Goal: Information Seeking & Learning: Learn about a topic

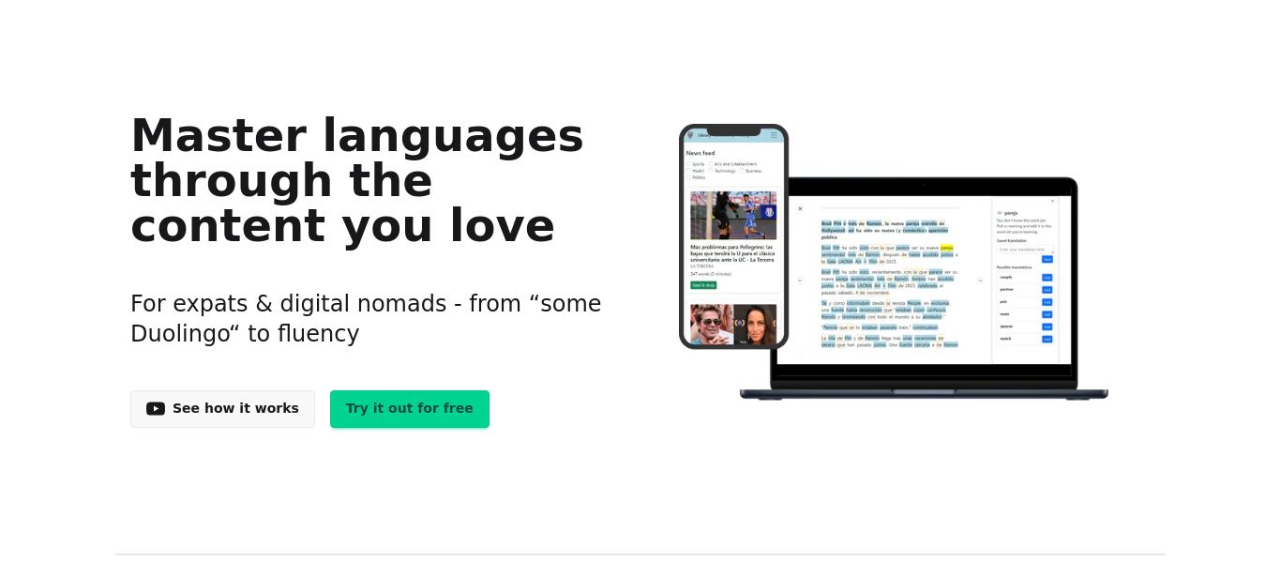
scroll to position [69, 0]
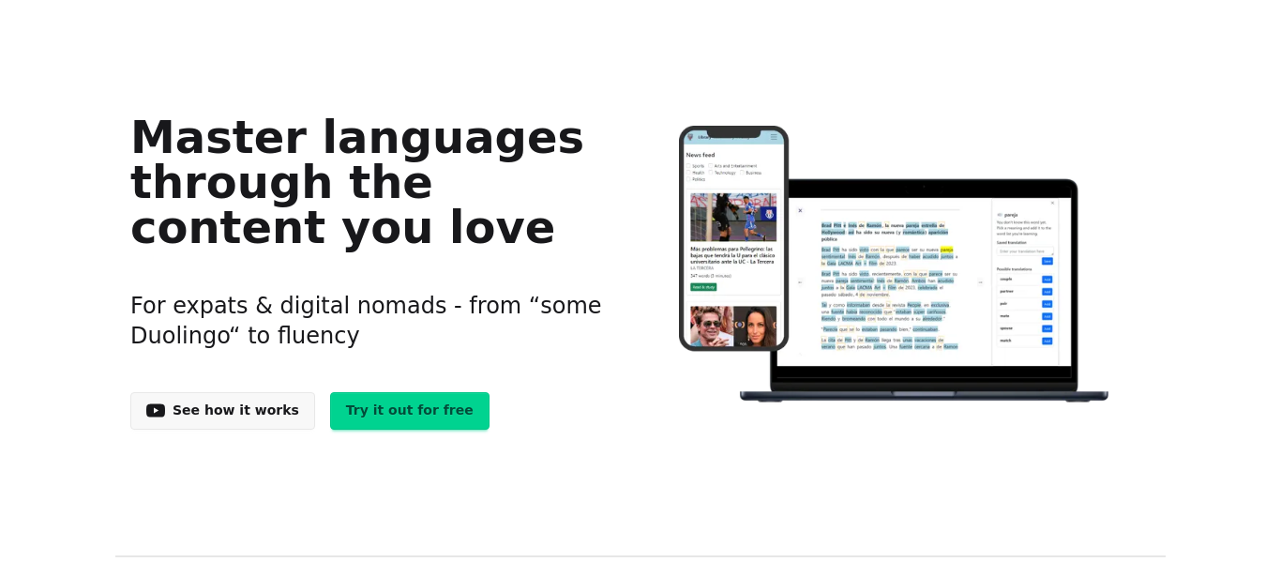
click at [359, 413] on link "Try it out for free" at bounding box center [409, 411] width 159 height 38
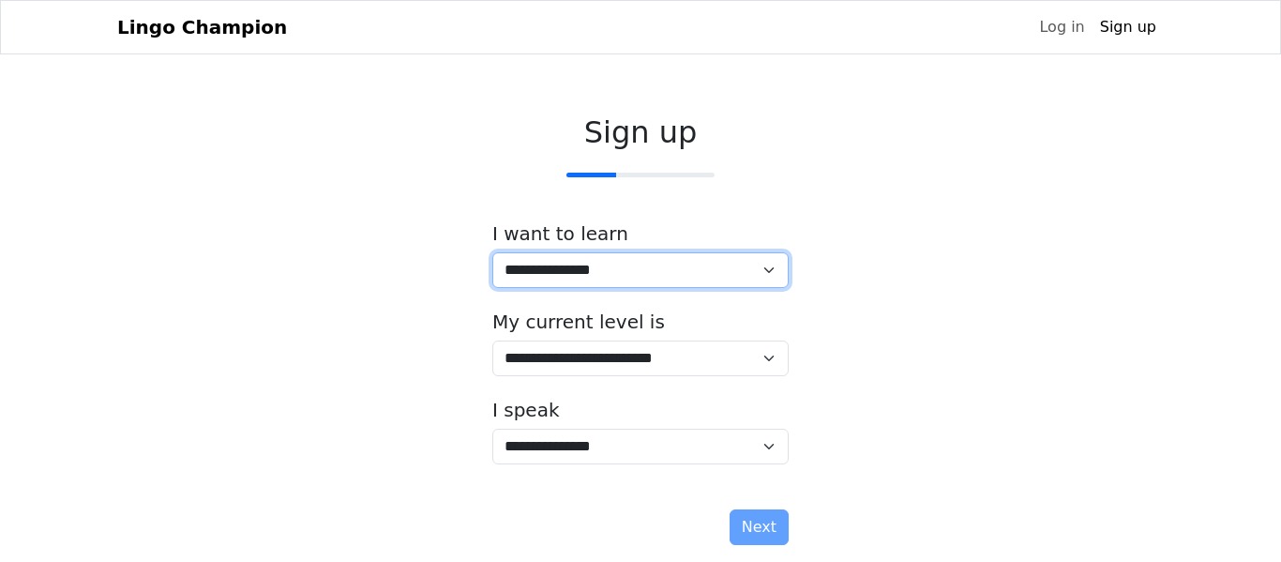
click at [600, 275] on select "**********" at bounding box center [640, 270] width 296 height 36
click at [492, 252] on select "**********" at bounding box center [640, 270] width 296 height 36
click at [554, 269] on select "**********" at bounding box center [640, 270] width 296 height 36
select select "**"
click at [492, 252] on select "**********" at bounding box center [640, 270] width 296 height 36
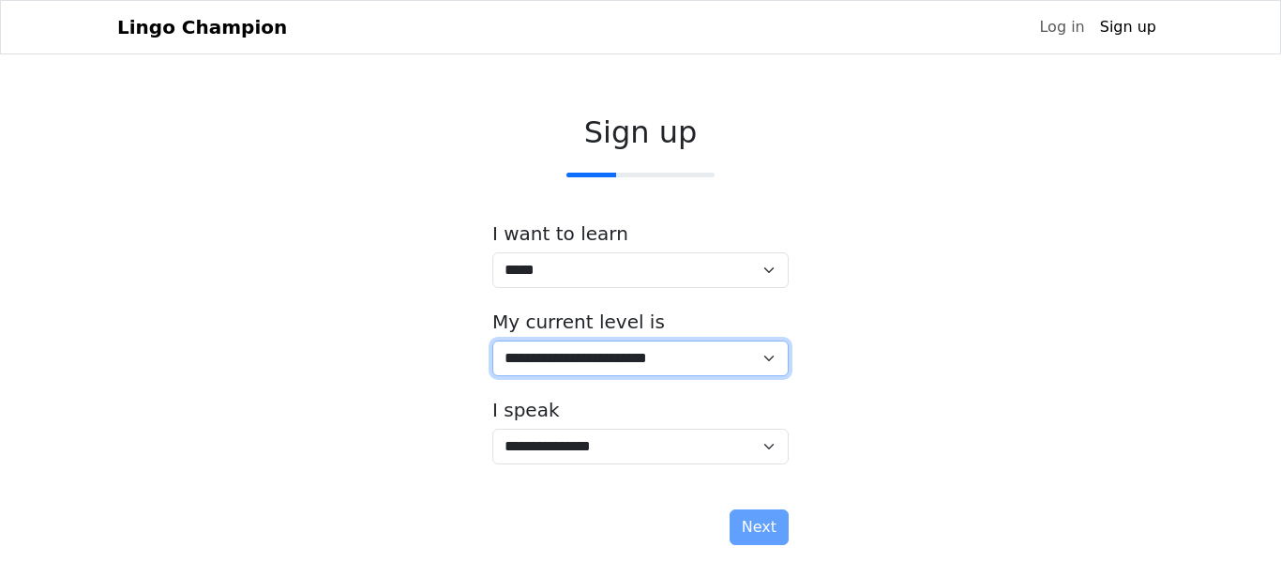
click at [548, 351] on select "**********" at bounding box center [640, 358] width 296 height 36
select select "*"
click at [492, 340] on select "**********" at bounding box center [640, 358] width 296 height 36
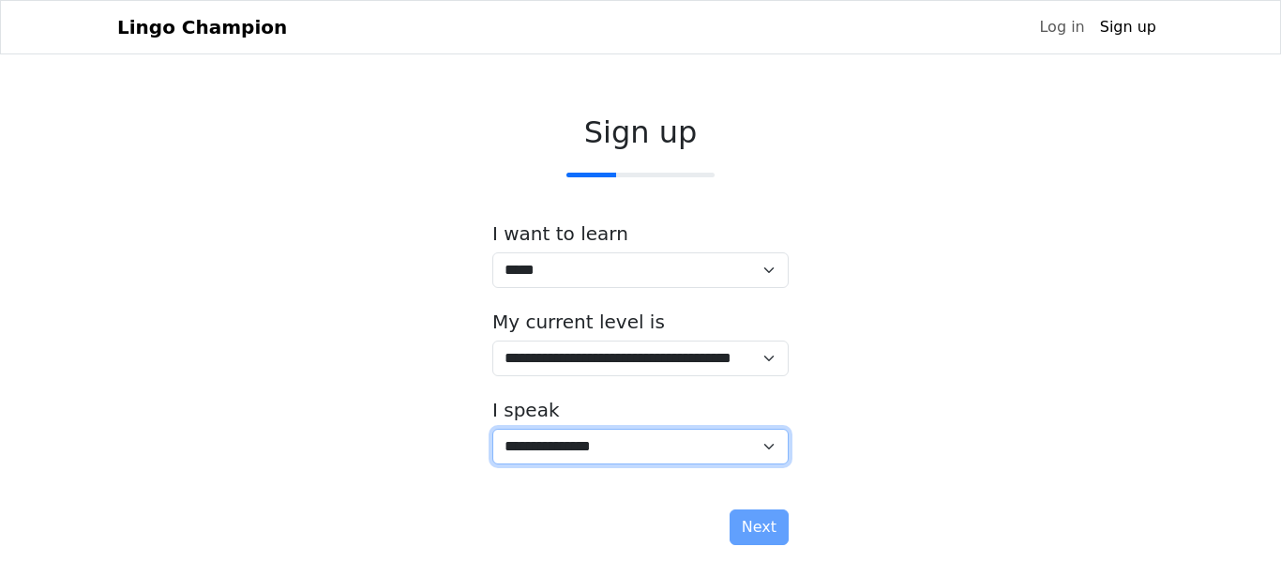
click at [584, 453] on select "**********" at bounding box center [640, 446] width 296 height 36
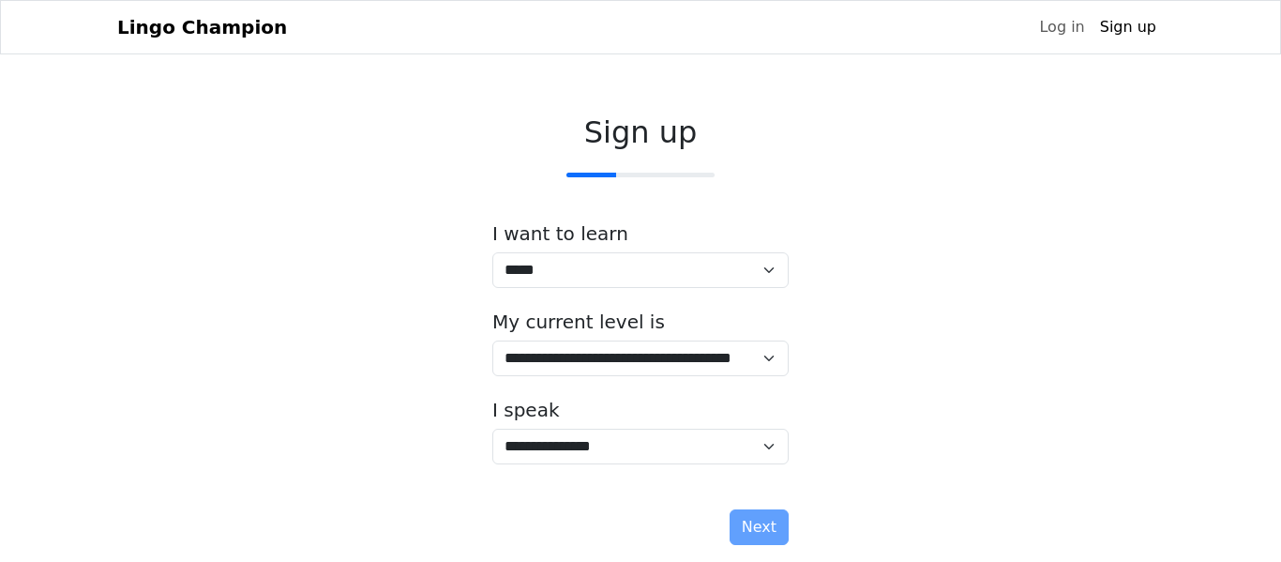
click at [915, 400] on div "**********" at bounding box center [640, 333] width 1046 height 468
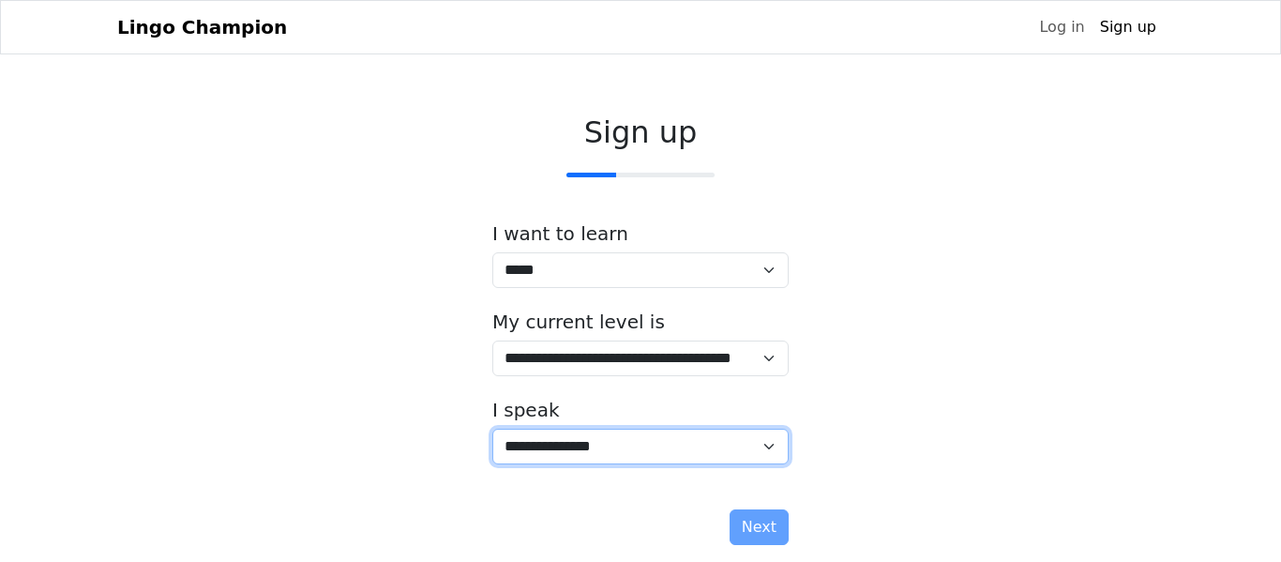
click at [731, 437] on select "**********" at bounding box center [640, 446] width 296 height 36
select select "**"
click at [492, 428] on select "**********" at bounding box center [640, 446] width 296 height 36
click at [746, 450] on select "**********" at bounding box center [640, 446] width 296 height 36
click at [713, 453] on select "**********" at bounding box center [640, 446] width 296 height 36
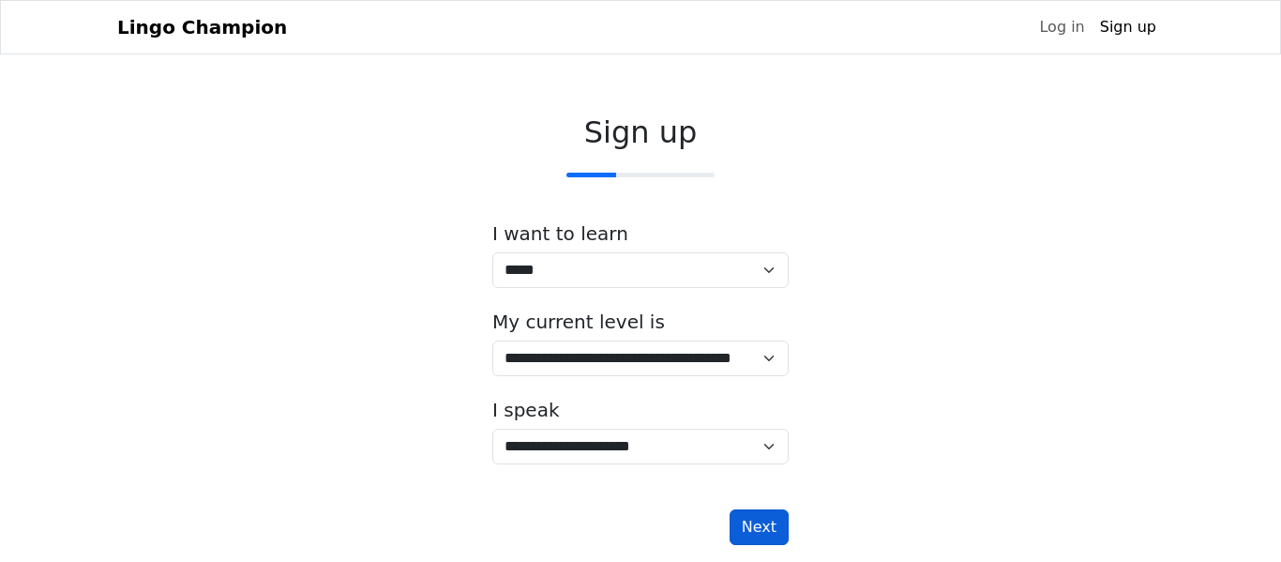
click at [773, 533] on button "Next" at bounding box center [758, 527] width 59 height 36
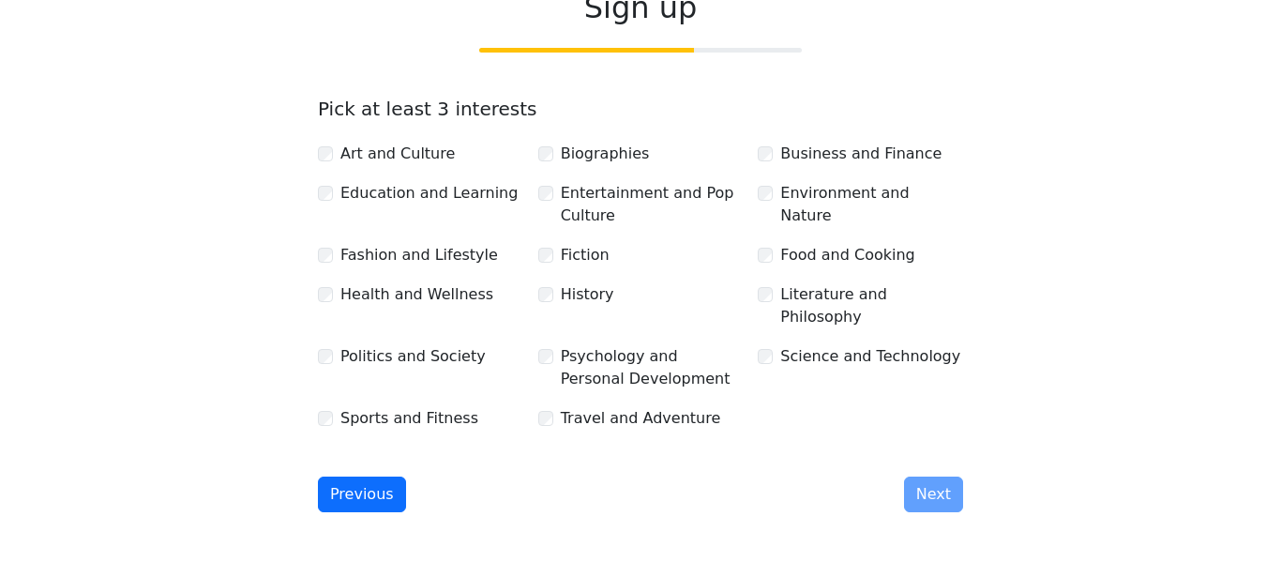
scroll to position [129, 0]
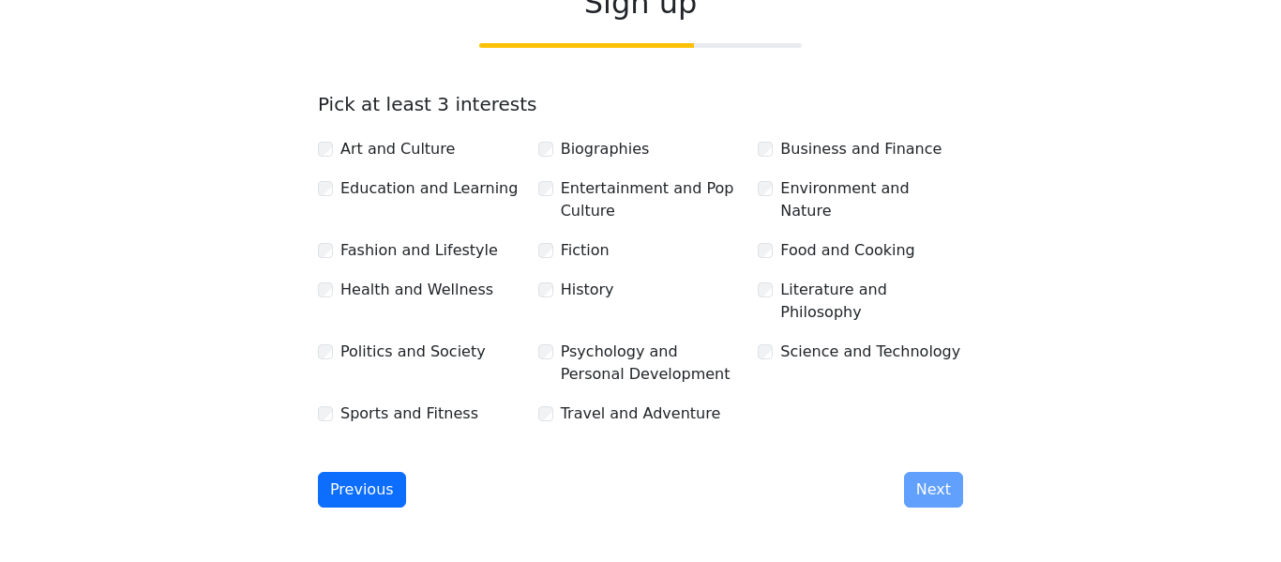
click at [390, 147] on label "Art and Culture" at bounding box center [397, 149] width 114 height 23
click at [395, 181] on label "Education and Learning" at bounding box center [428, 188] width 177 height 23
click at [396, 248] on label "Fashion and Lifestyle" at bounding box center [419, 250] width 158 height 23
click at [942, 472] on button "Next" at bounding box center [933, 490] width 59 height 36
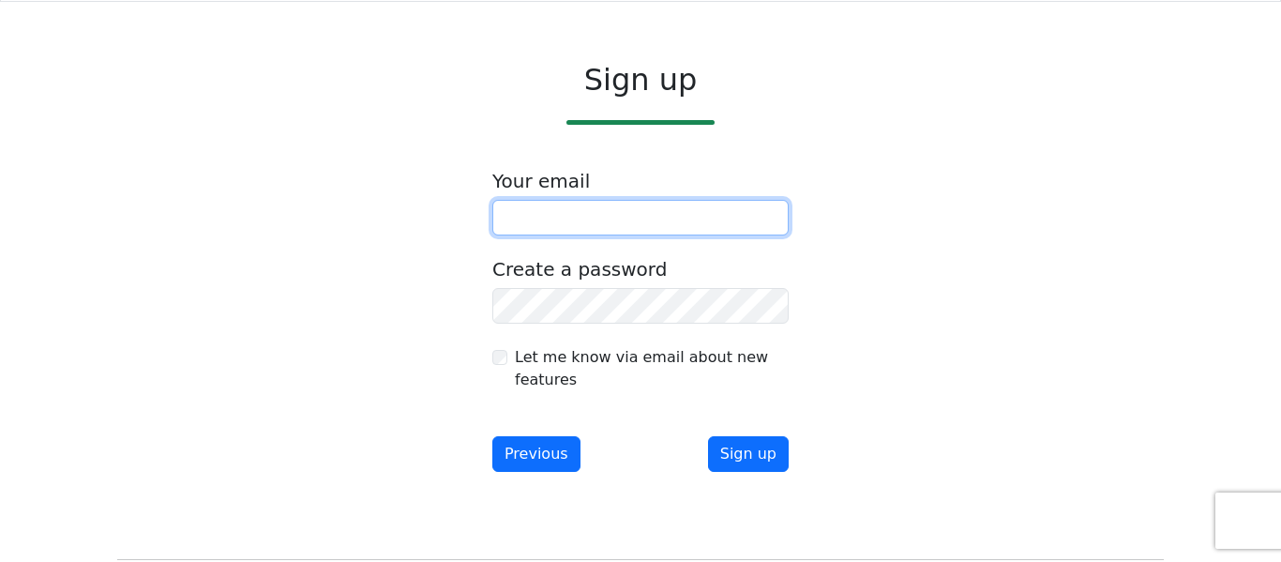
click at [590, 201] on input "email" at bounding box center [640, 218] width 296 height 36
type input "**********"
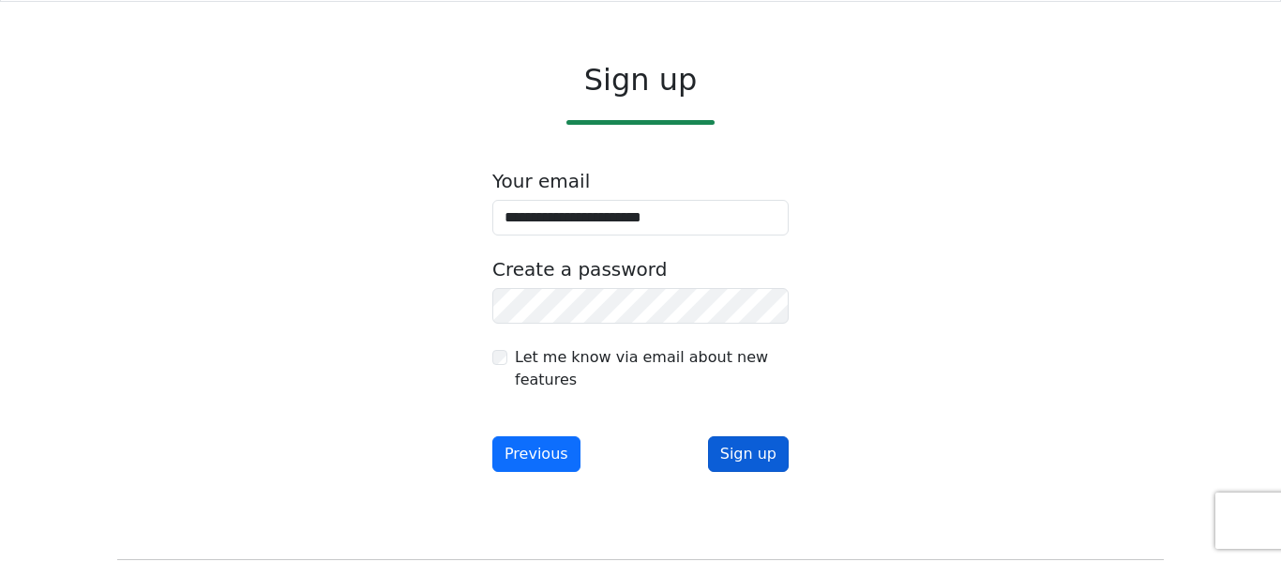
click at [739, 441] on button "Sign up" at bounding box center [748, 454] width 81 height 36
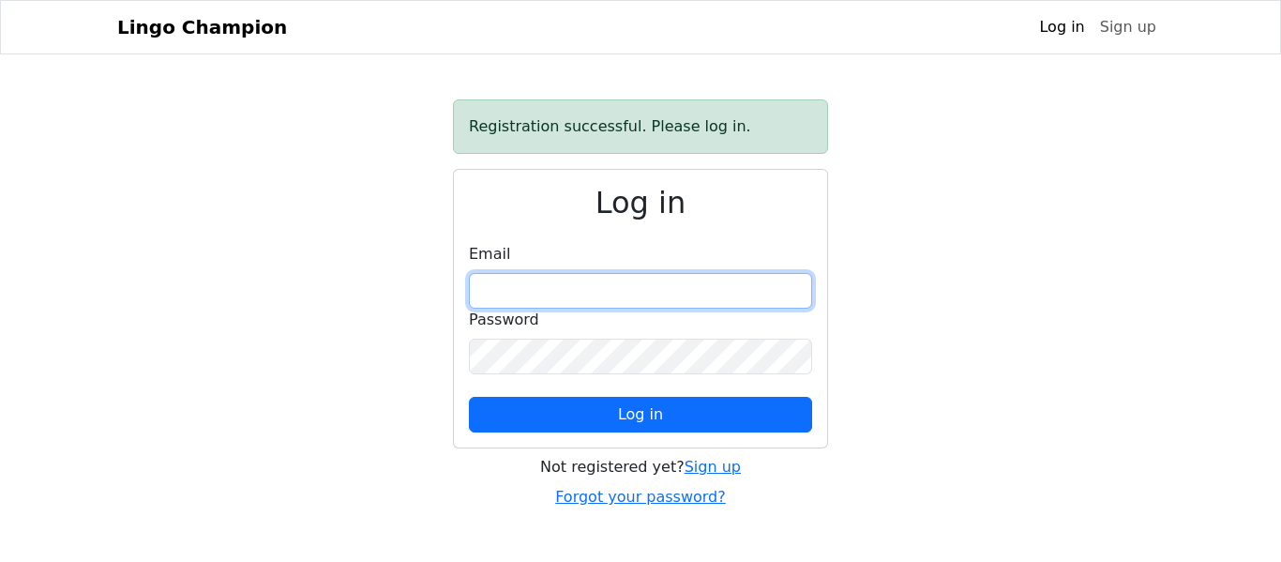
click at [652, 305] on input "email" at bounding box center [640, 291] width 343 height 36
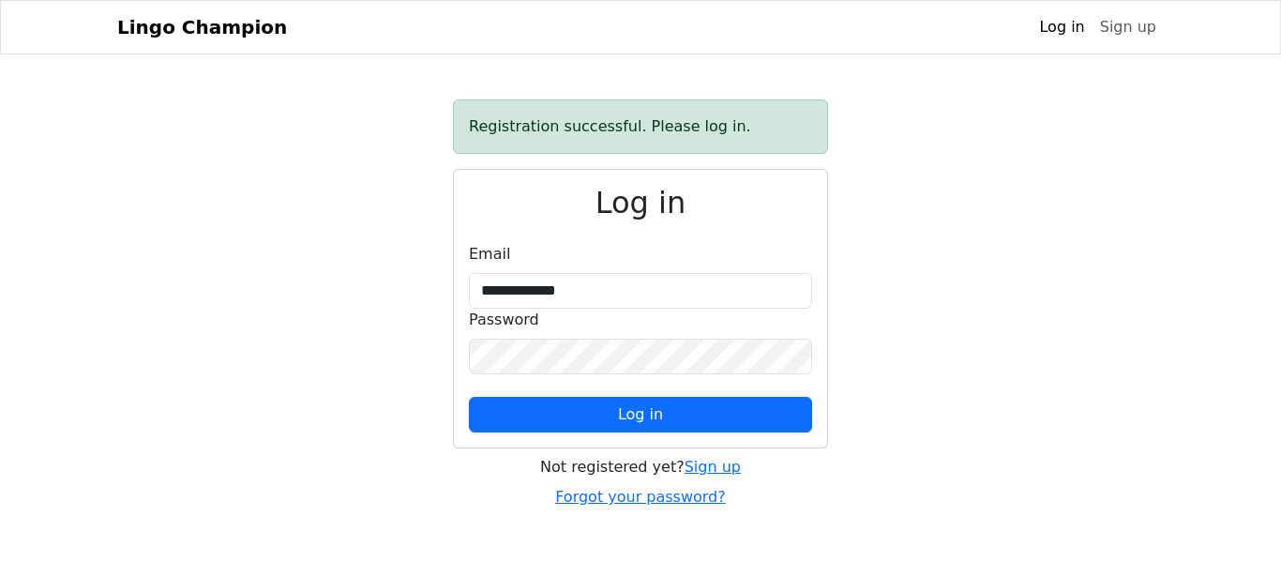
click at [1008, 265] on div "**********" at bounding box center [640, 303] width 1069 height 409
click at [730, 278] on input "**********" at bounding box center [640, 291] width 343 height 36
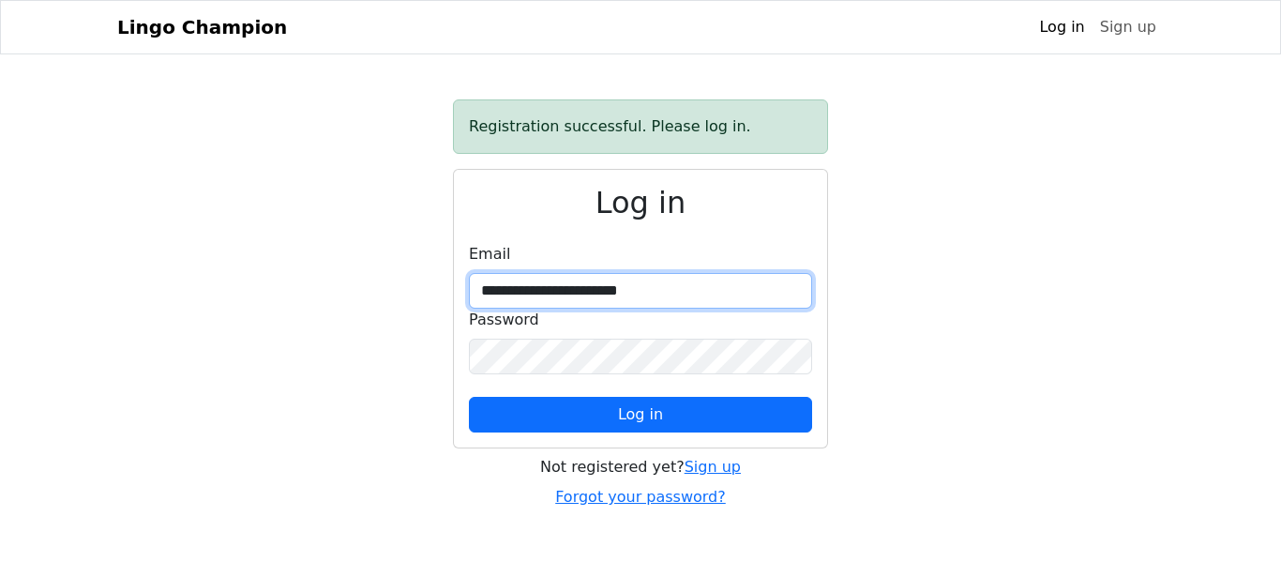
type input "**********"
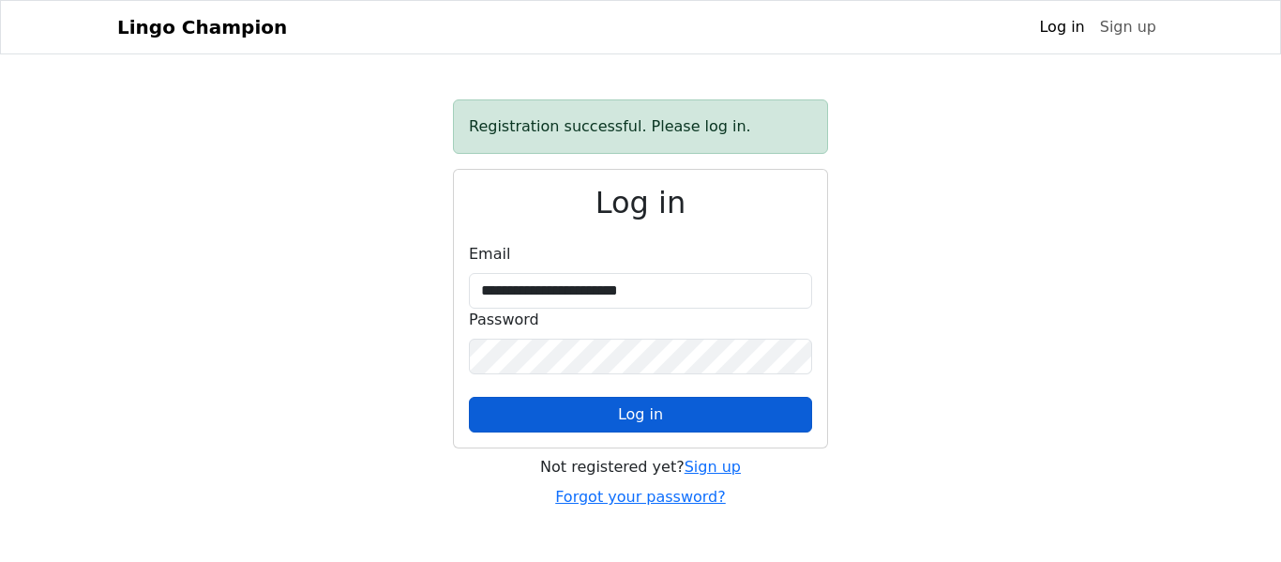
click at [697, 411] on button "Log in" at bounding box center [640, 415] width 343 height 36
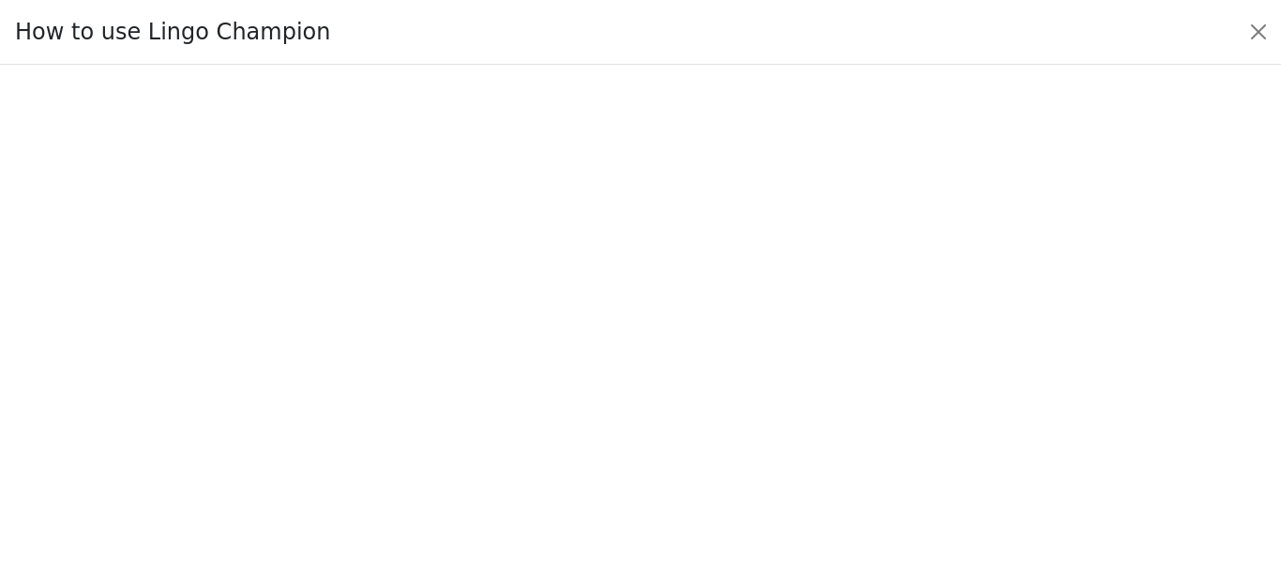
scroll to position [138, 0]
click at [1253, 35] on button "Close" at bounding box center [1258, 32] width 30 height 30
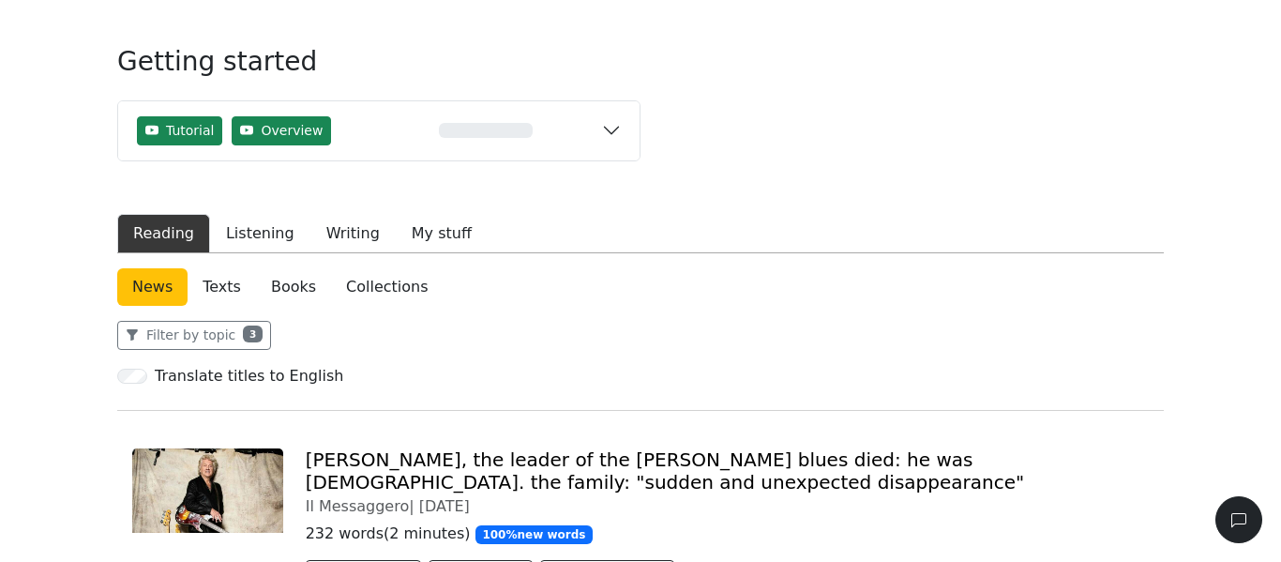
scroll to position [0, 0]
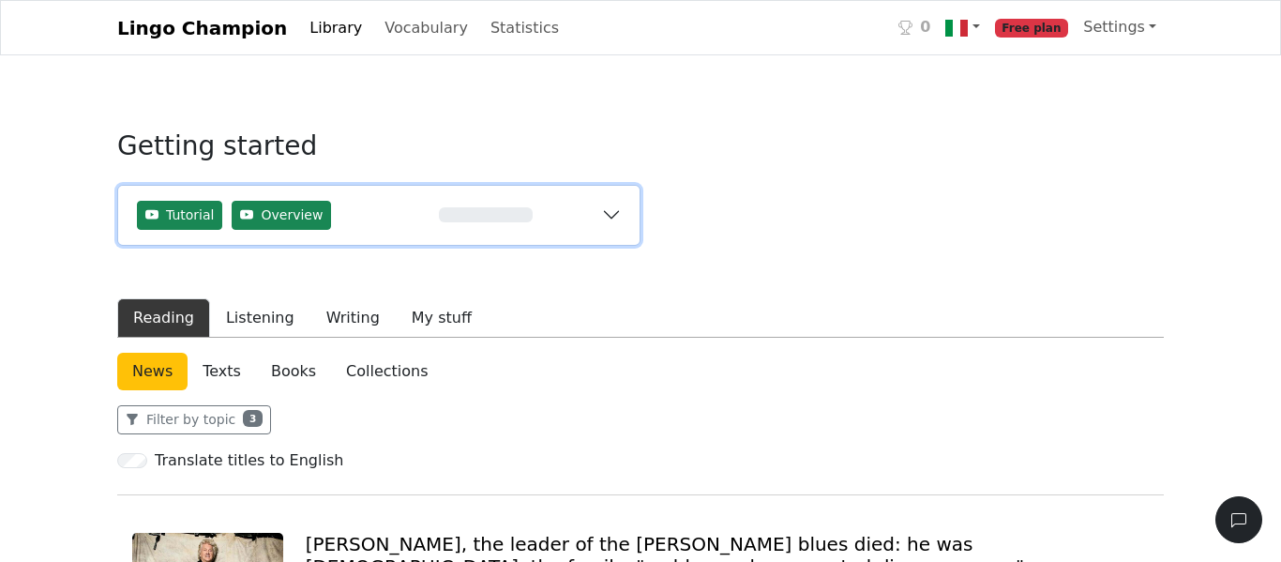
click at [607, 209] on button "Tutorial Overview 0%" at bounding box center [378, 215] width 521 height 59
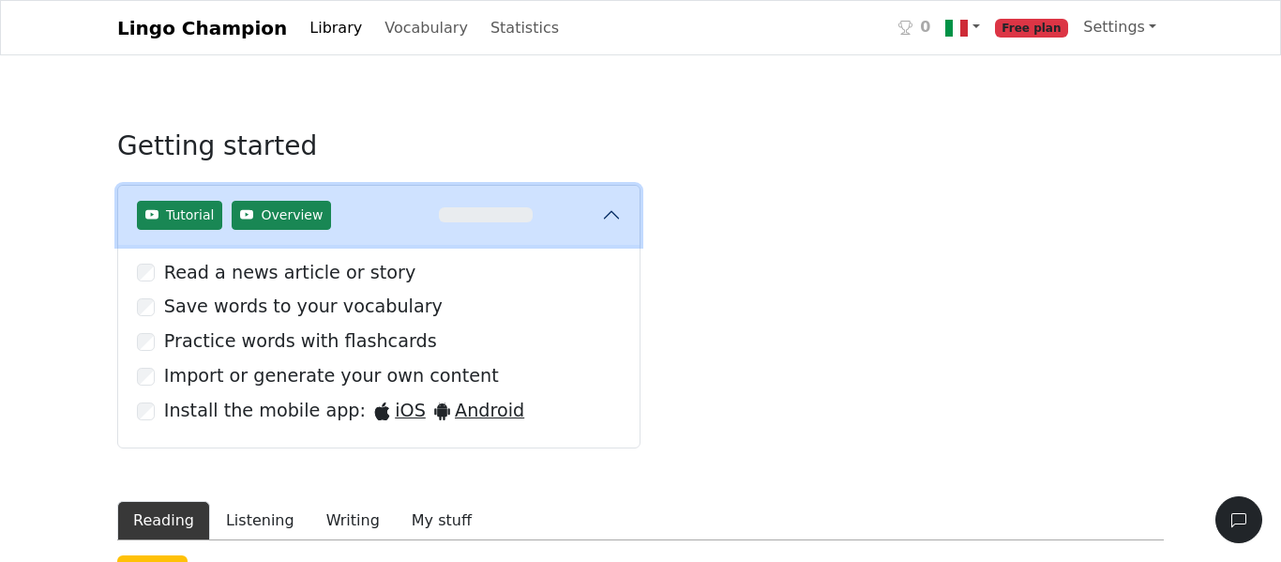
click at [607, 209] on button "Tutorial Overview 0%" at bounding box center [378, 215] width 521 height 59
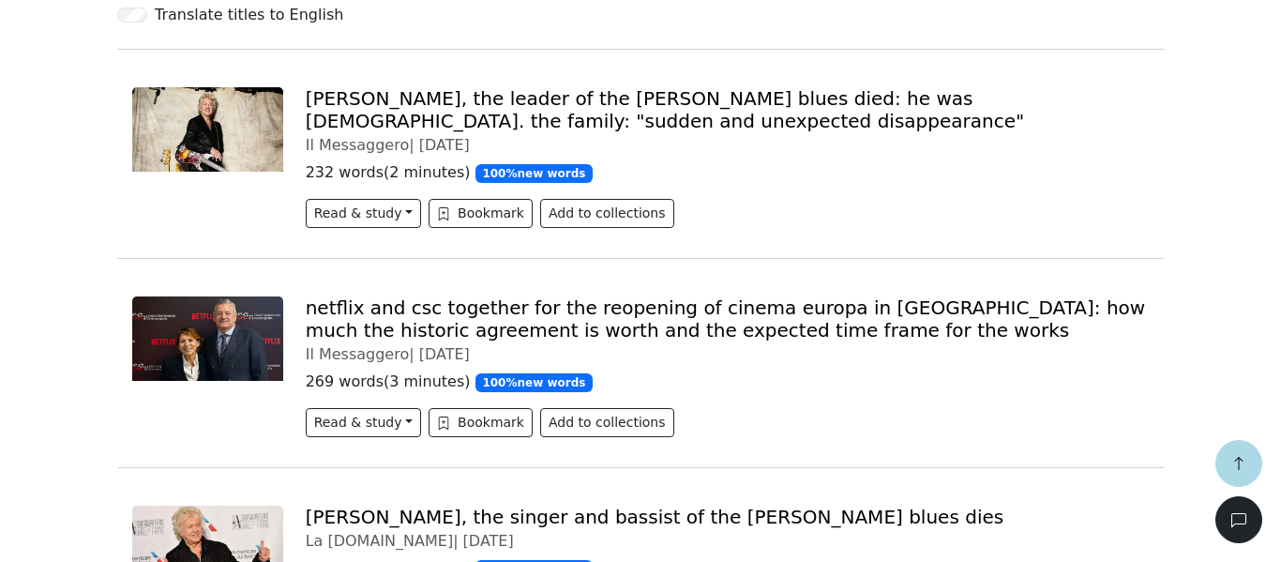
scroll to position [452, 0]
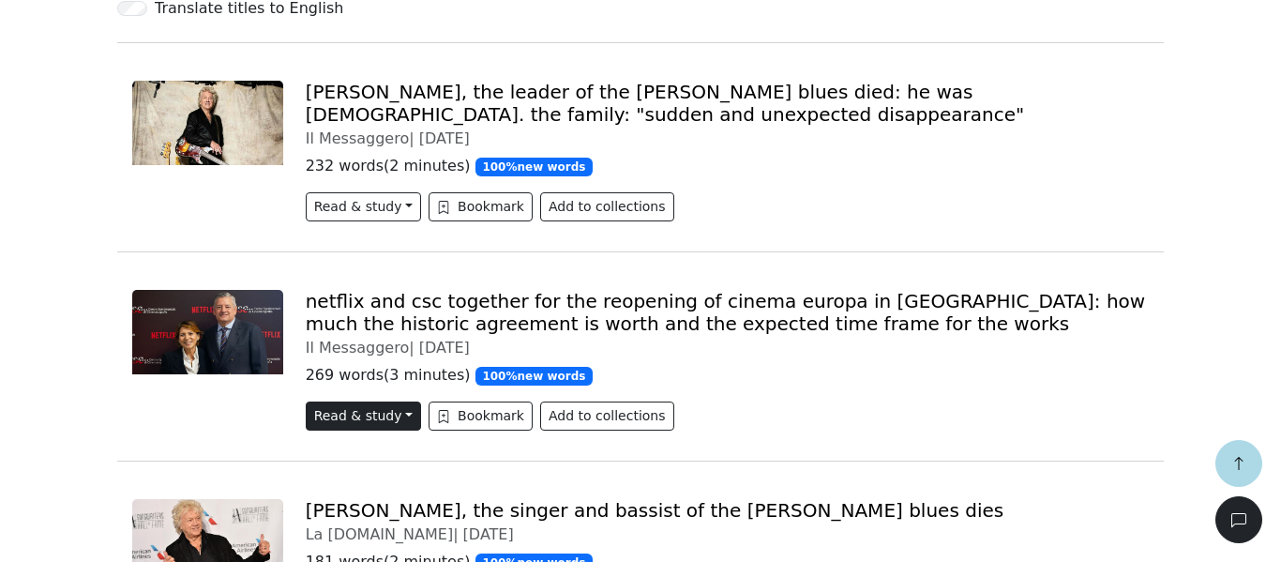
click at [370, 423] on button "Read & study" at bounding box center [363, 415] width 115 height 29
click at [375, 489] on link "New Reader Beta" at bounding box center [393, 486] width 173 height 30
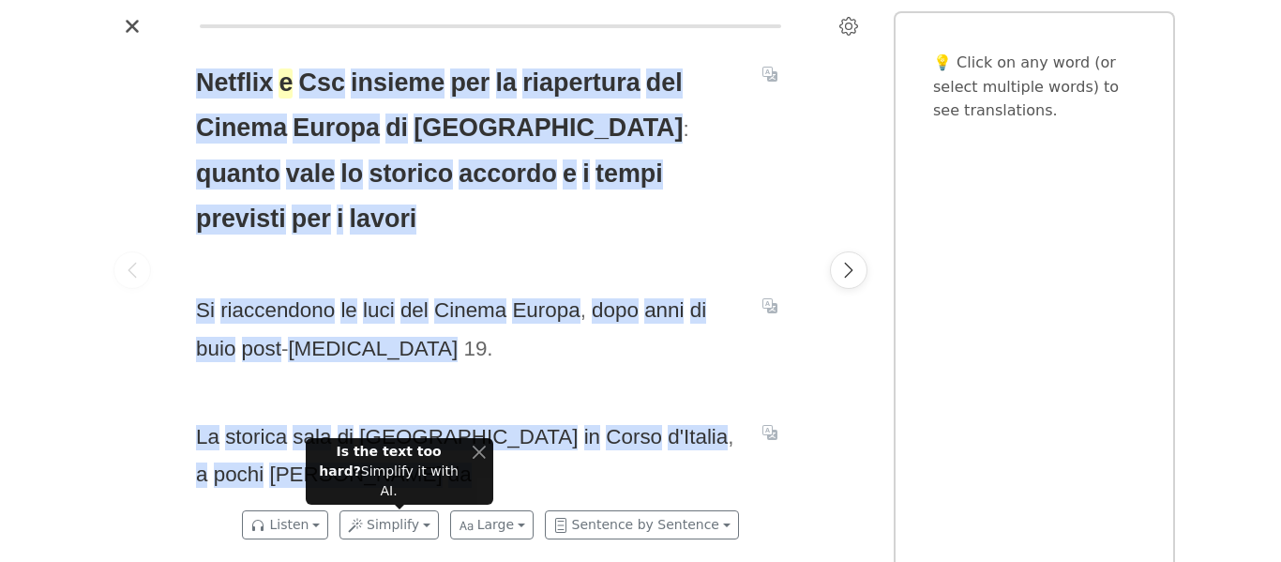
click at [283, 95] on span "e" at bounding box center [285, 83] width 14 height 30
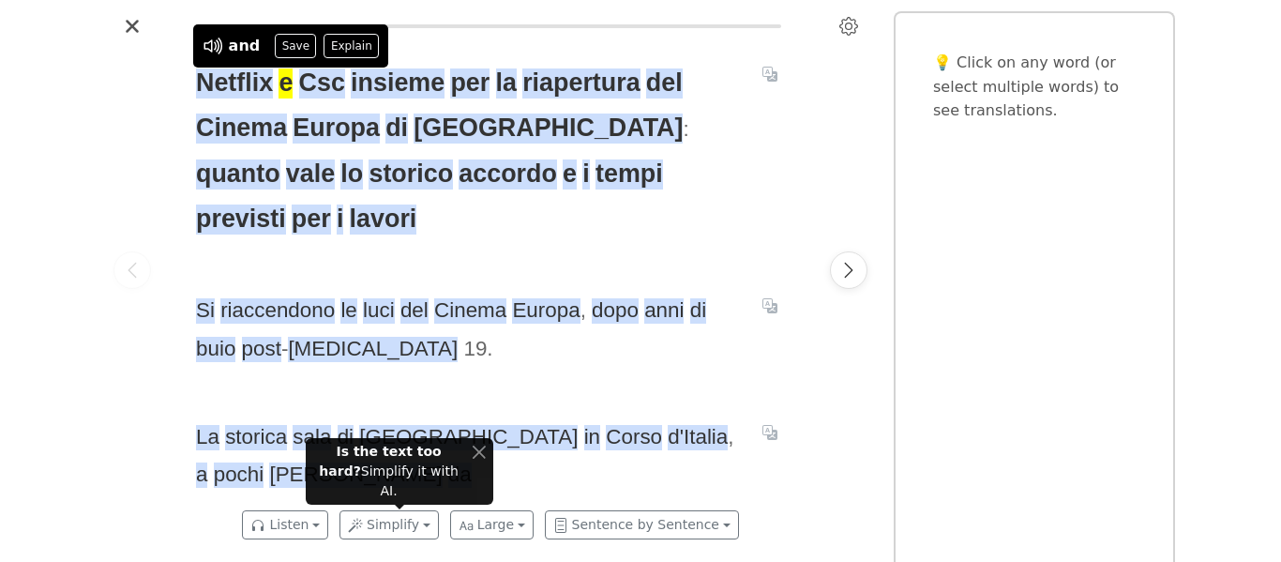
click at [95, 219] on div "Netflix e Csc insieme per la riapertura del Cinema Europa di Roma : quanto vale…" at bounding box center [640, 281] width 1281 height 562
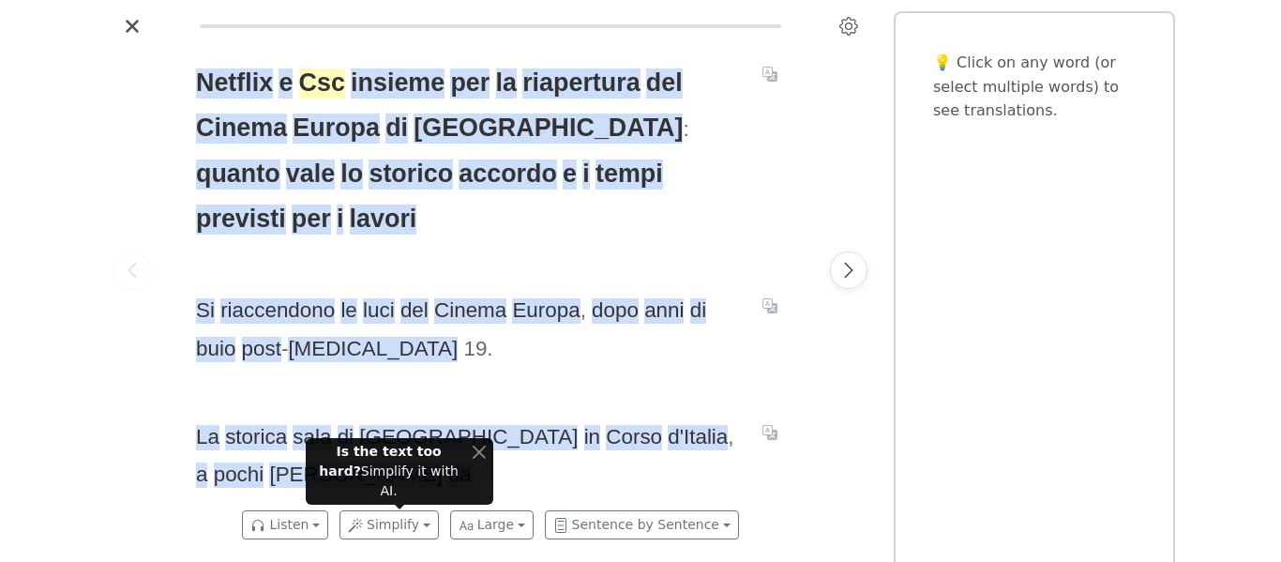
click at [318, 80] on span "Csc" at bounding box center [322, 83] width 46 height 30
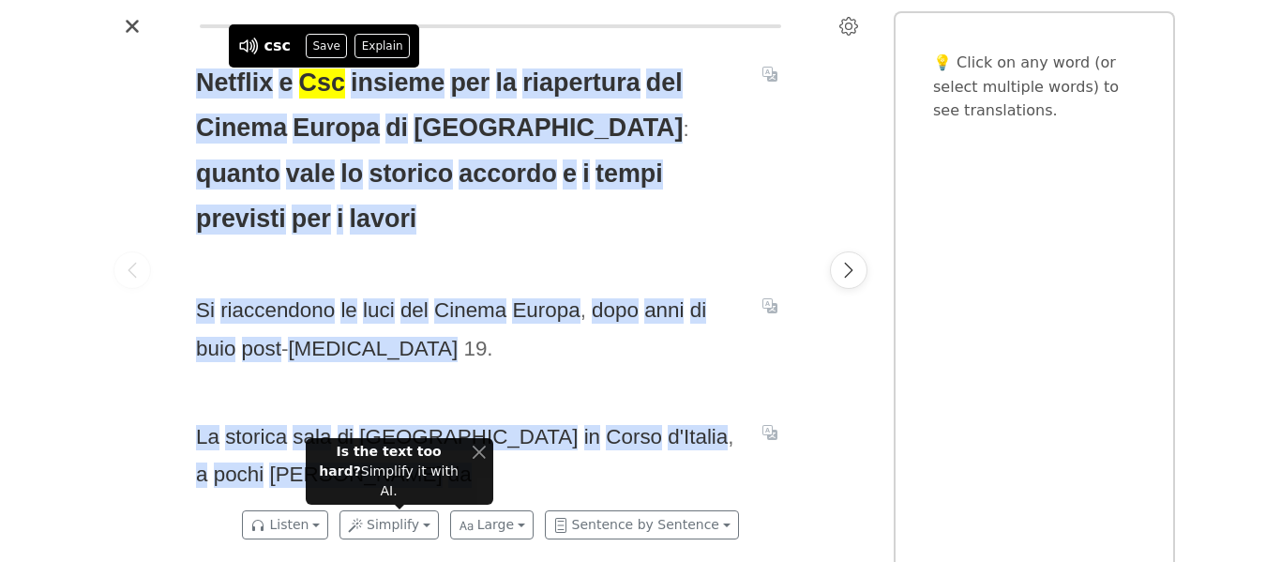
click at [452, 30] on div at bounding box center [490, 26] width 746 height 30
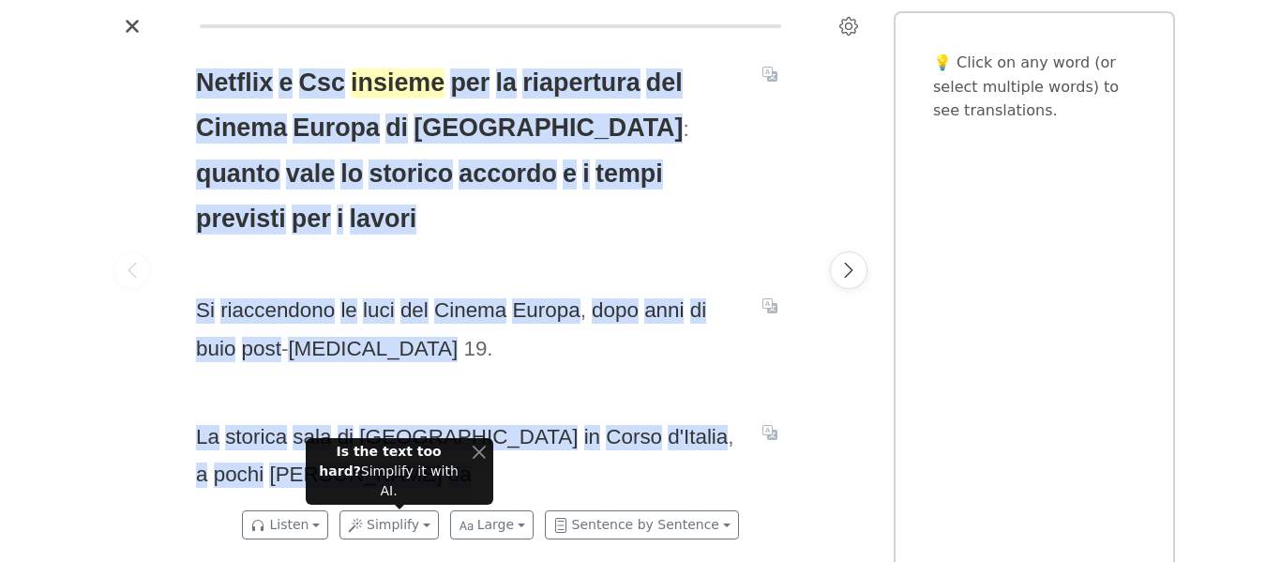
click at [392, 73] on span "insieme" at bounding box center [398, 83] width 94 height 30
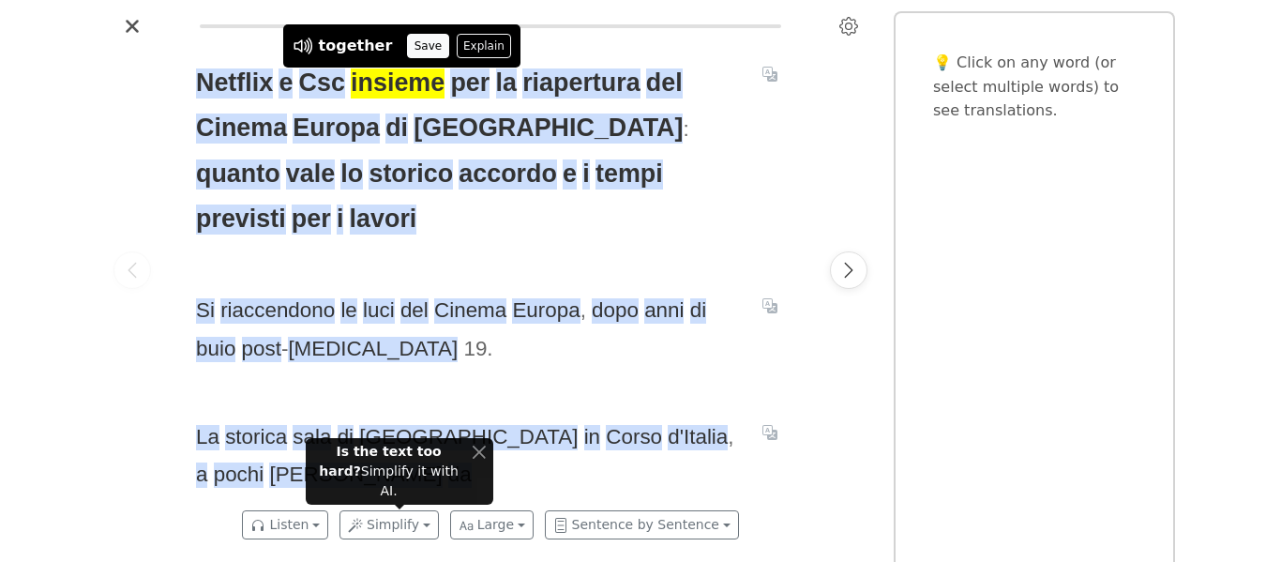
click at [411, 45] on button "Save" at bounding box center [427, 46] width 41 height 24
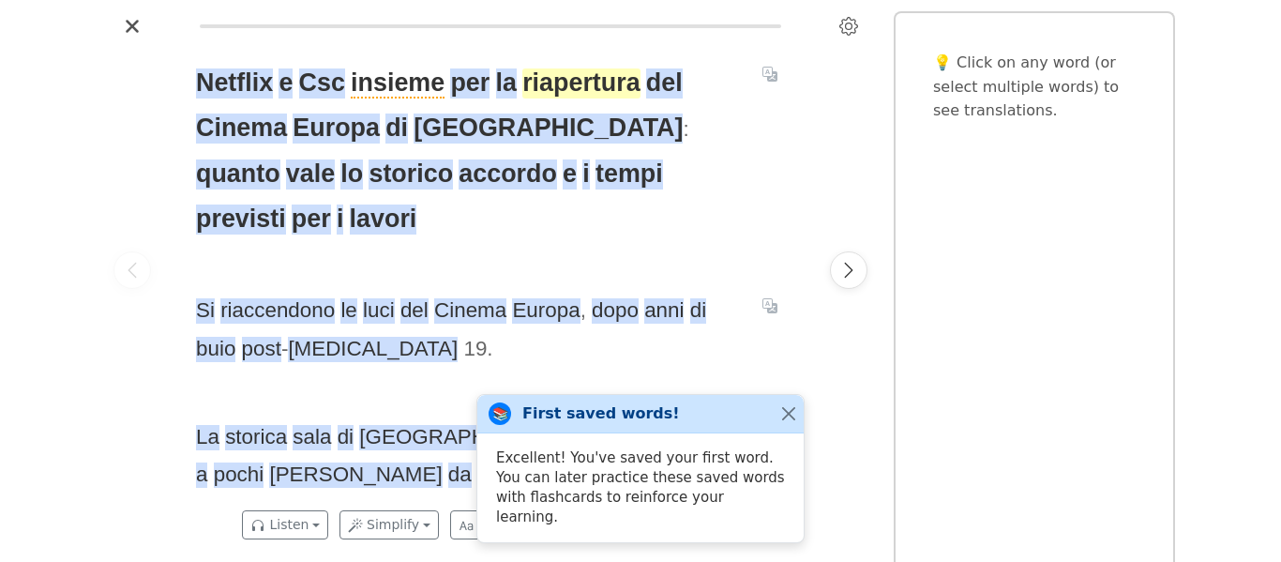
click at [597, 96] on span "riapertura" at bounding box center [580, 83] width 117 height 30
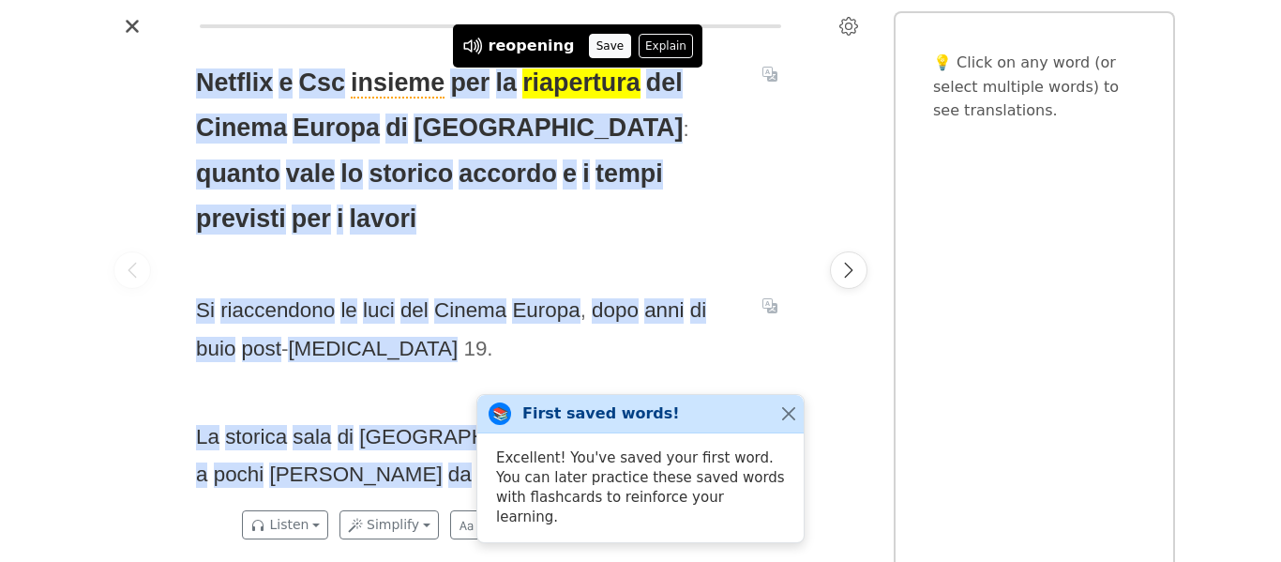
click at [594, 43] on button "Save" at bounding box center [609, 46] width 41 height 24
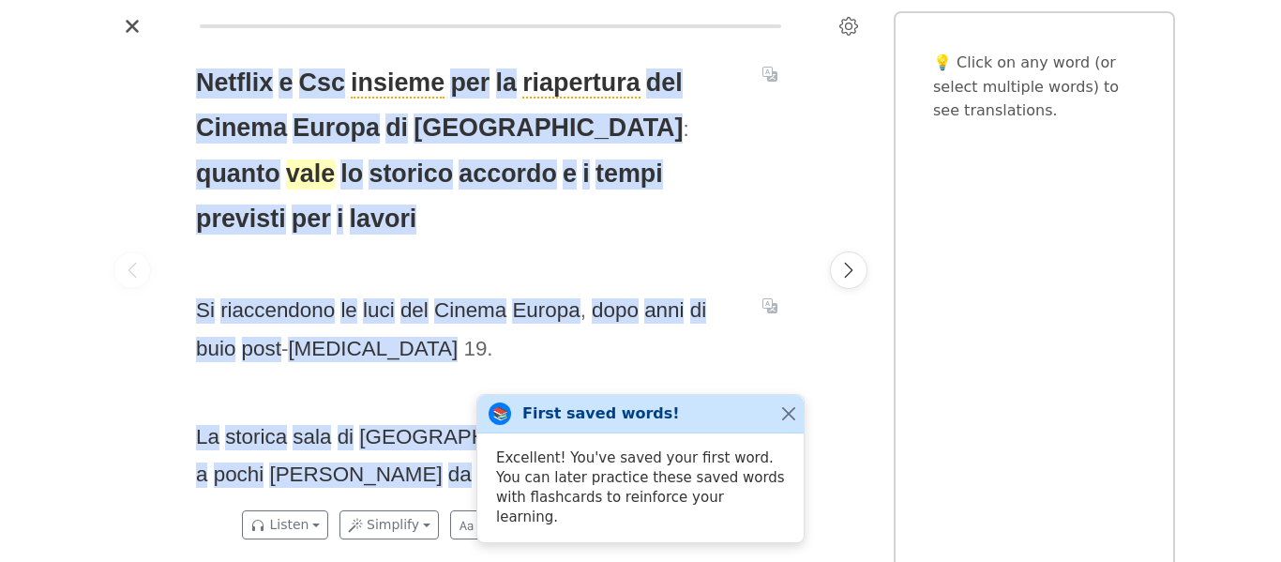
click at [335, 159] on span "vale" at bounding box center [310, 174] width 49 height 30
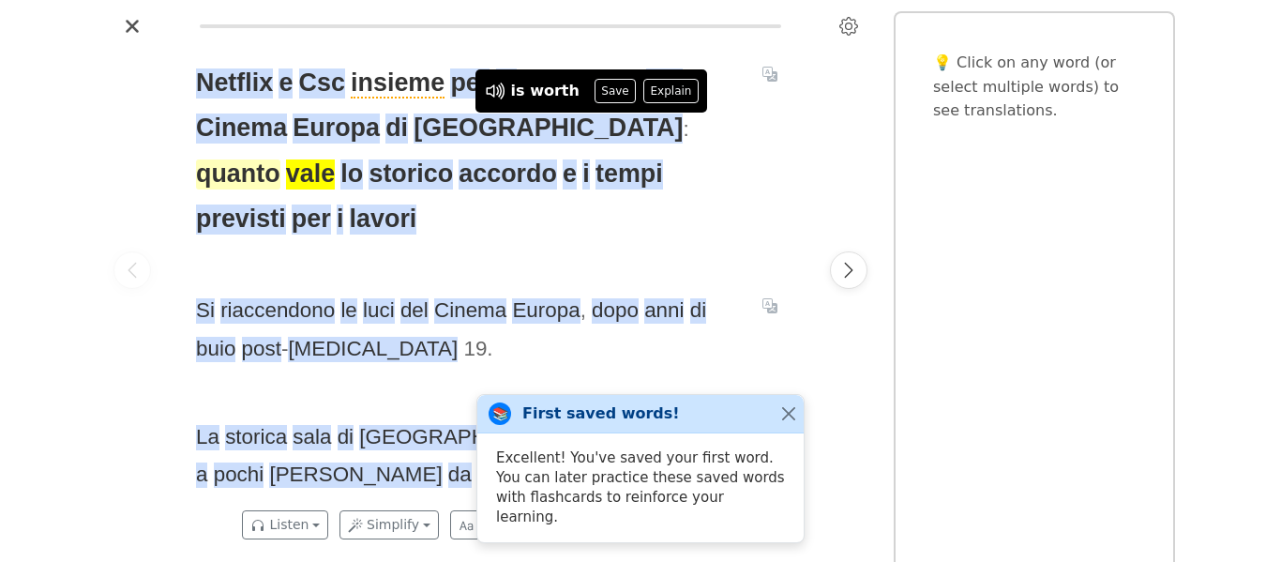
click at [280, 159] on span "quanto" at bounding box center [238, 174] width 84 height 30
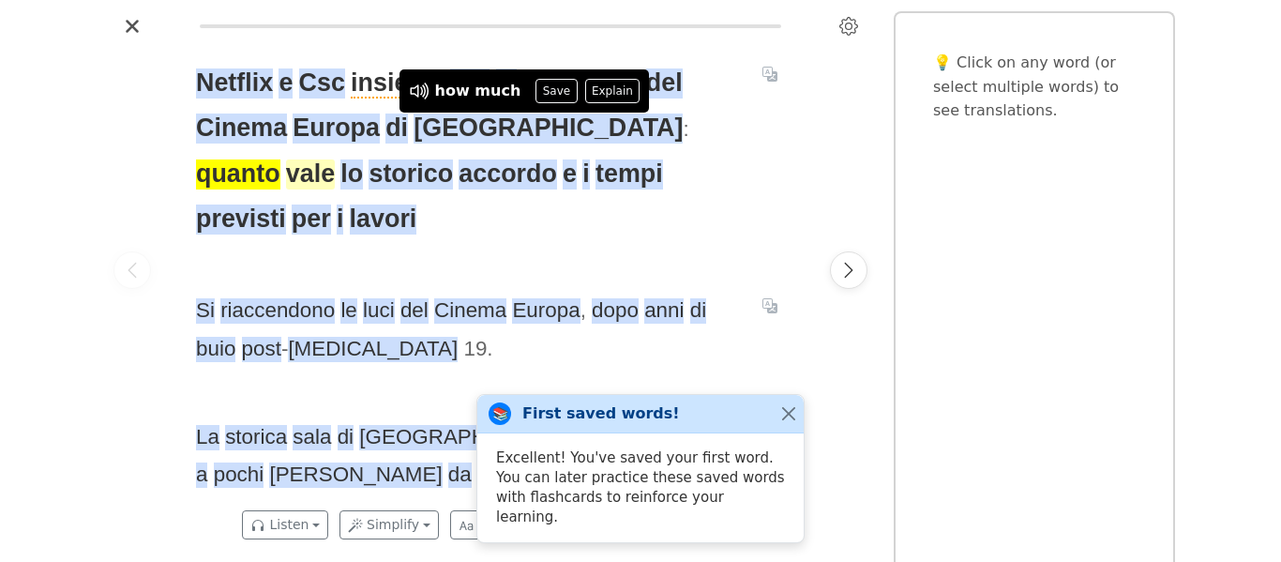
click at [335, 159] on span "vale" at bounding box center [310, 174] width 49 height 30
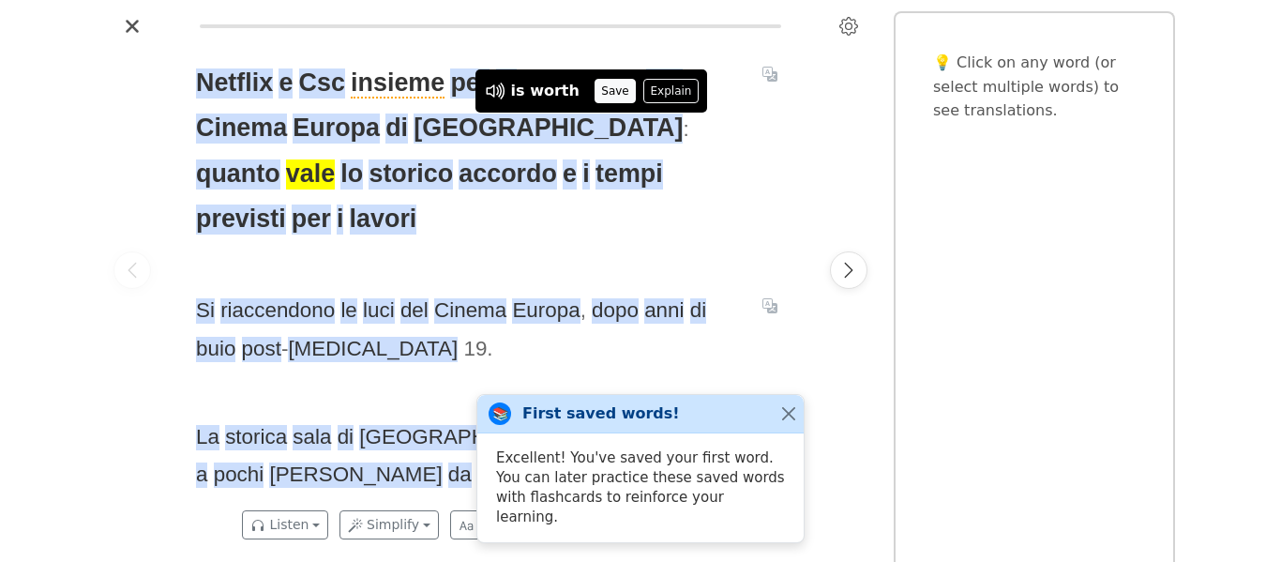
click at [594, 84] on button "Save" at bounding box center [614, 91] width 41 height 24
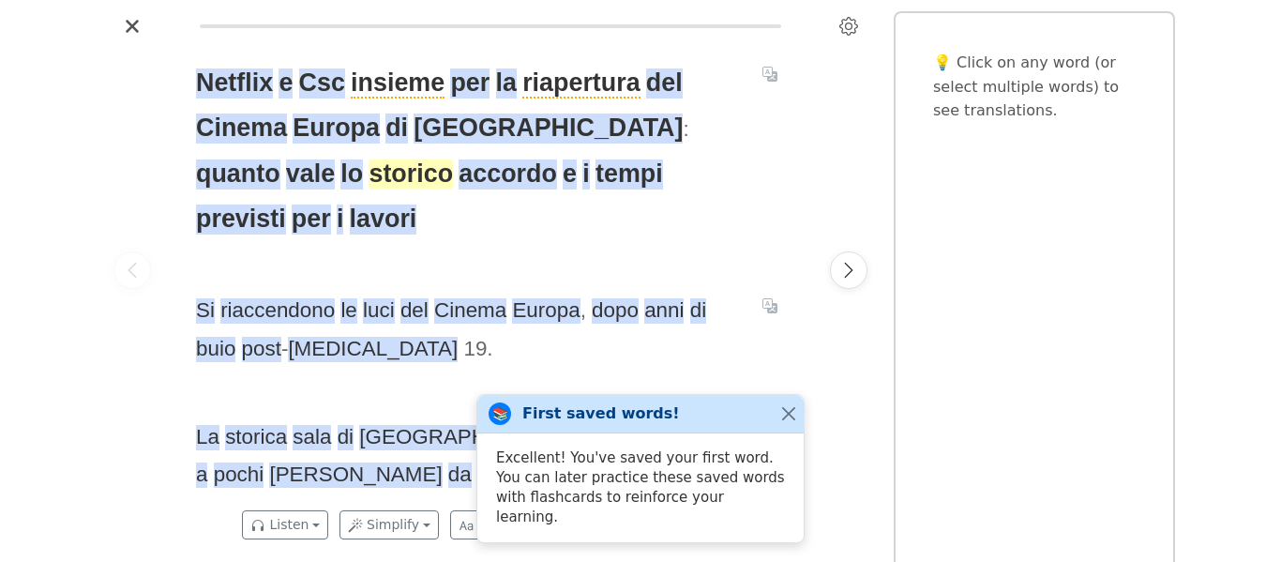
click at [453, 159] on span "storico" at bounding box center [410, 174] width 84 height 30
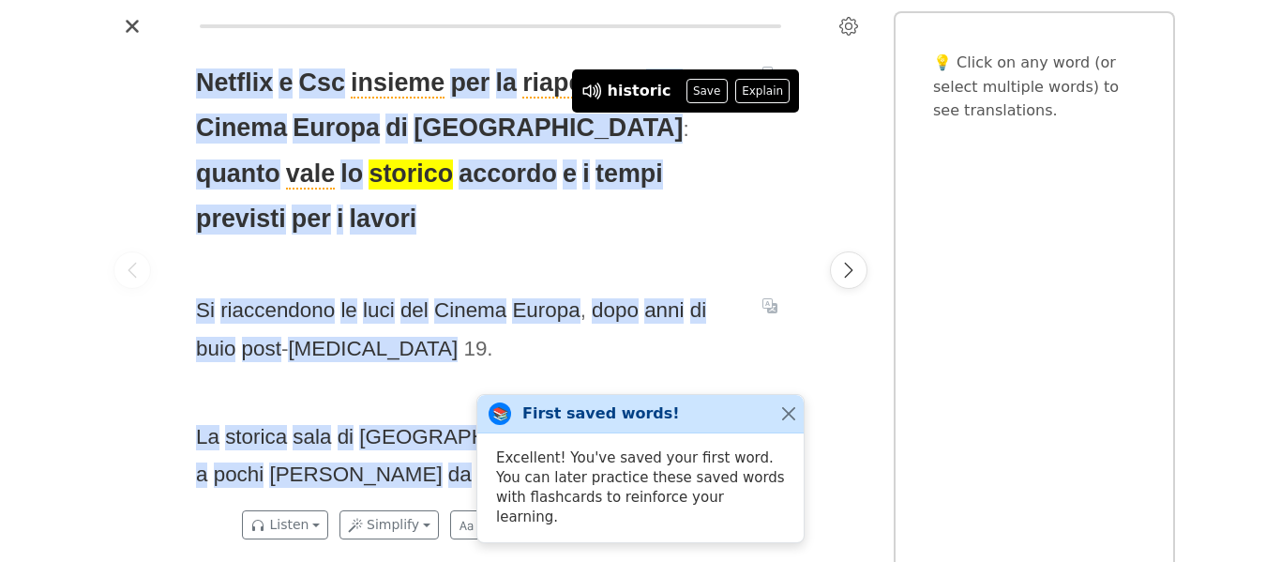
click at [729, 178] on span "Netflix e Csc insieme per la riapertura del Cinema Europa di Roma : quanto vale…" at bounding box center [468, 151] width 544 height 182
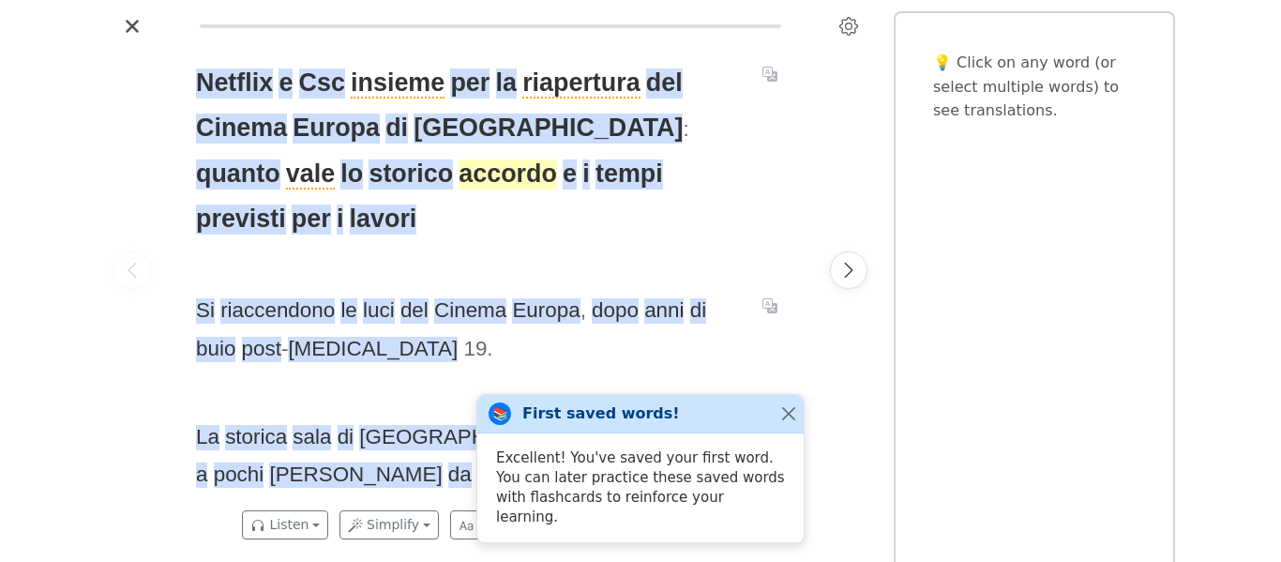
click at [458, 176] on span "accordo" at bounding box center [507, 174] width 98 height 30
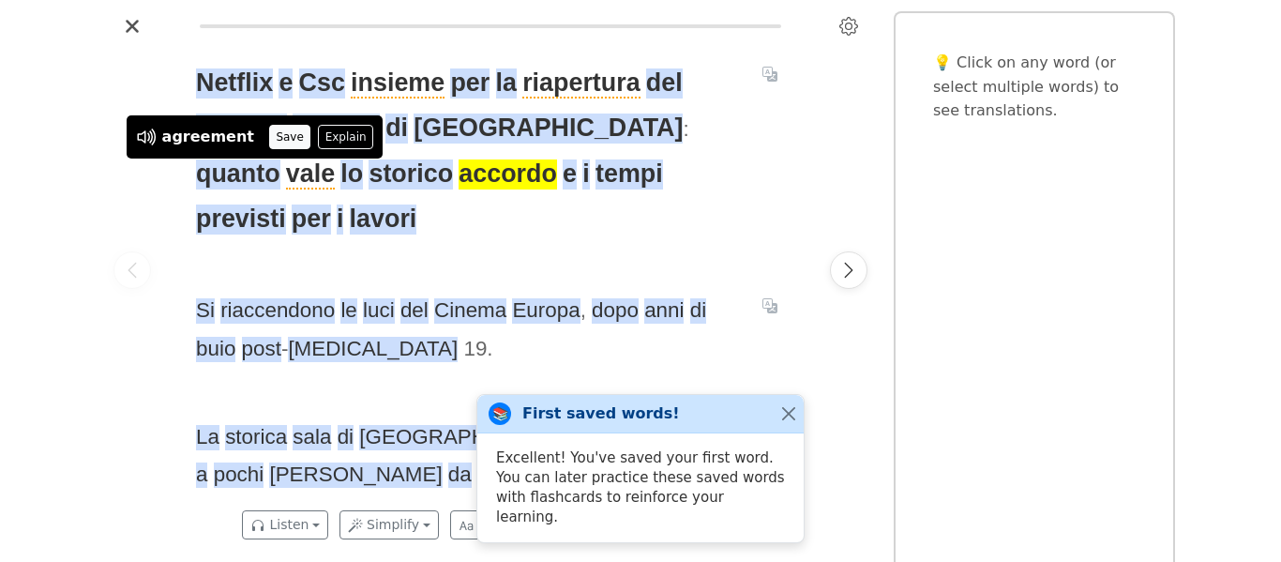
click at [273, 128] on button "Save" at bounding box center [289, 137] width 41 height 24
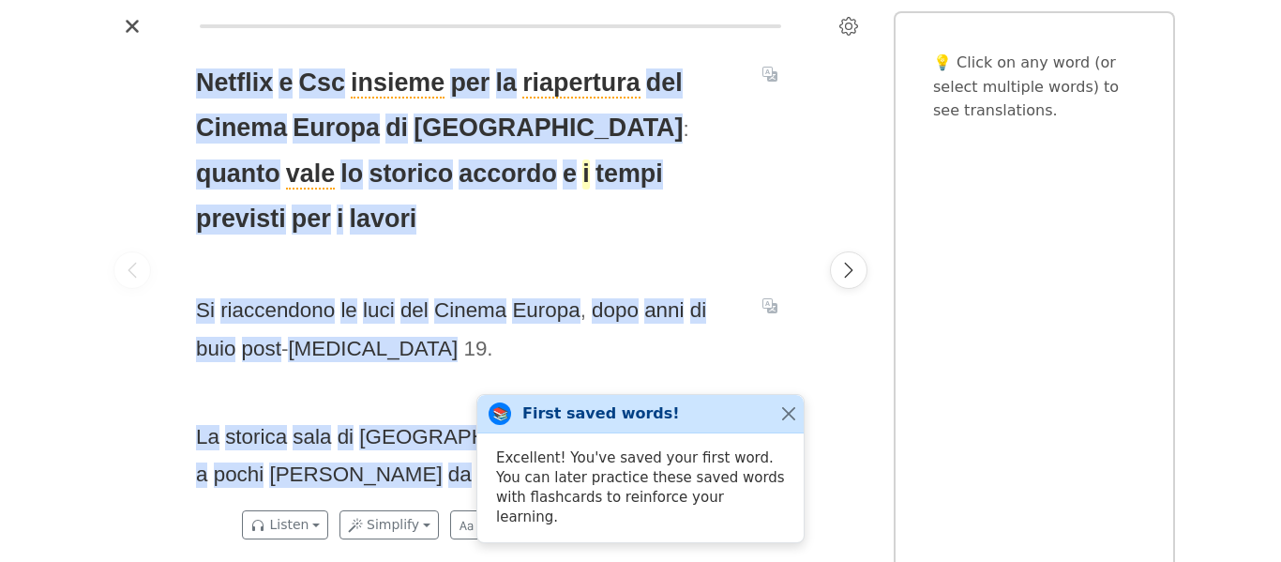
click at [582, 173] on span "i" at bounding box center [585, 174] width 7 height 30
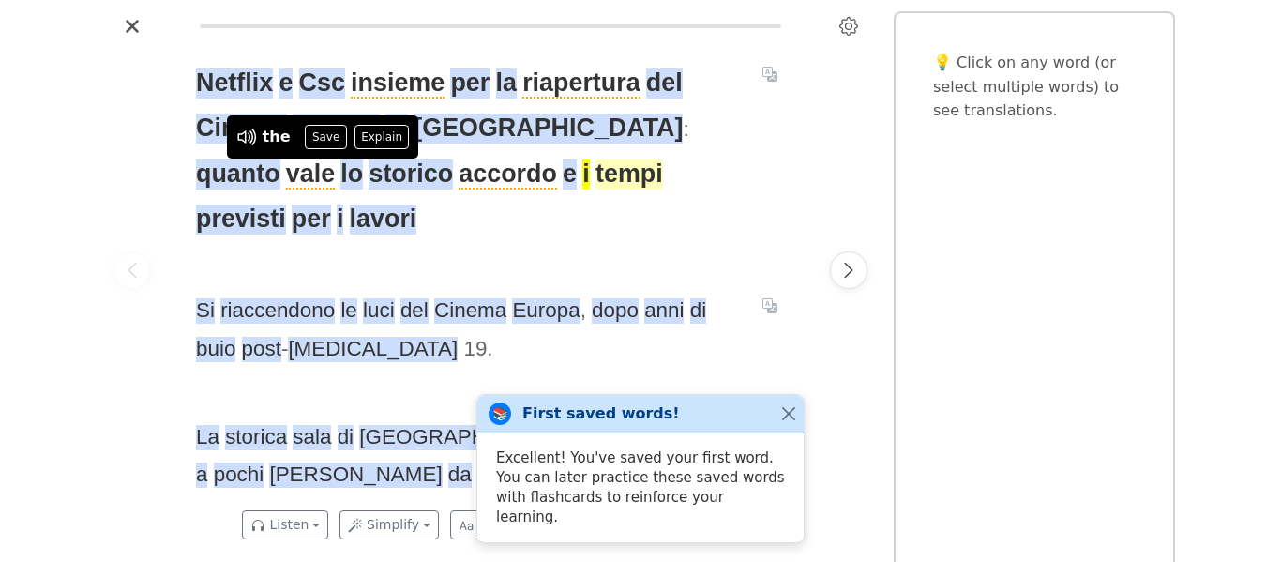
click at [595, 171] on span "tempi" at bounding box center [629, 174] width 68 height 30
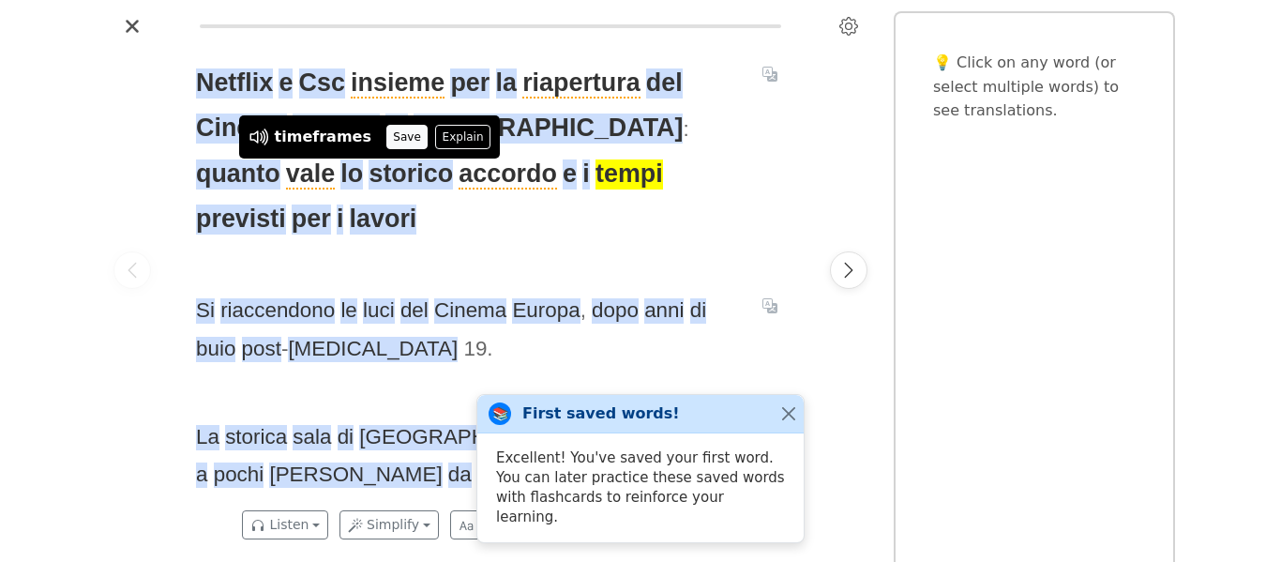
click at [391, 137] on button "Save" at bounding box center [406, 137] width 41 height 24
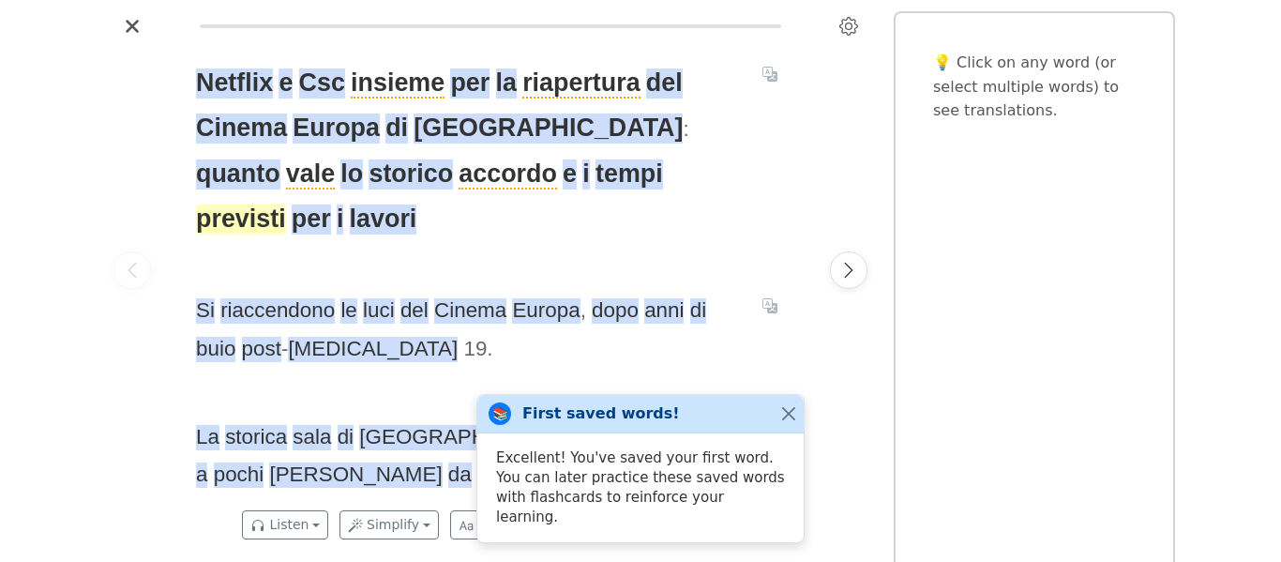
click at [286, 204] on span "previsti" at bounding box center [241, 219] width 90 height 30
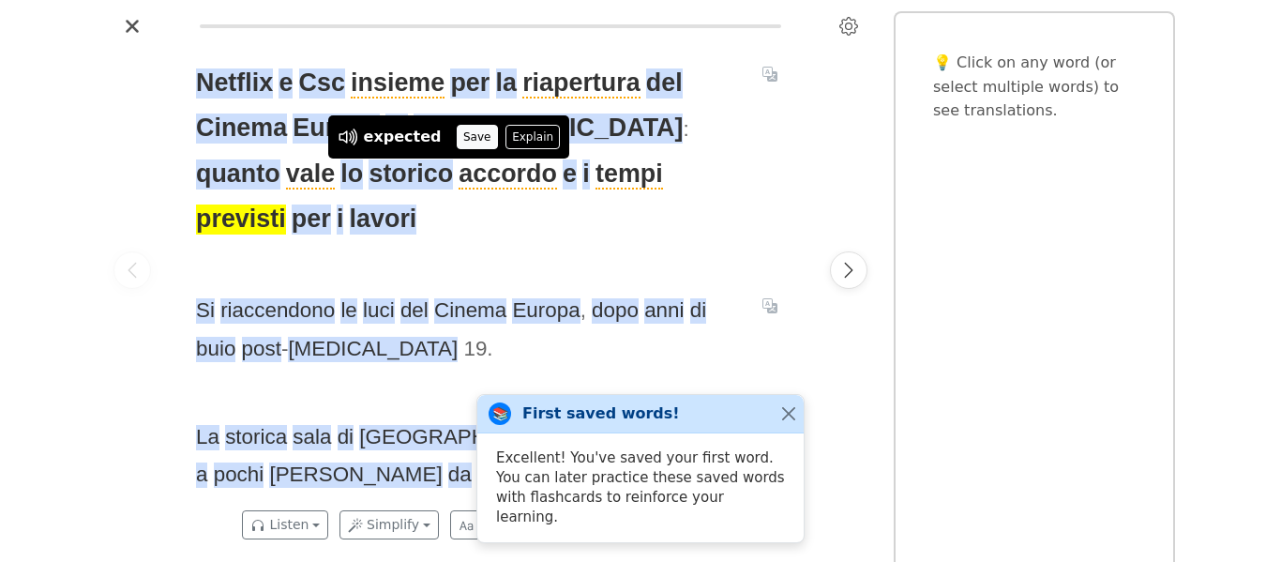
click at [457, 137] on button "Save" at bounding box center [477, 137] width 41 height 24
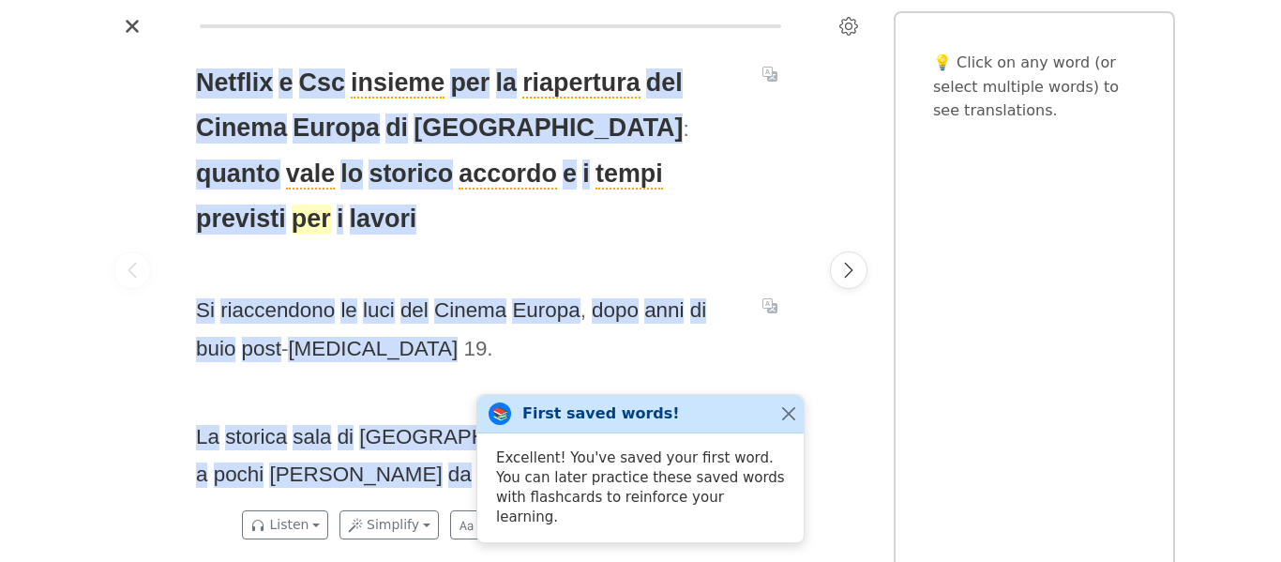
click at [331, 204] on span "per" at bounding box center [311, 219] width 39 height 30
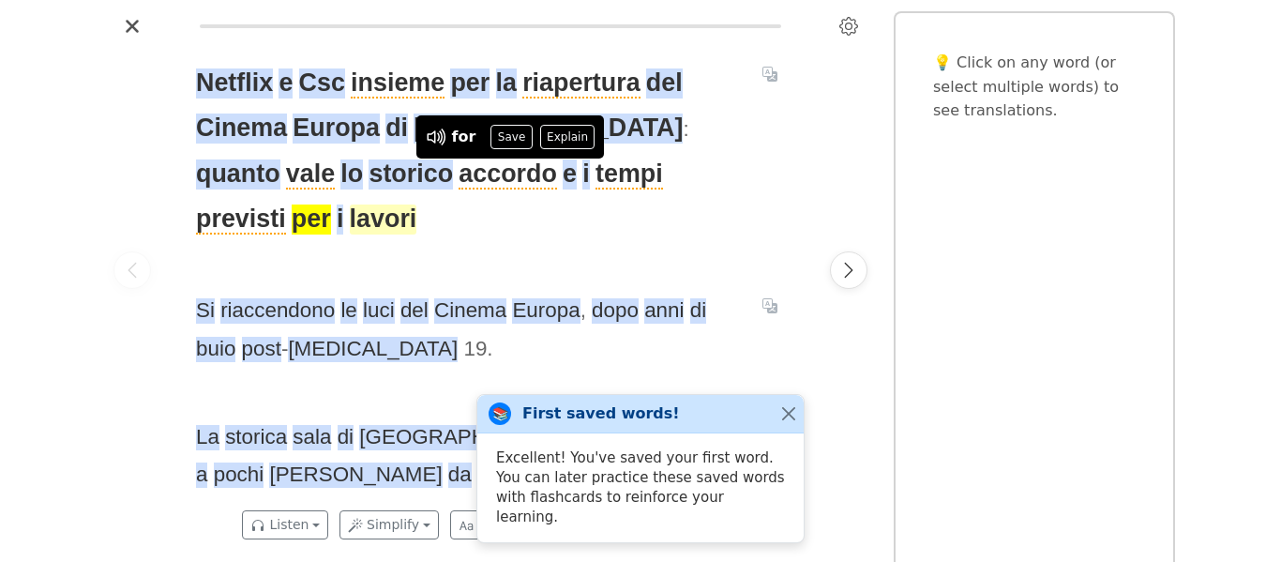
click at [417, 204] on span "lavori" at bounding box center [384, 219] width 68 height 30
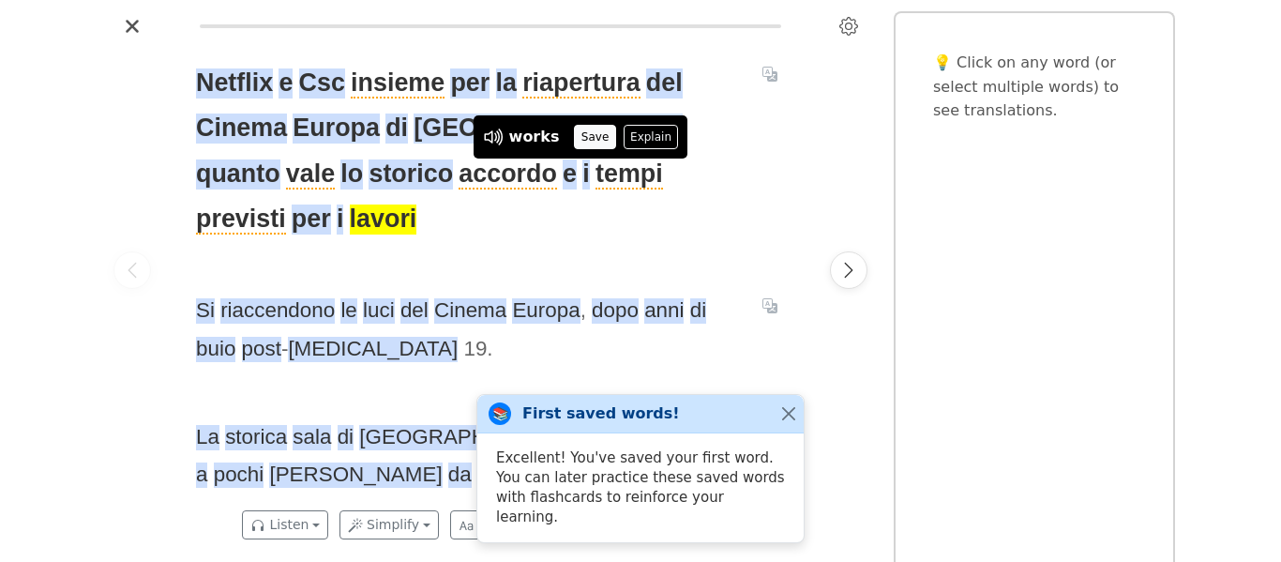
click at [575, 132] on button "Save" at bounding box center [594, 137] width 41 height 24
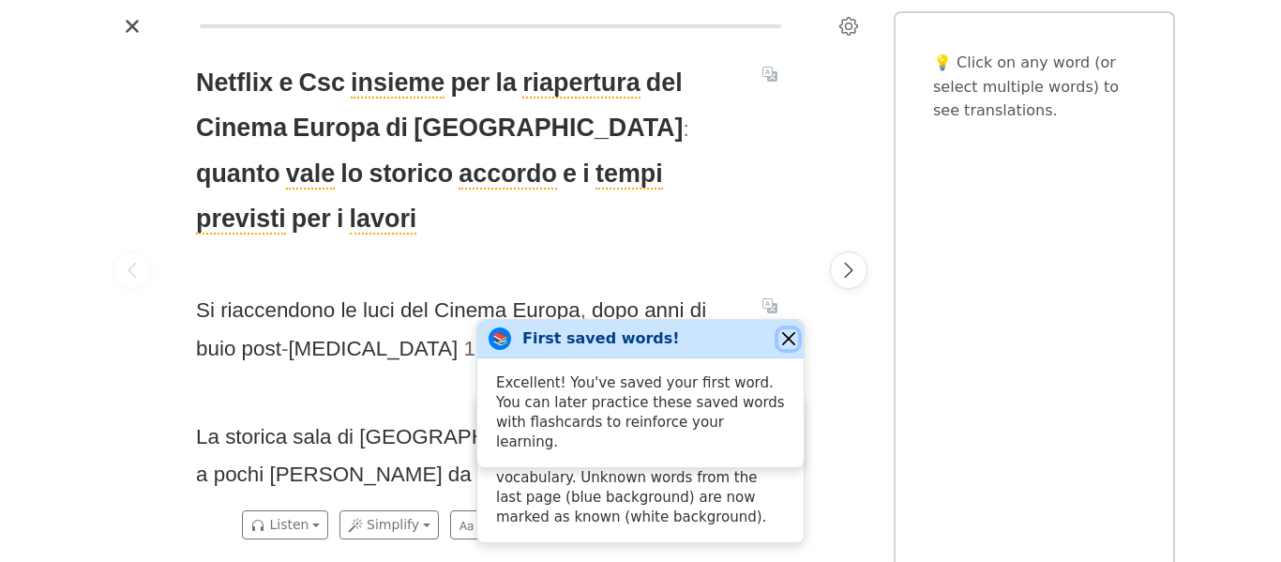
click at [793, 349] on button "Close" at bounding box center [788, 339] width 20 height 20
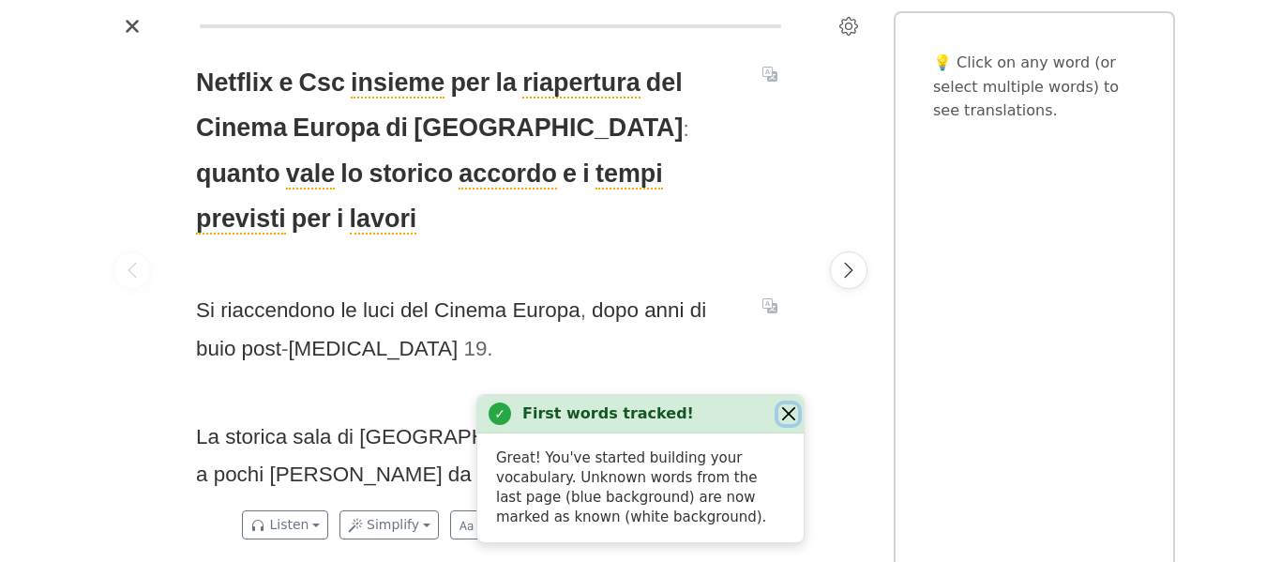
click at [792, 413] on button "Close" at bounding box center [788, 414] width 20 height 20
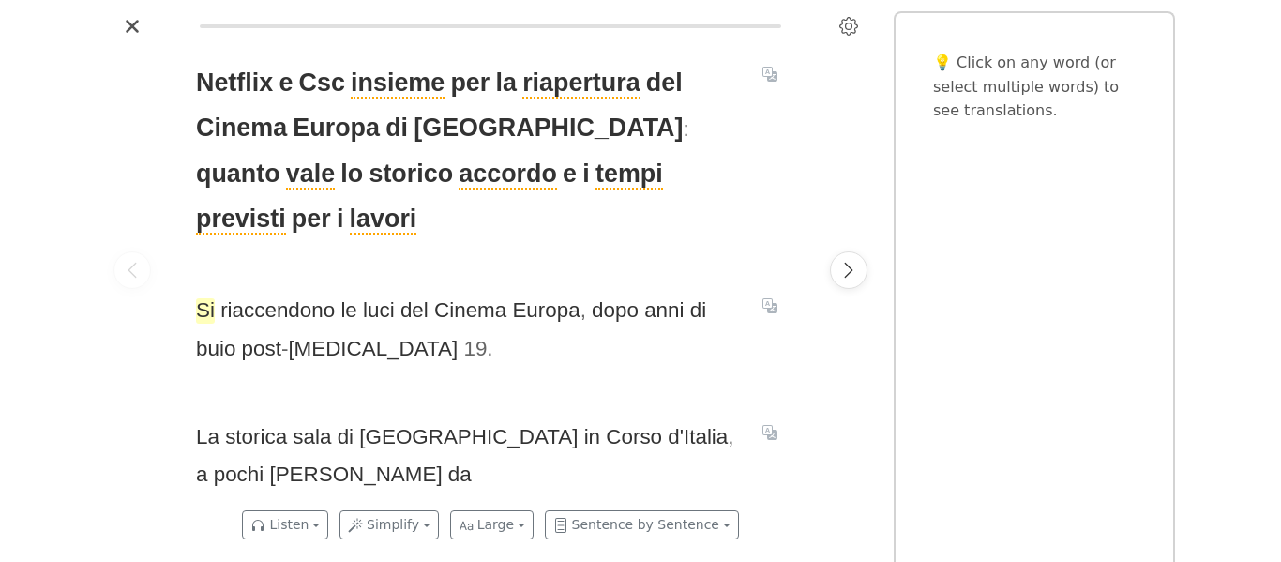
click at [201, 298] on span "Si" at bounding box center [205, 310] width 19 height 25
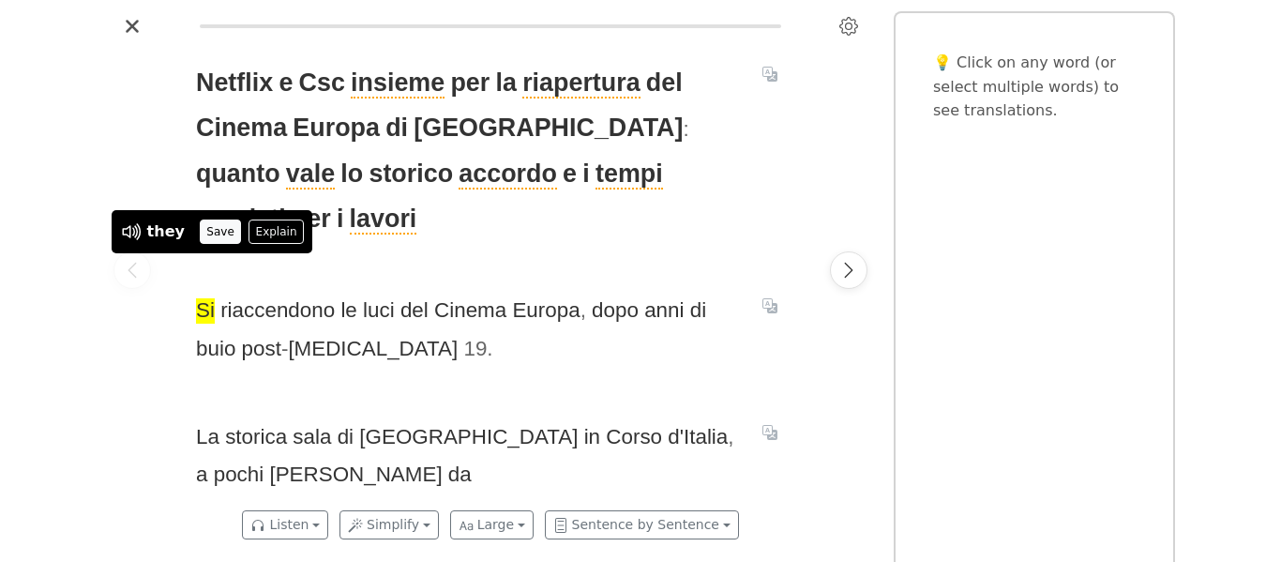
click at [214, 236] on button "Save" at bounding box center [220, 231] width 41 height 24
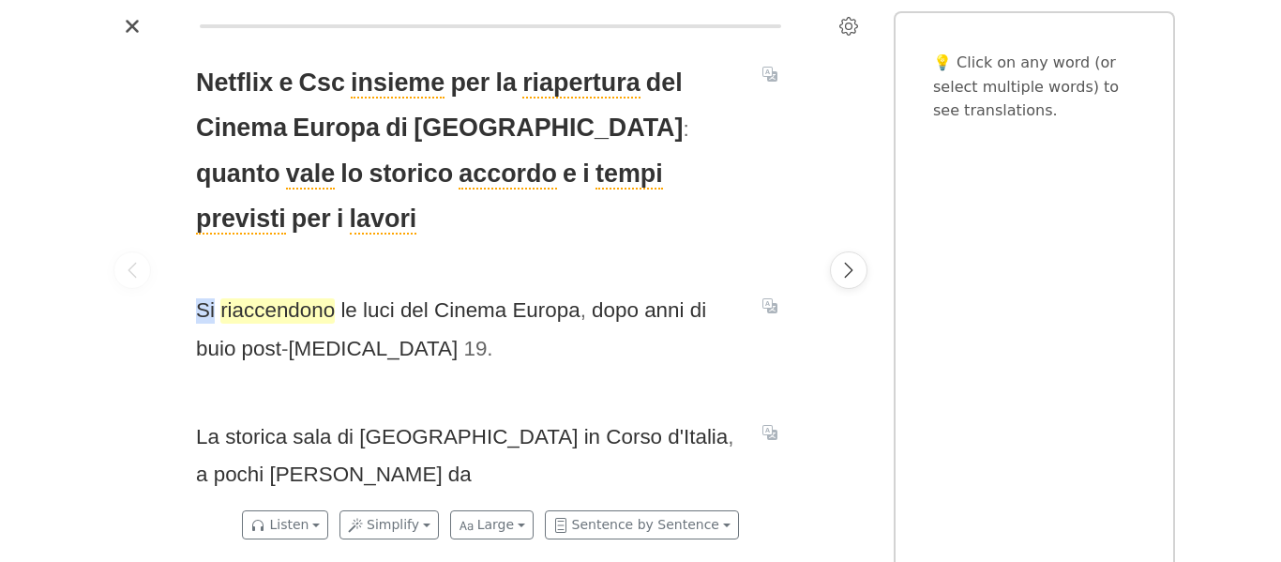
click at [241, 298] on span "riaccendono" at bounding box center [277, 310] width 114 height 25
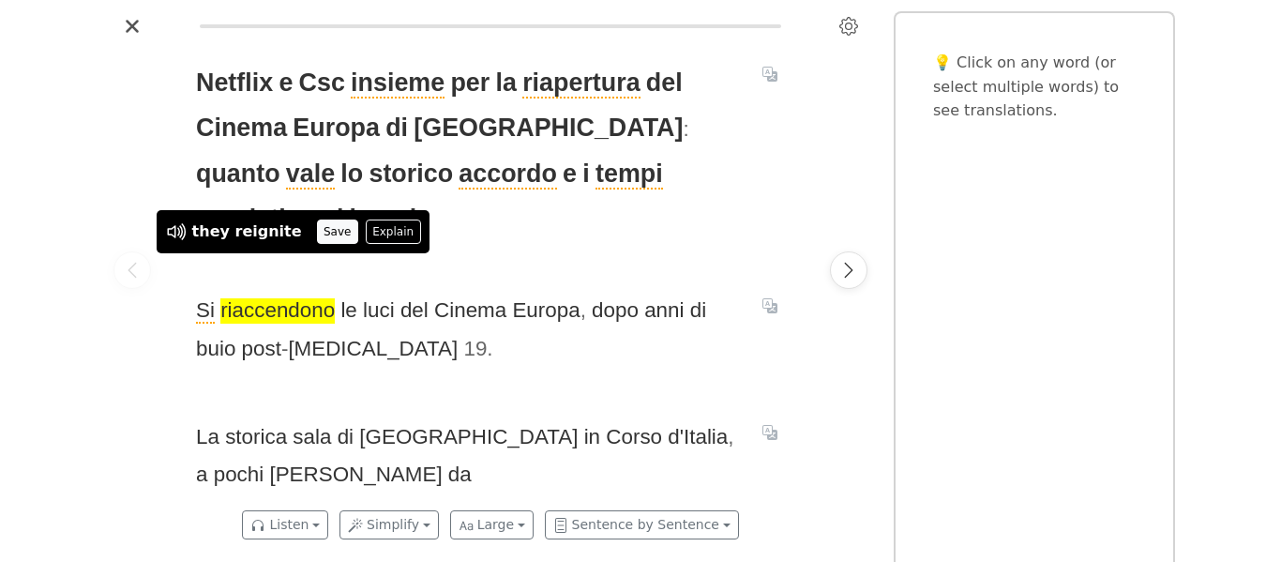
click at [317, 226] on button "Save" at bounding box center [337, 231] width 41 height 24
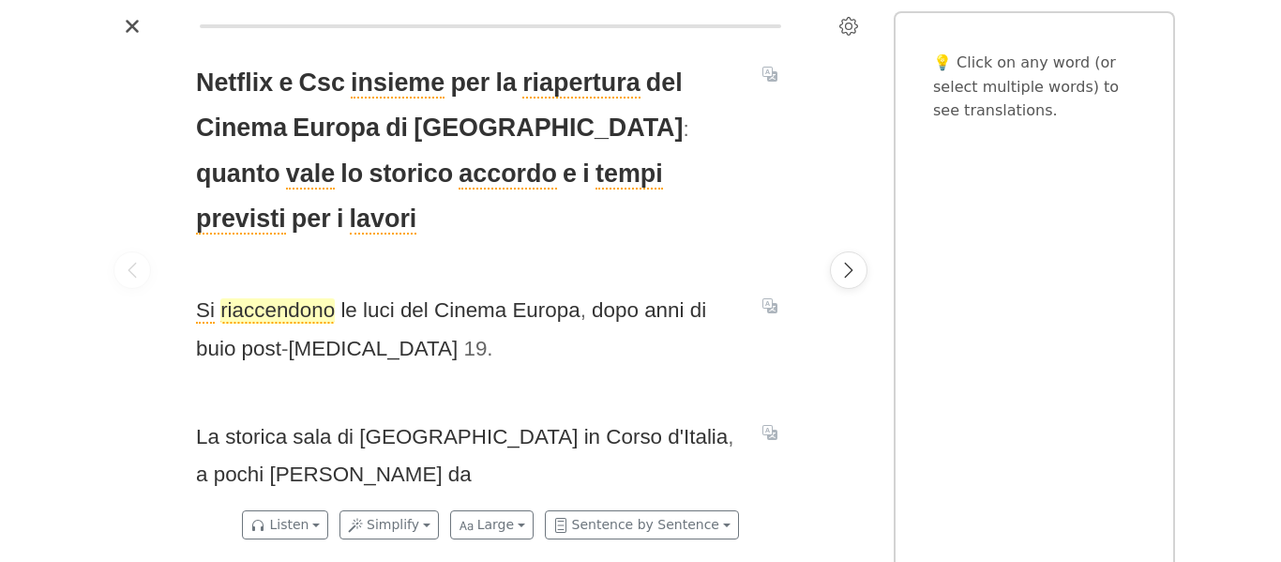
click at [286, 298] on span "riaccendono" at bounding box center [277, 310] width 114 height 25
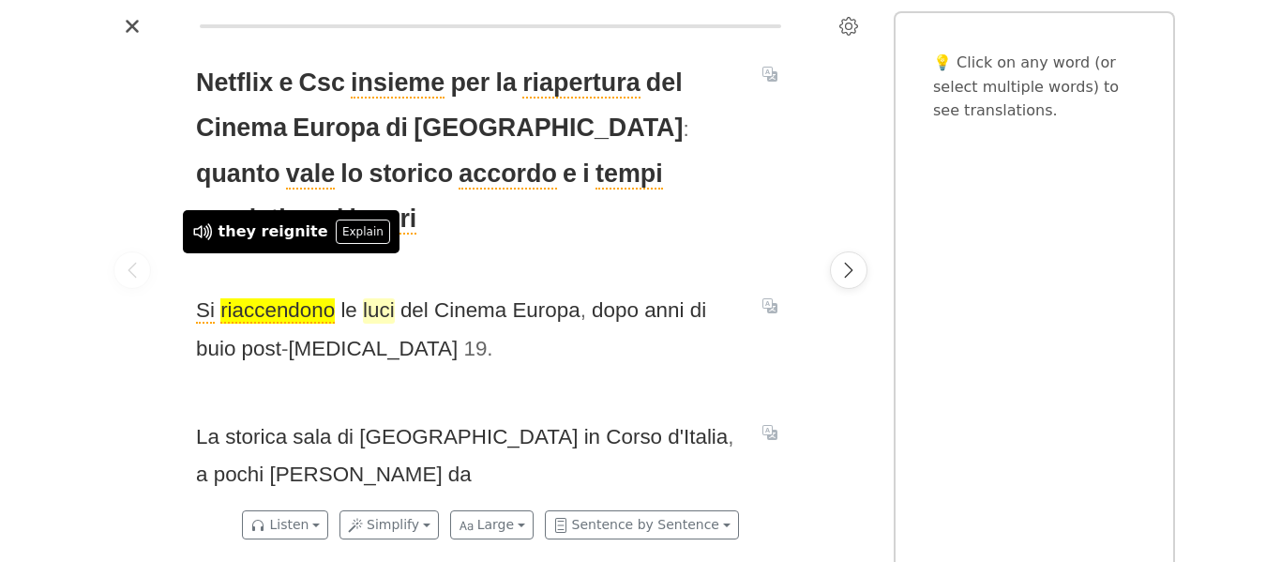
click at [382, 298] on span "luci" at bounding box center [379, 310] width 32 height 25
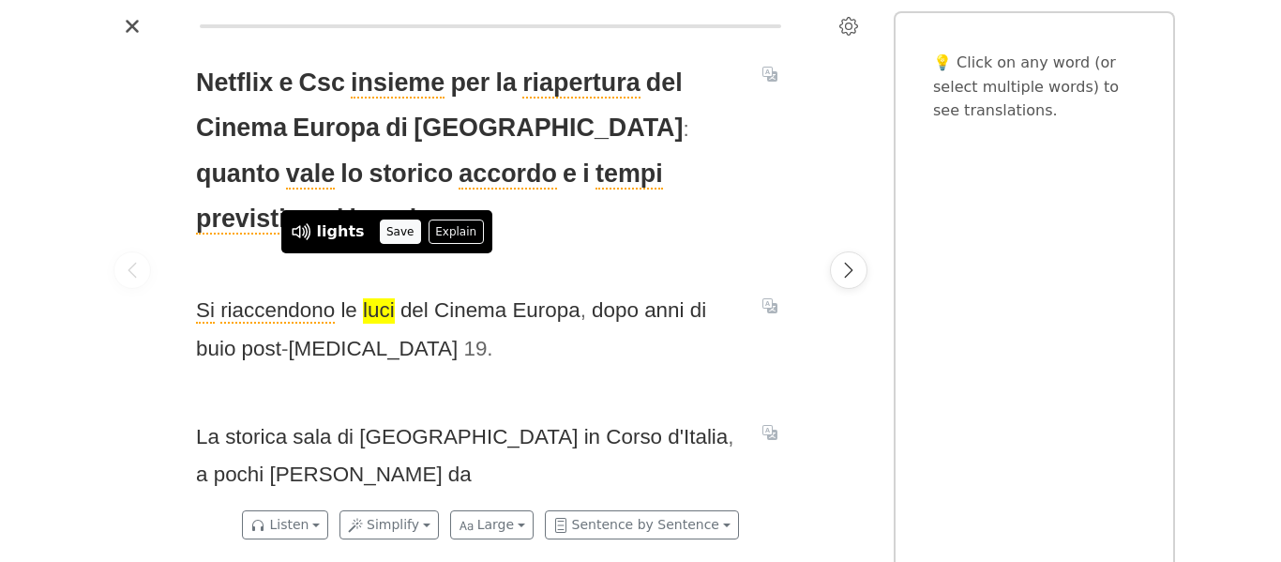
click at [383, 233] on button "Save" at bounding box center [400, 231] width 41 height 24
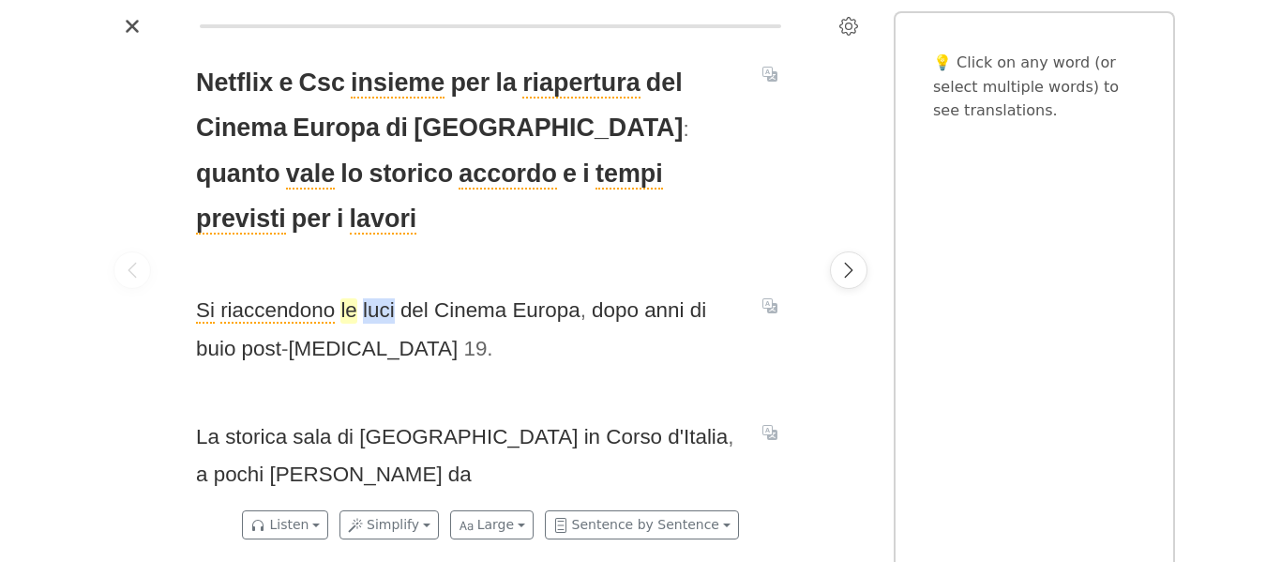
click at [347, 298] on span "le" at bounding box center [348, 310] width 16 height 25
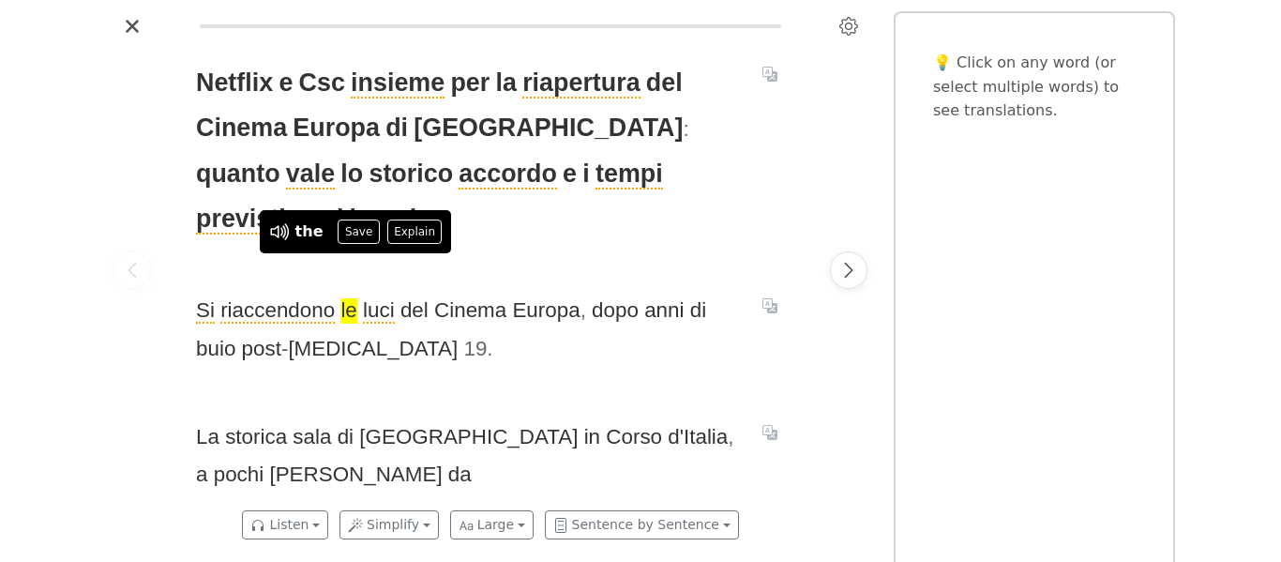
click at [442, 296] on span "Si riaccendono le luci del Cinema Europa , dopo anni di buio post - [MEDICAL_DA…" at bounding box center [468, 330] width 544 height 76
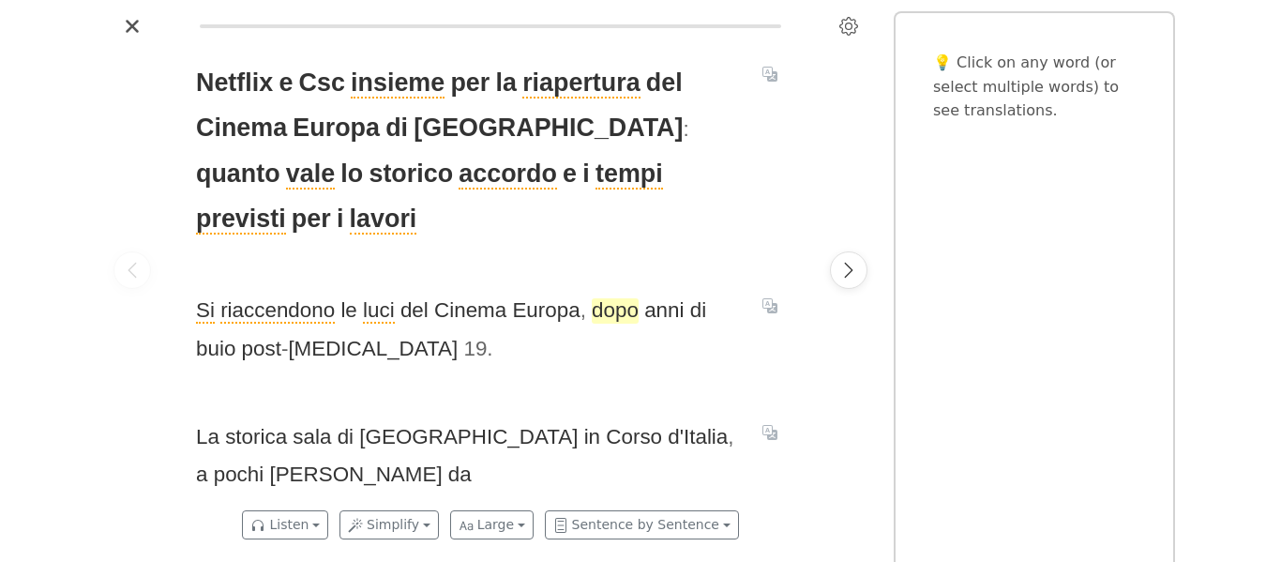
click at [623, 298] on span "dopo" at bounding box center [615, 310] width 47 height 25
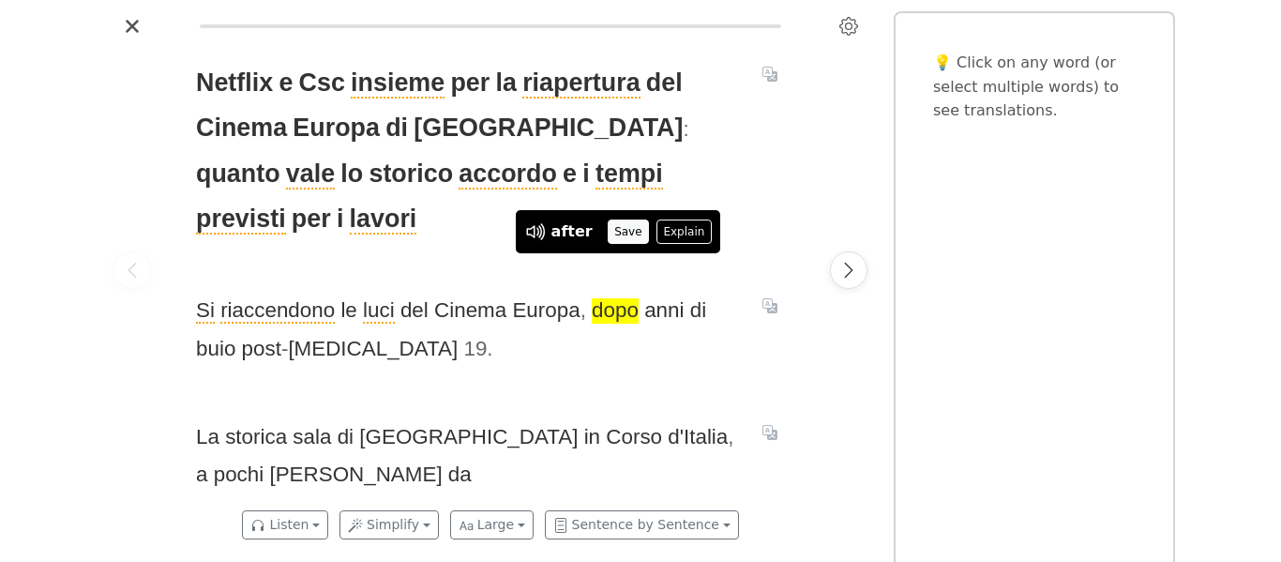
click at [612, 224] on button "Save" at bounding box center [628, 231] width 41 height 24
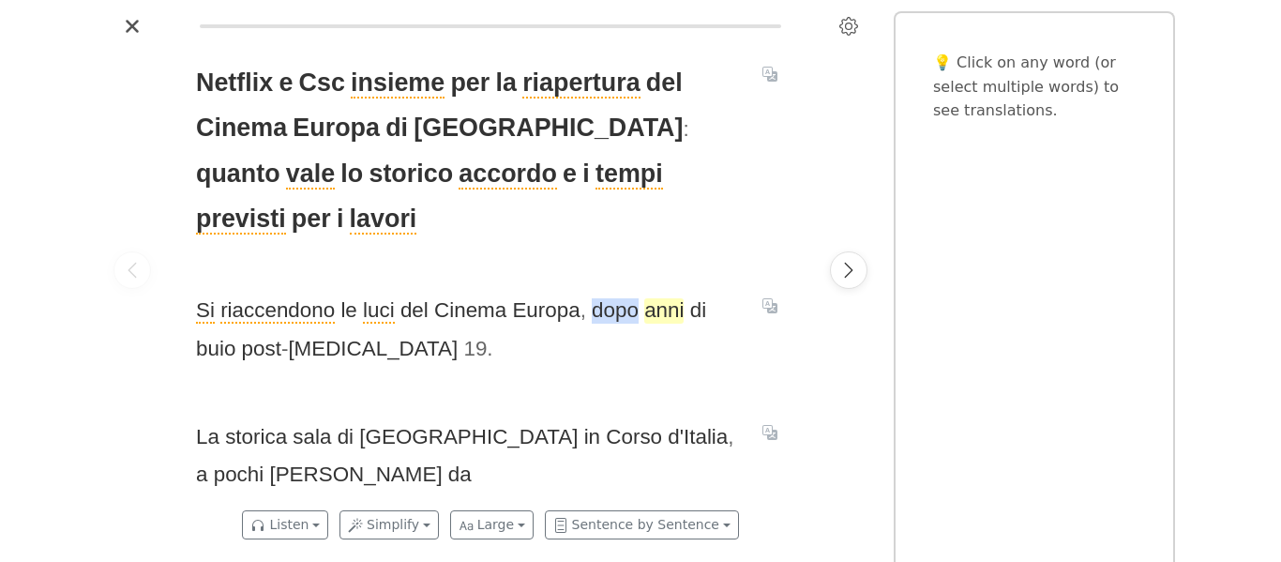
click at [662, 298] on span "anni" at bounding box center [663, 310] width 39 height 25
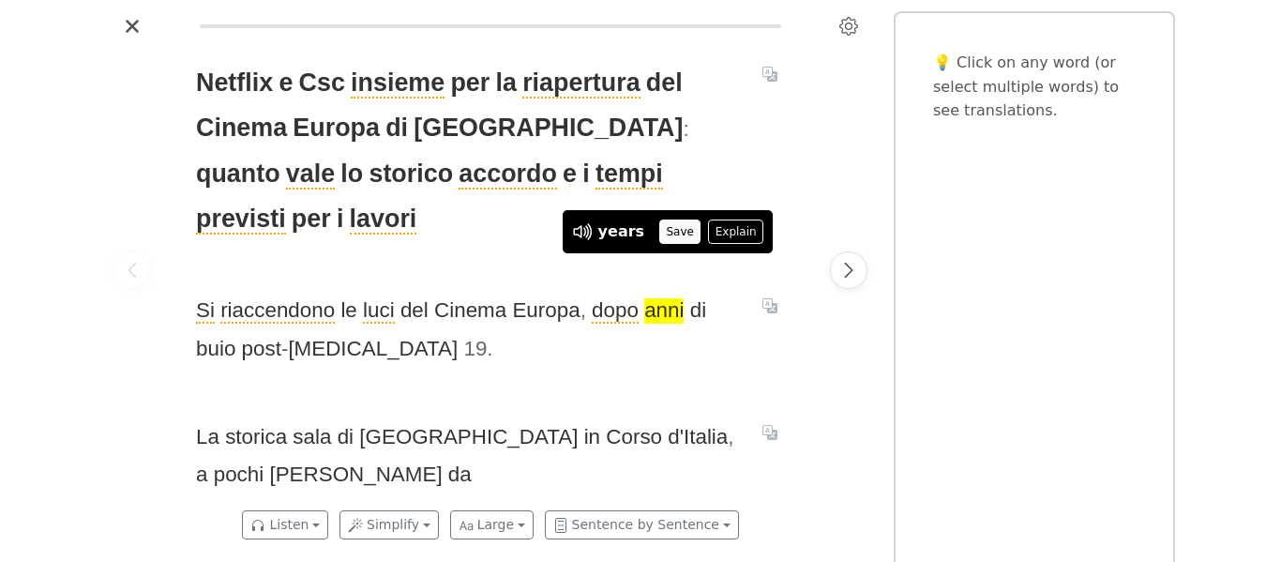
click at [672, 233] on button "Save" at bounding box center [679, 231] width 41 height 24
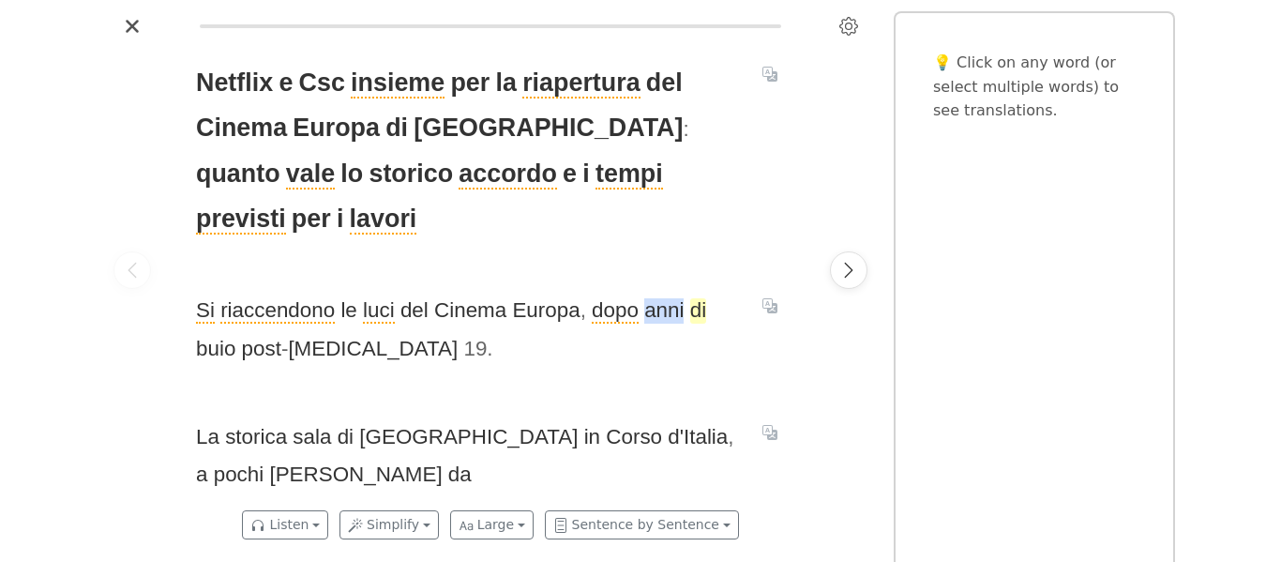
click at [698, 298] on span "di" at bounding box center [698, 310] width 16 height 25
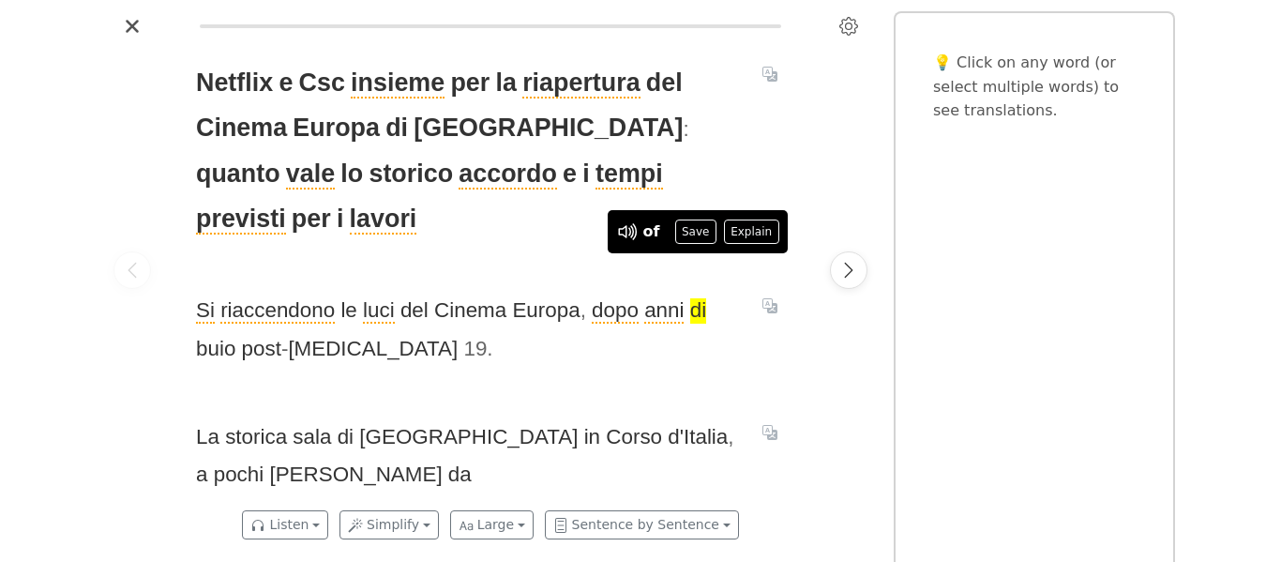
click at [477, 292] on span "Si riaccendono le luci del Cinema Europa , dopo anni di buio post - [MEDICAL_DA…" at bounding box center [468, 330] width 544 height 76
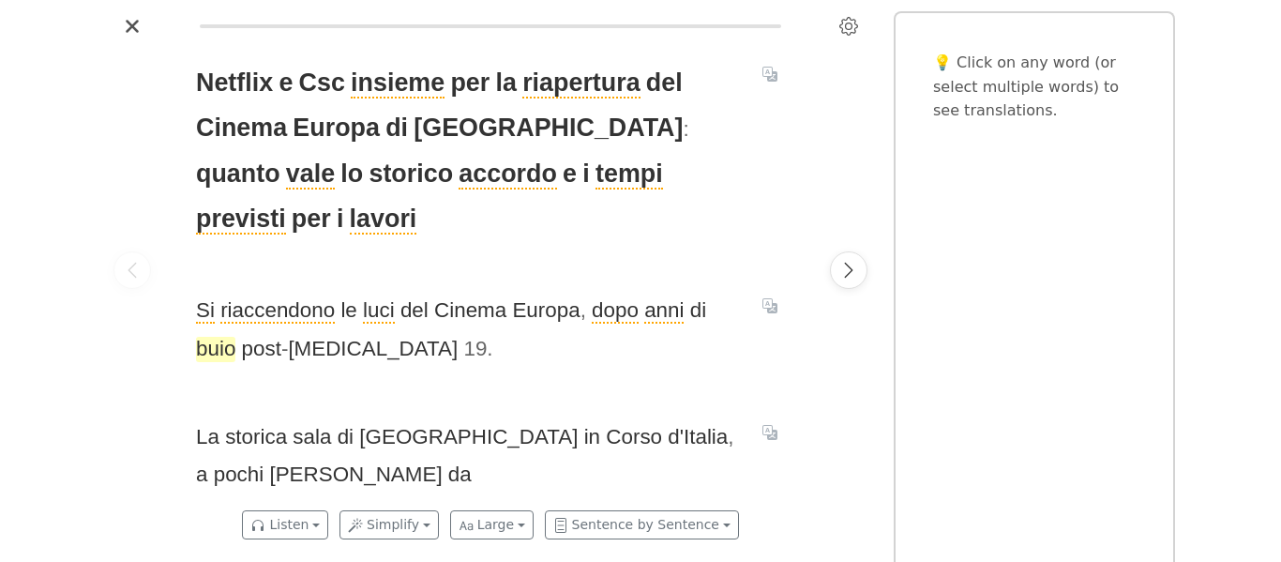
click at [224, 337] on span "buio" at bounding box center [215, 349] width 39 height 25
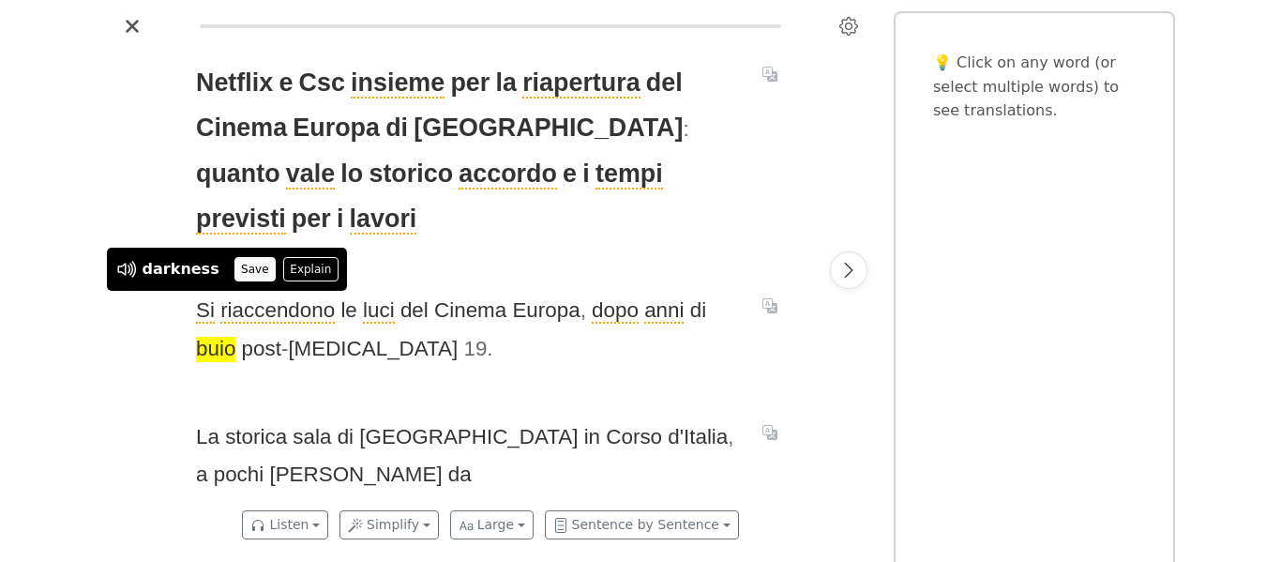
click at [237, 261] on button "Save" at bounding box center [254, 269] width 41 height 24
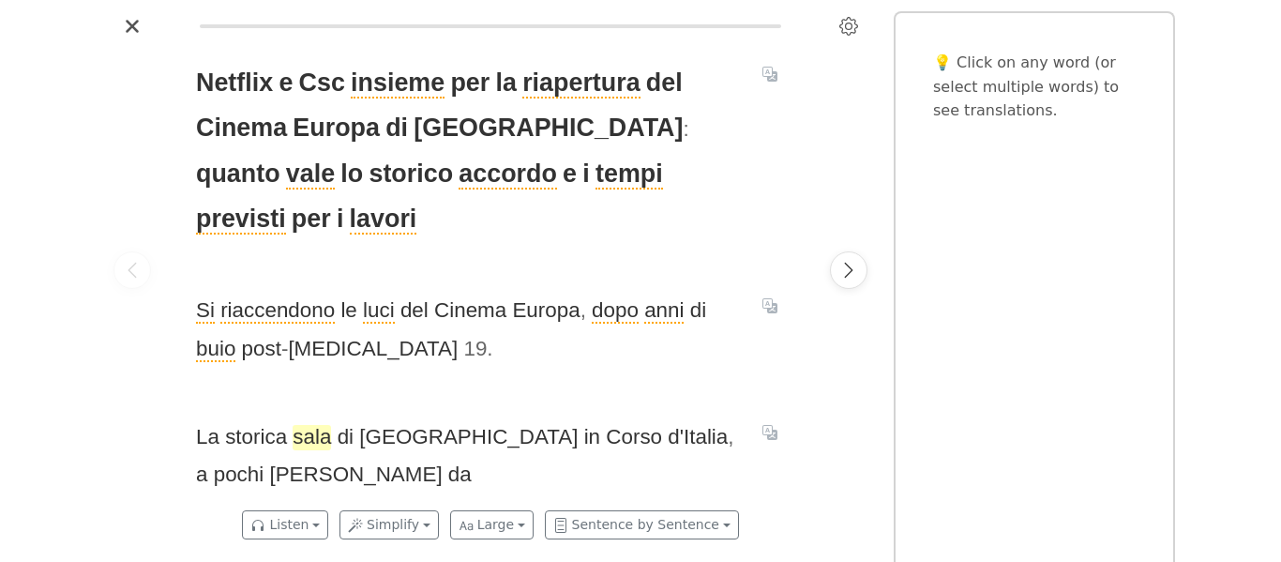
click at [317, 425] on span "sala" at bounding box center [312, 437] width 38 height 25
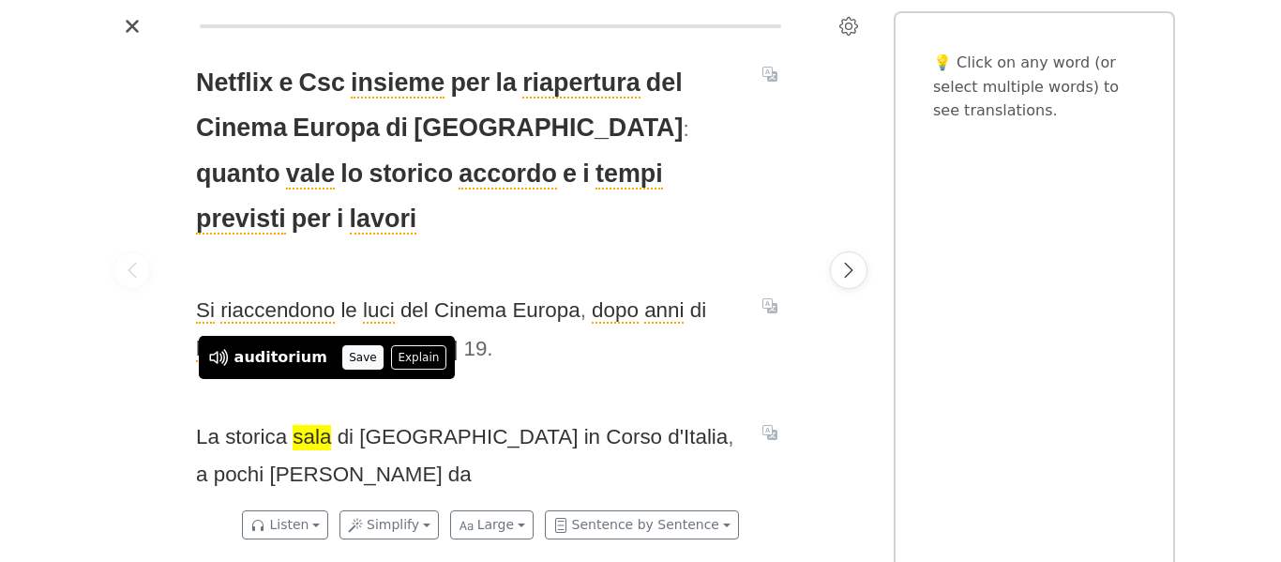
click at [342, 354] on button "Save" at bounding box center [362, 357] width 41 height 24
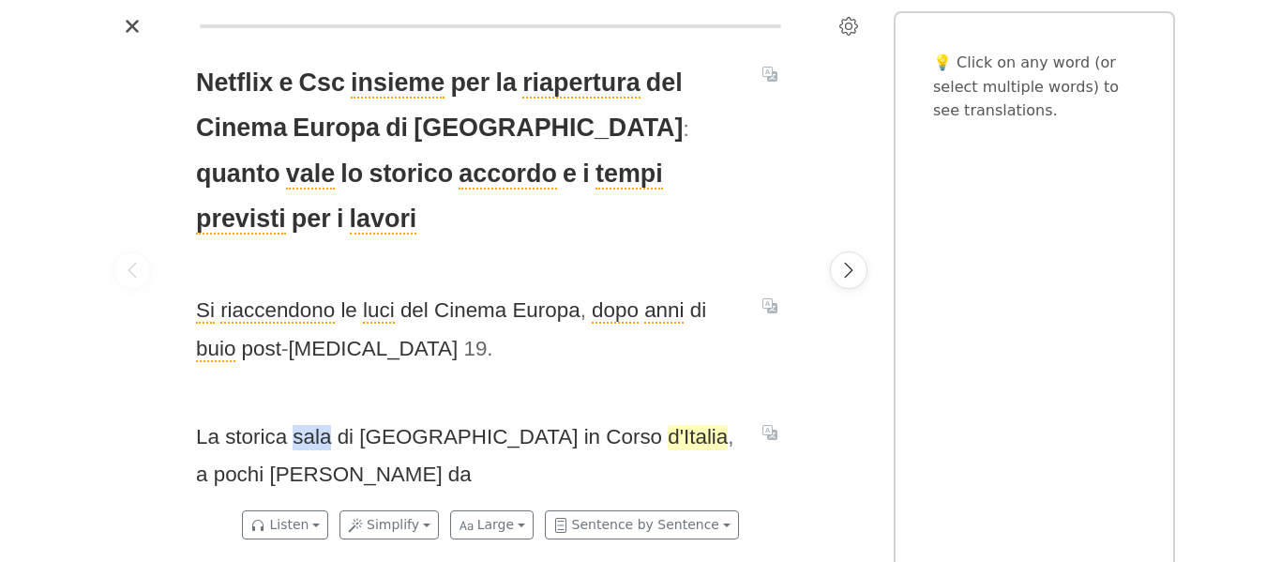
click at [668, 425] on span "d'Italia" at bounding box center [698, 437] width 60 height 25
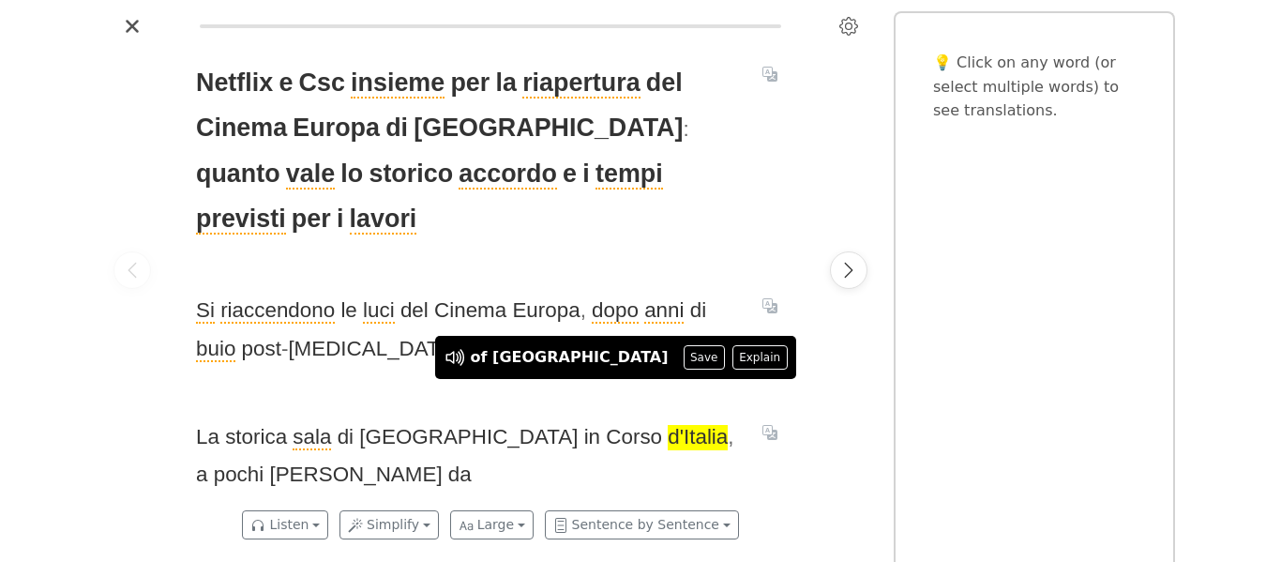
click at [563, 450] on div "Netflix e Csc insieme per la riapertura del Cinema Europa di Roma : quanto vale…" at bounding box center [490, 270] width 626 height 458
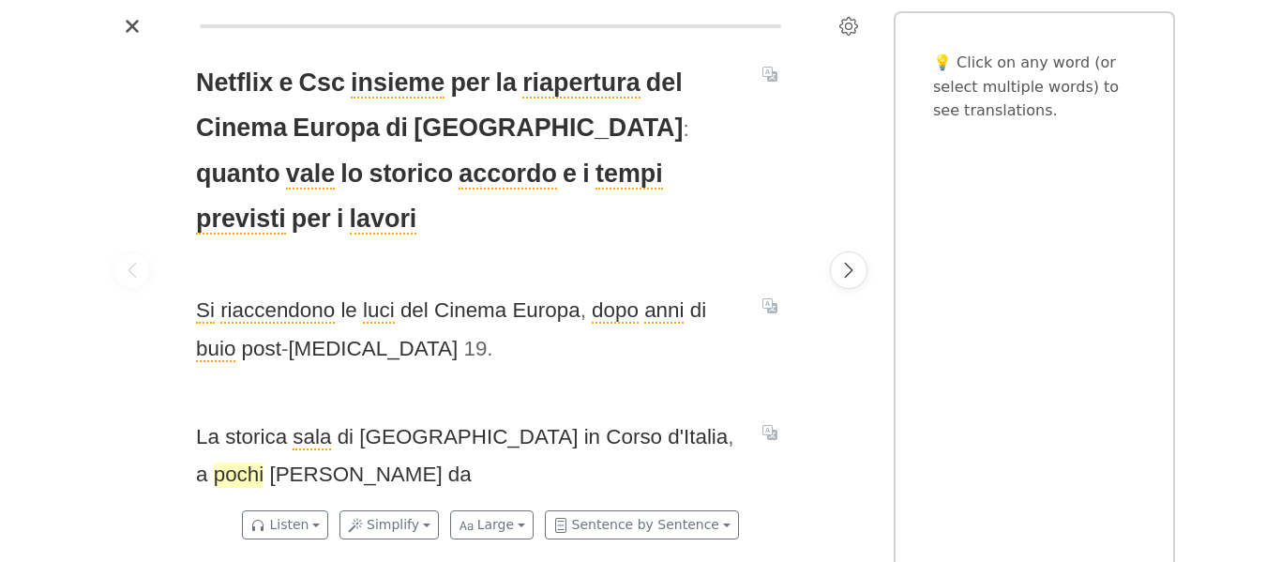
click at [264, 462] on span "pochi" at bounding box center [239, 474] width 51 height 25
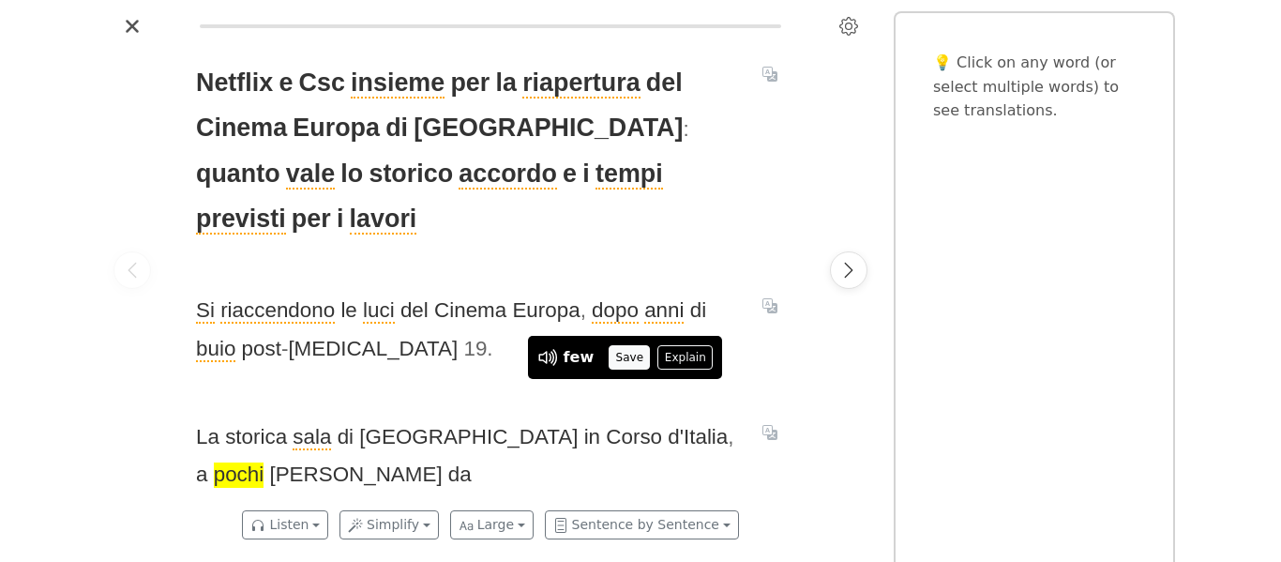
click at [619, 352] on button "Save" at bounding box center [628, 357] width 41 height 24
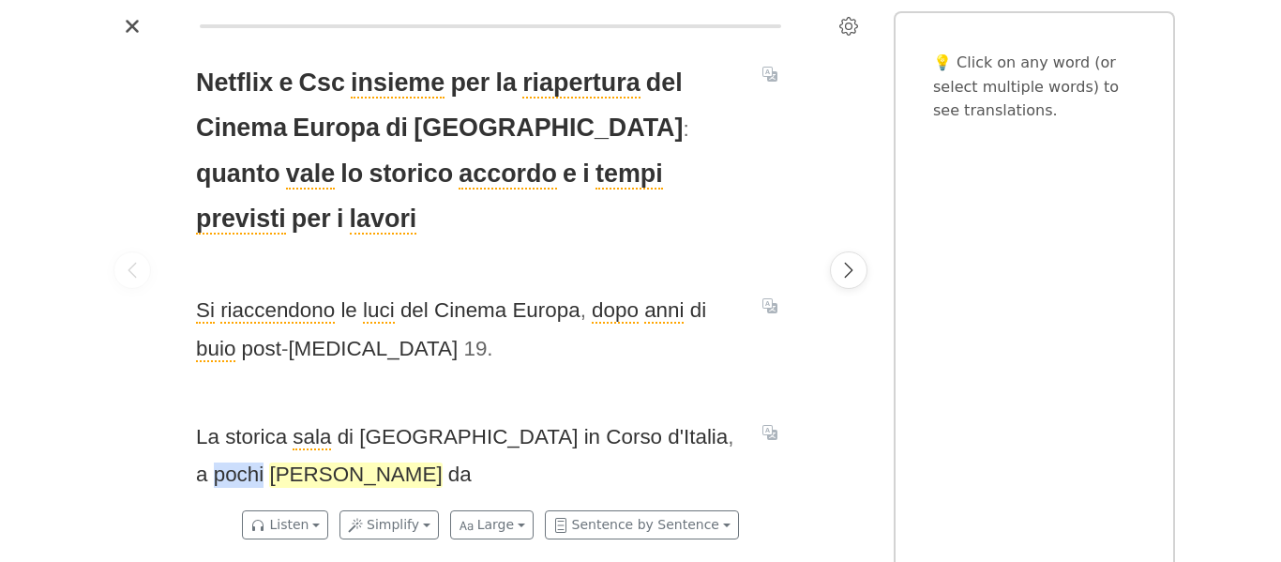
click at [442, 462] on span "[PERSON_NAME]" at bounding box center [355, 474] width 173 height 25
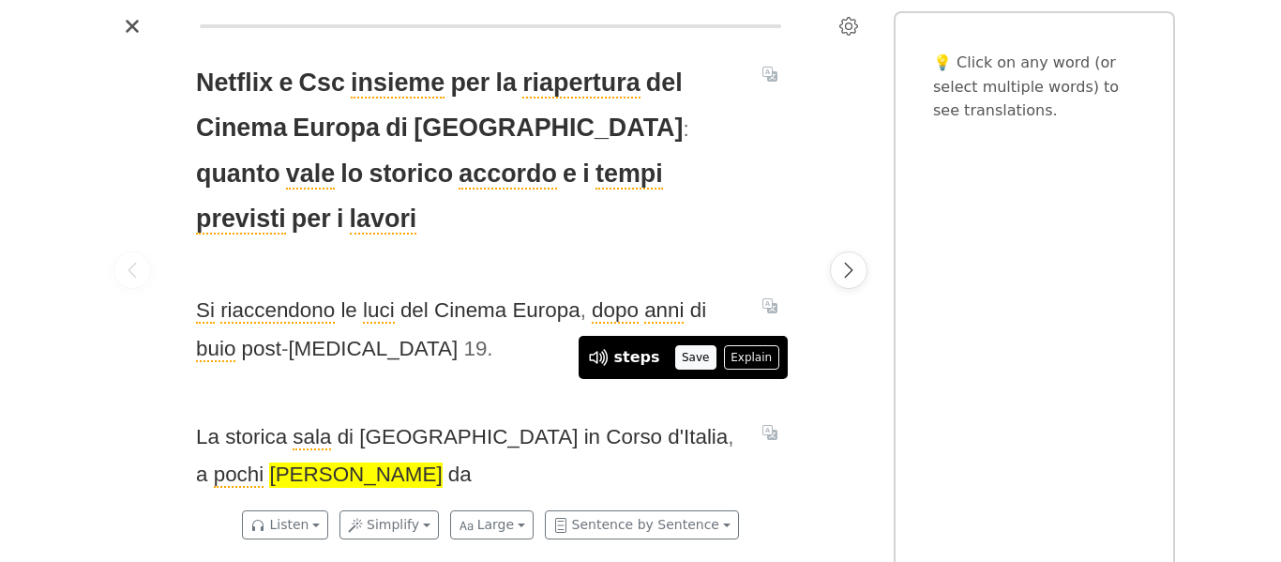
click at [685, 358] on button "Save" at bounding box center [695, 357] width 41 height 24
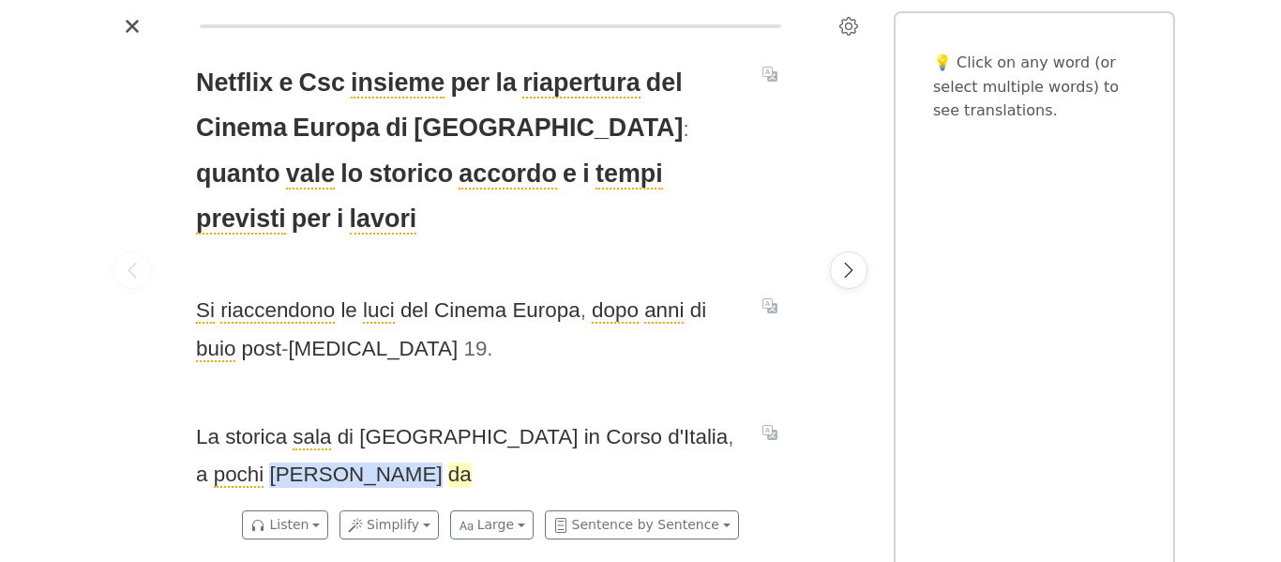
click at [472, 462] on span "da" at bounding box center [459, 474] width 23 height 25
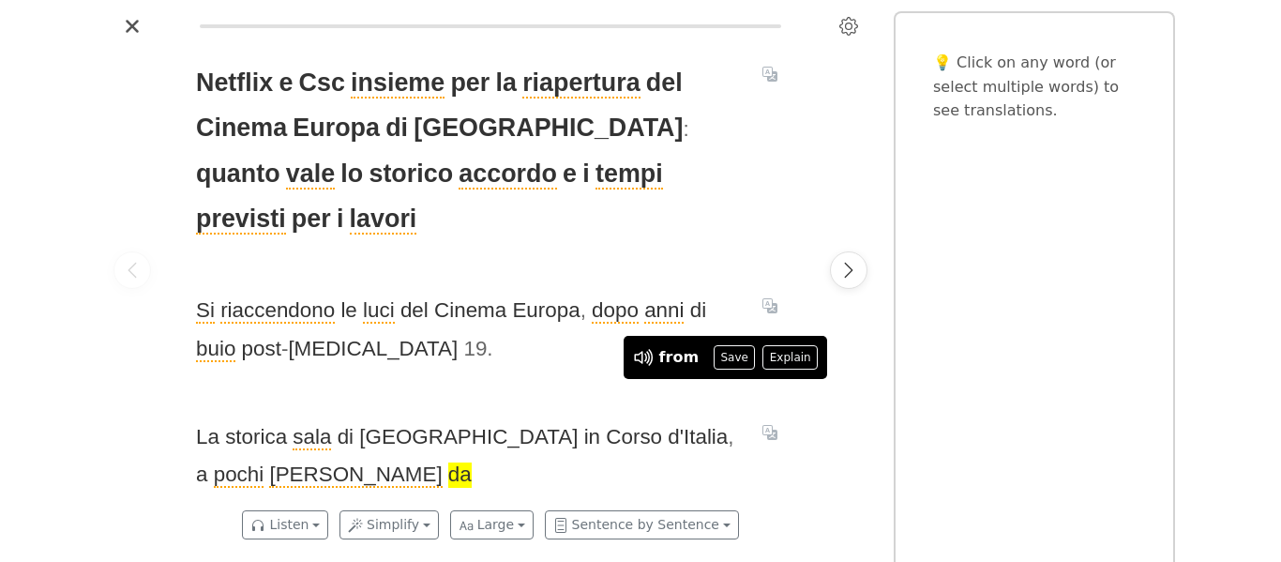
click at [673, 436] on div "Netflix e Csc insieme per la riapertura del Cinema Europa di Roma : quanto vale…" at bounding box center [490, 270] width 626 height 458
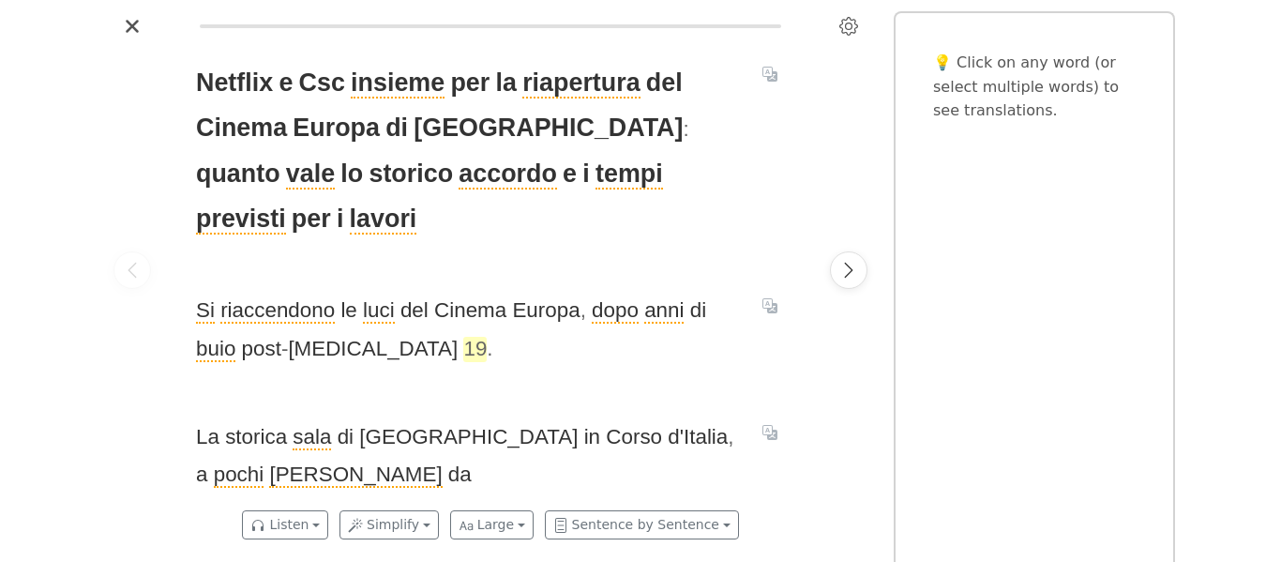
click at [463, 337] on span "19" at bounding box center [474, 349] width 23 height 25
click at [426, 330] on div "Netflix e Csc insieme per la riapertura del Cinema Europa di Roma : quanto vale…" at bounding box center [490, 270] width 626 height 458
click at [773, 425] on icon "Translate sentence" at bounding box center [769, 432] width 15 height 15
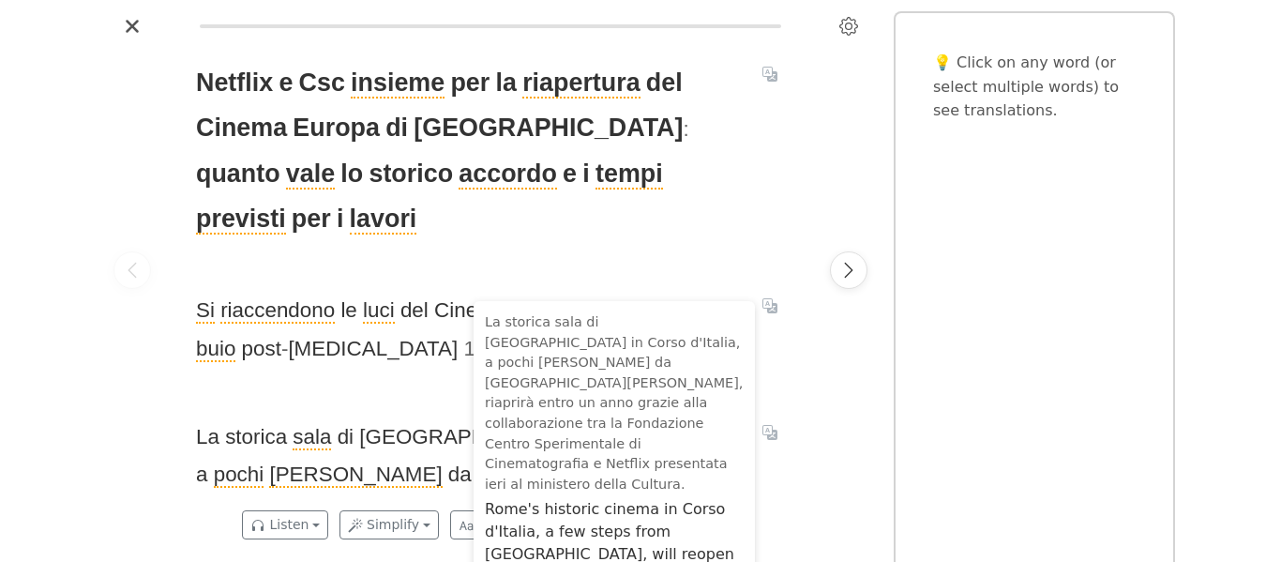
click at [820, 473] on div "Netflix e Csc insieme per la riapertura del Cinema Europa di Roma : quanto vale…" at bounding box center [490, 270] width 769 height 458
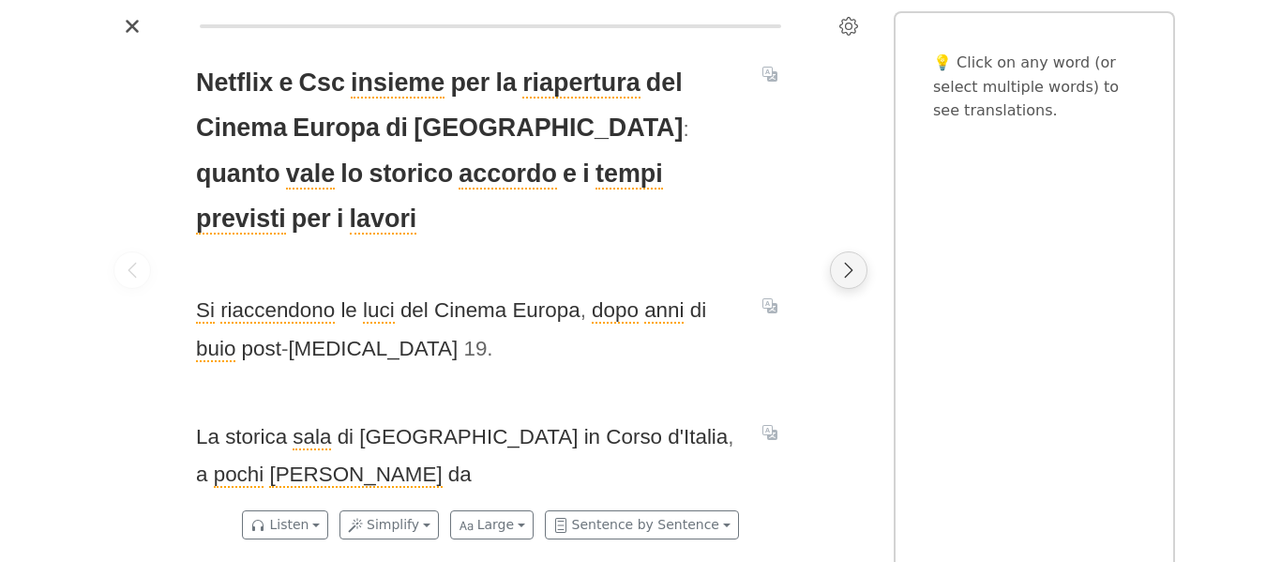
click at [846, 259] on button "Next page" at bounding box center [849, 270] width 38 height 38
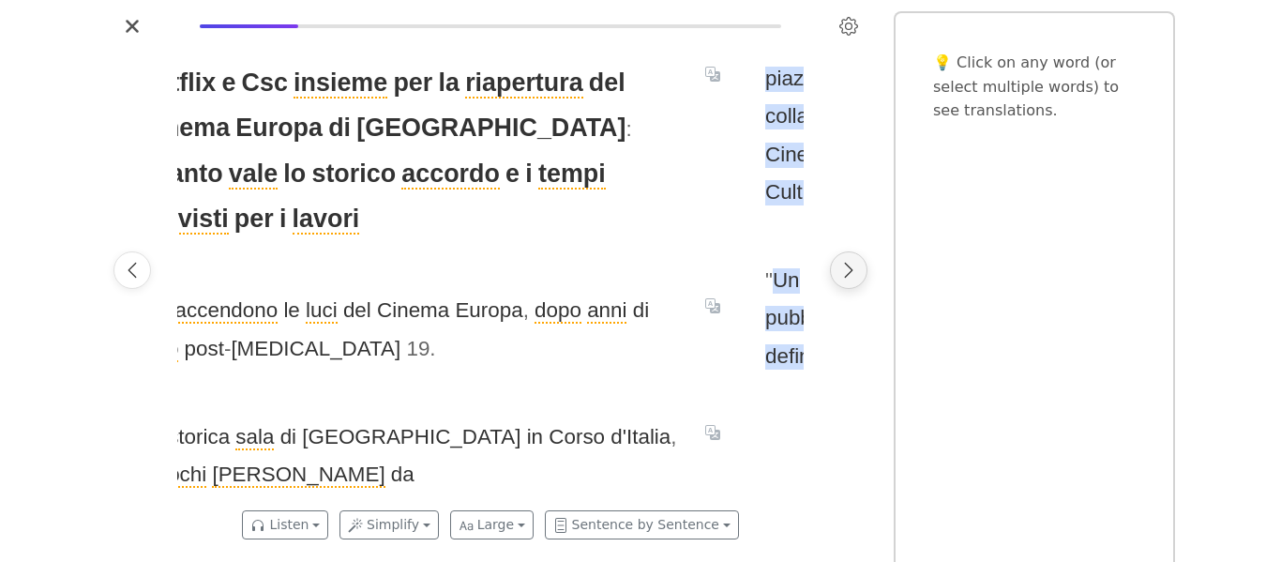
scroll to position [0, 626]
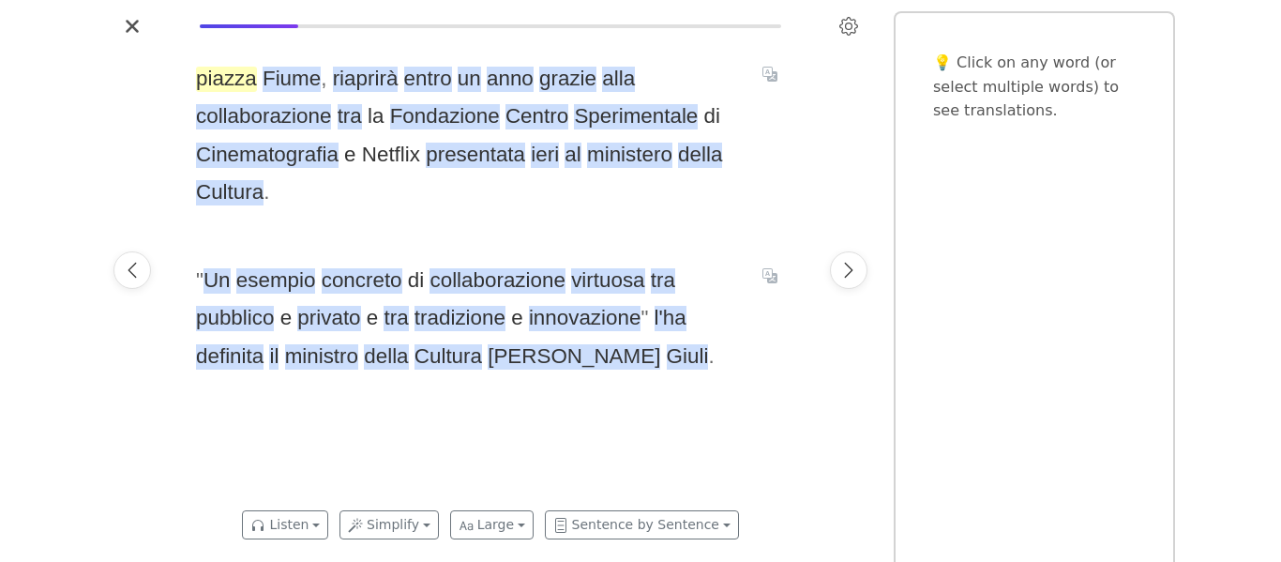
click at [212, 85] on span "piazza" at bounding box center [226, 79] width 61 height 25
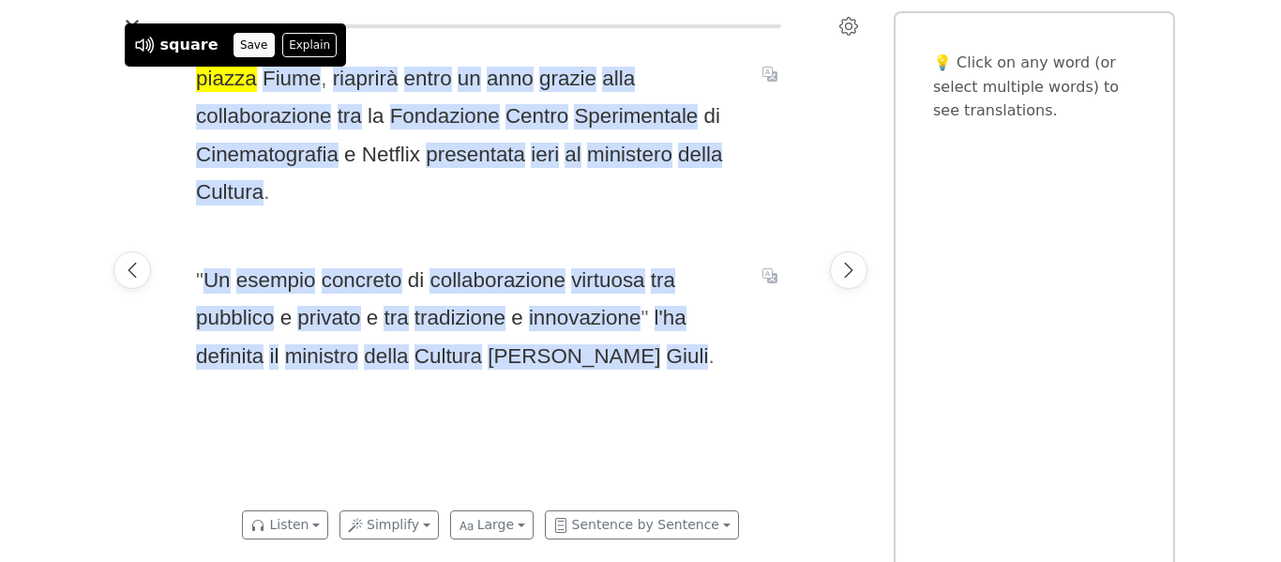
click at [238, 50] on button "Save" at bounding box center [253, 45] width 41 height 24
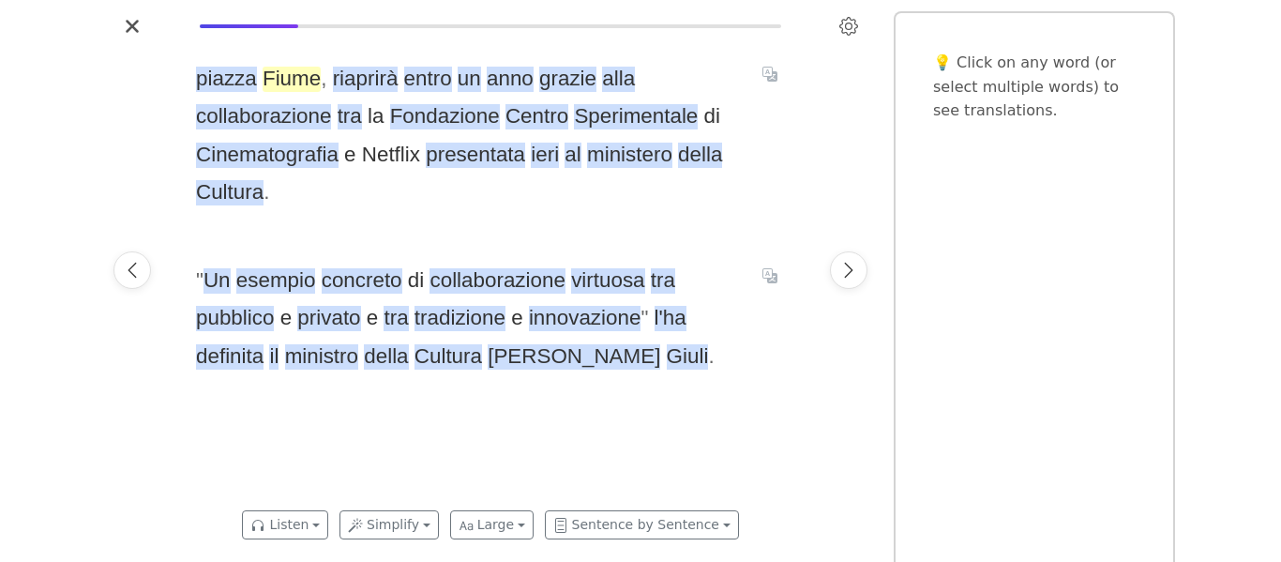
click at [285, 77] on span "Fiume" at bounding box center [292, 79] width 58 height 25
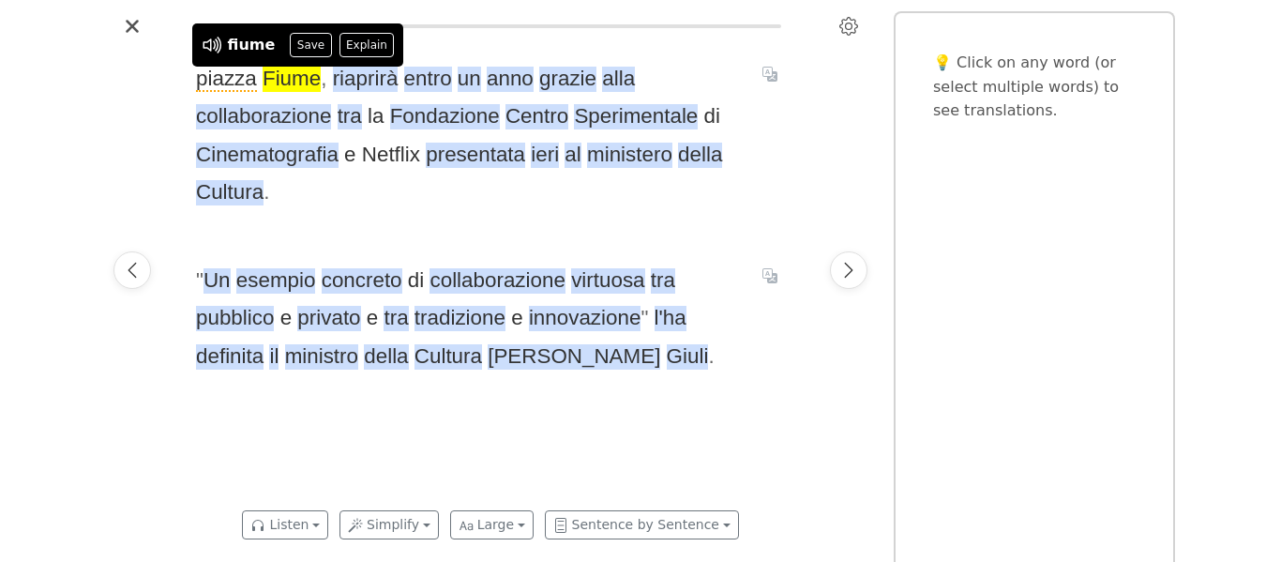
click at [428, 219] on div "[GEOGRAPHIC_DATA] , riaprirà entro un anno grazie alla collaborazione tra la Fo…" at bounding box center [490, 270] width 626 height 458
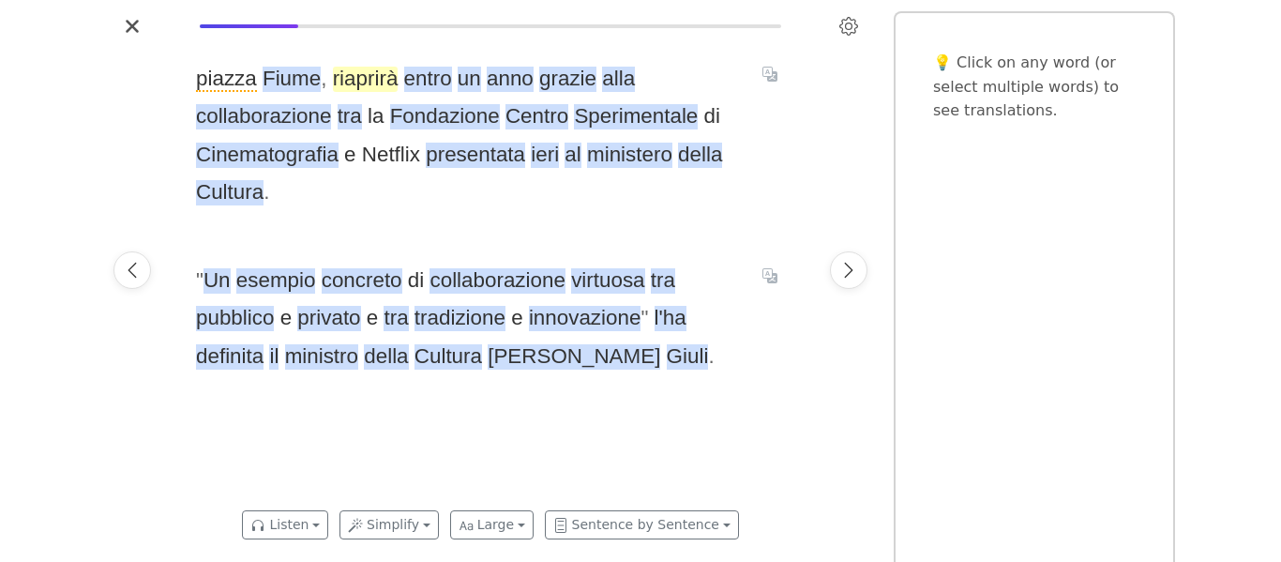
click at [378, 79] on span "riaprirà" at bounding box center [366, 79] width 66 height 25
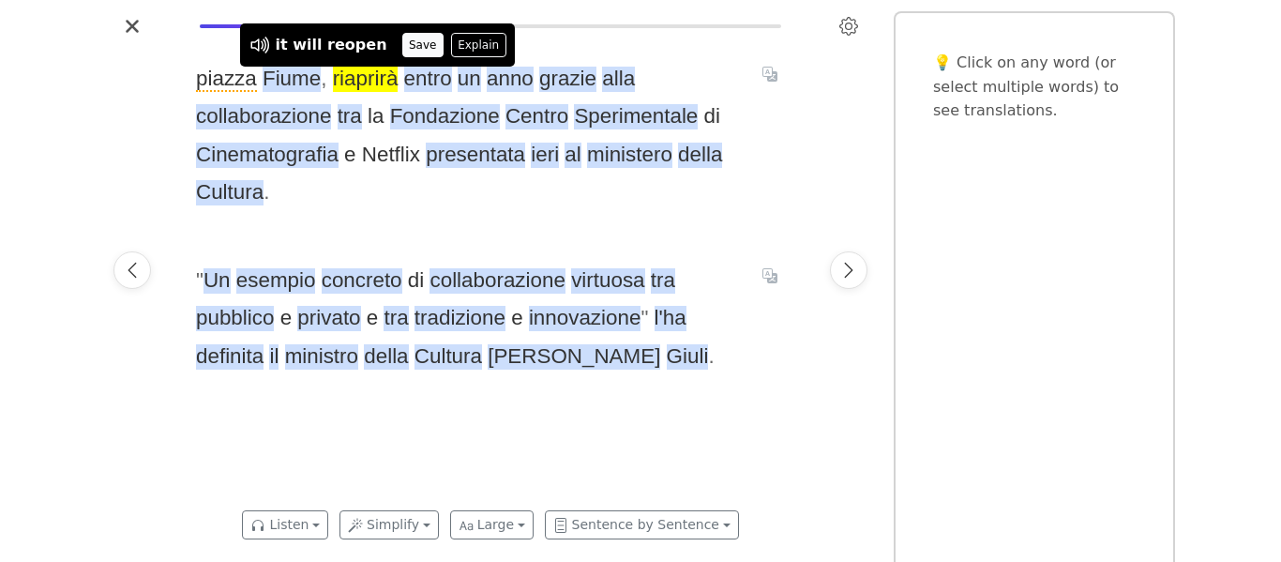
click at [402, 53] on button "Save" at bounding box center [422, 45] width 41 height 24
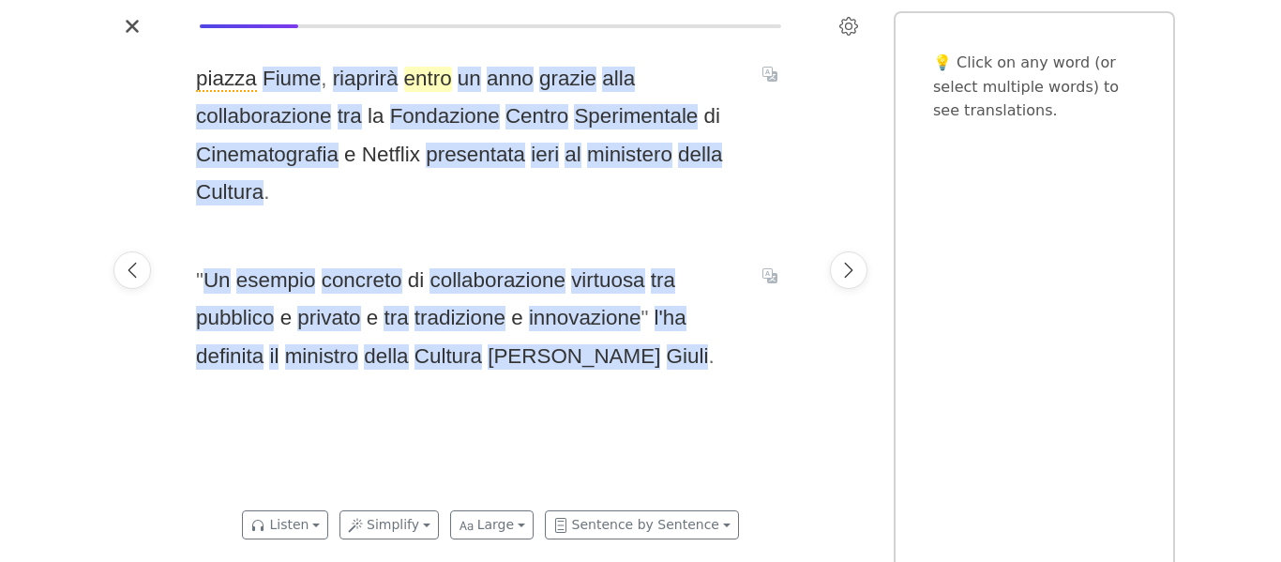
click at [436, 78] on span "entro" at bounding box center [428, 79] width 48 height 25
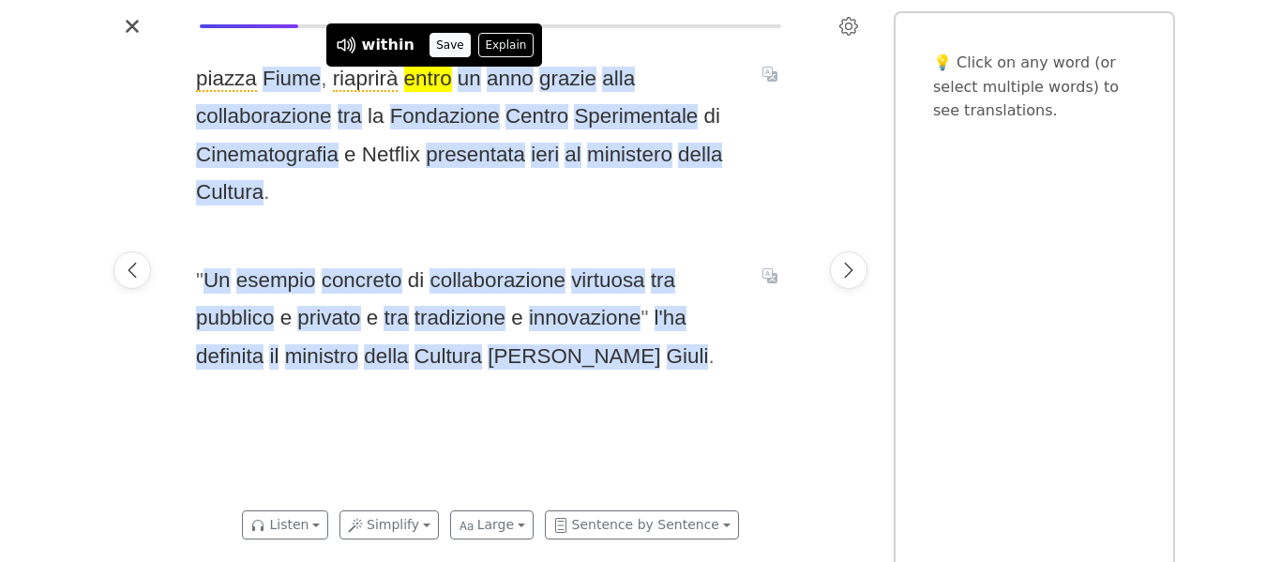
click at [430, 50] on button "Save" at bounding box center [449, 45] width 41 height 24
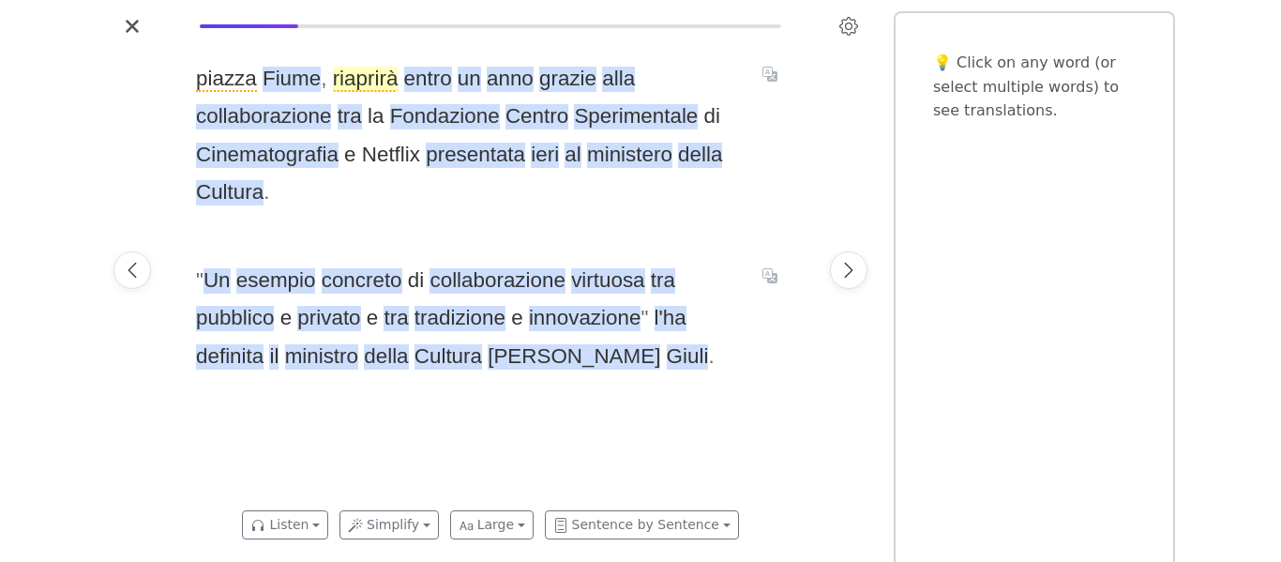
click at [388, 76] on span "riaprirà" at bounding box center [366, 79] width 66 height 25
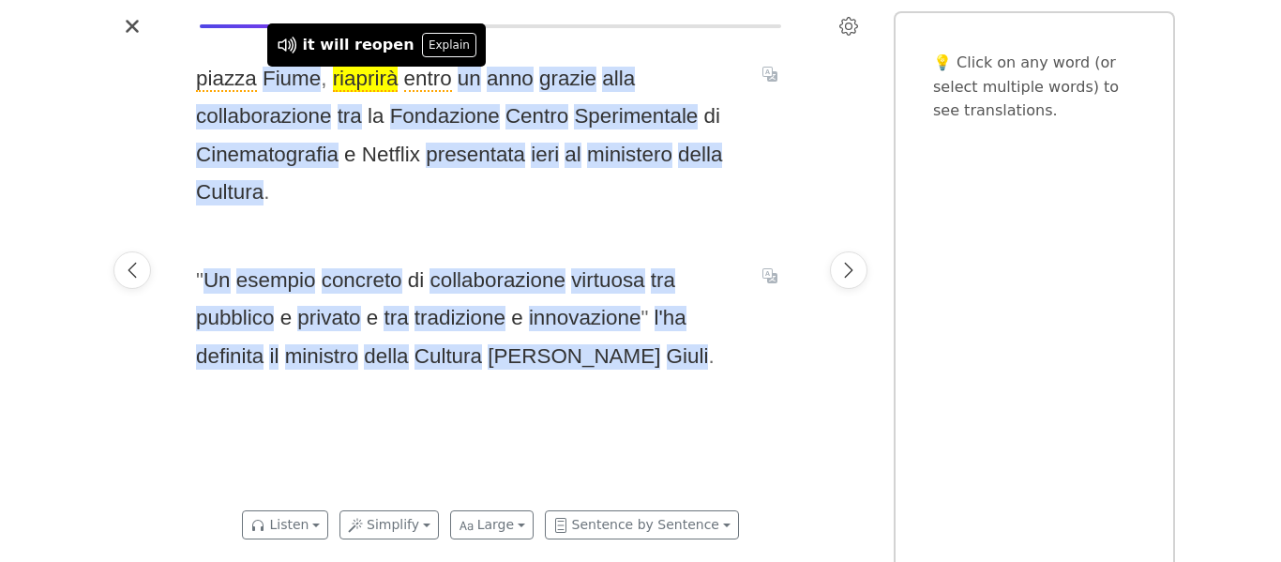
click at [539, 190] on span "[GEOGRAPHIC_DATA] , riaprirà entro un anno grazie alla collaborazione tra la Fo…" at bounding box center [468, 135] width 544 height 151
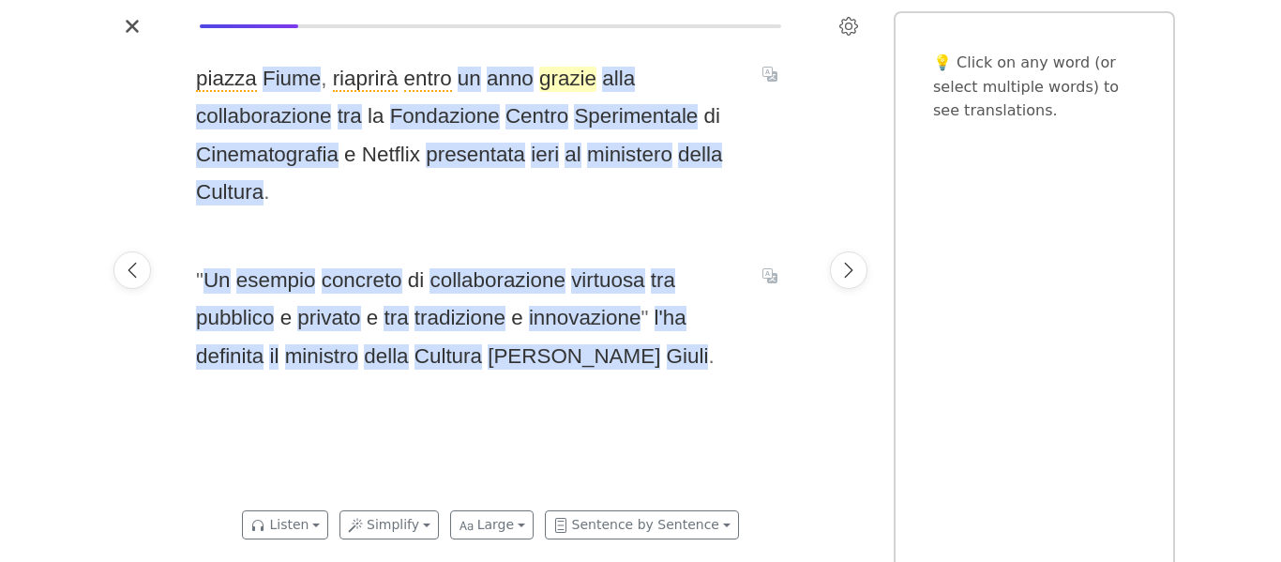
click at [575, 75] on span "grazie" at bounding box center [567, 79] width 57 height 25
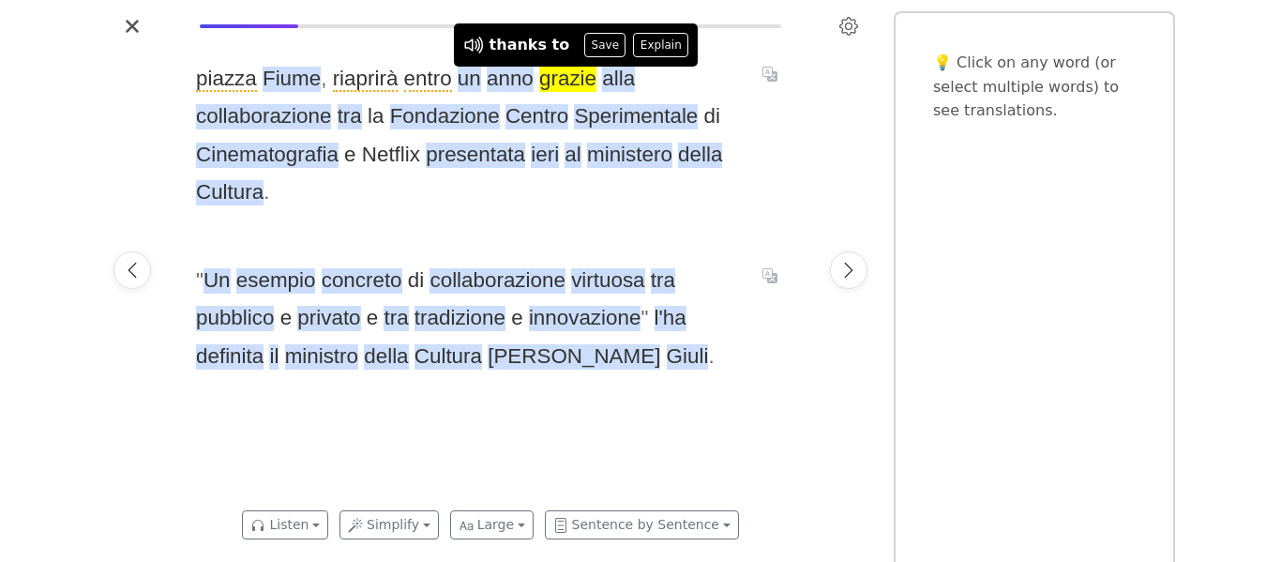
click at [547, 235] on div "[GEOGRAPHIC_DATA] , riaprirà entro un anno grazie alla collaborazione tra la Fo…" at bounding box center [490, 270] width 626 height 458
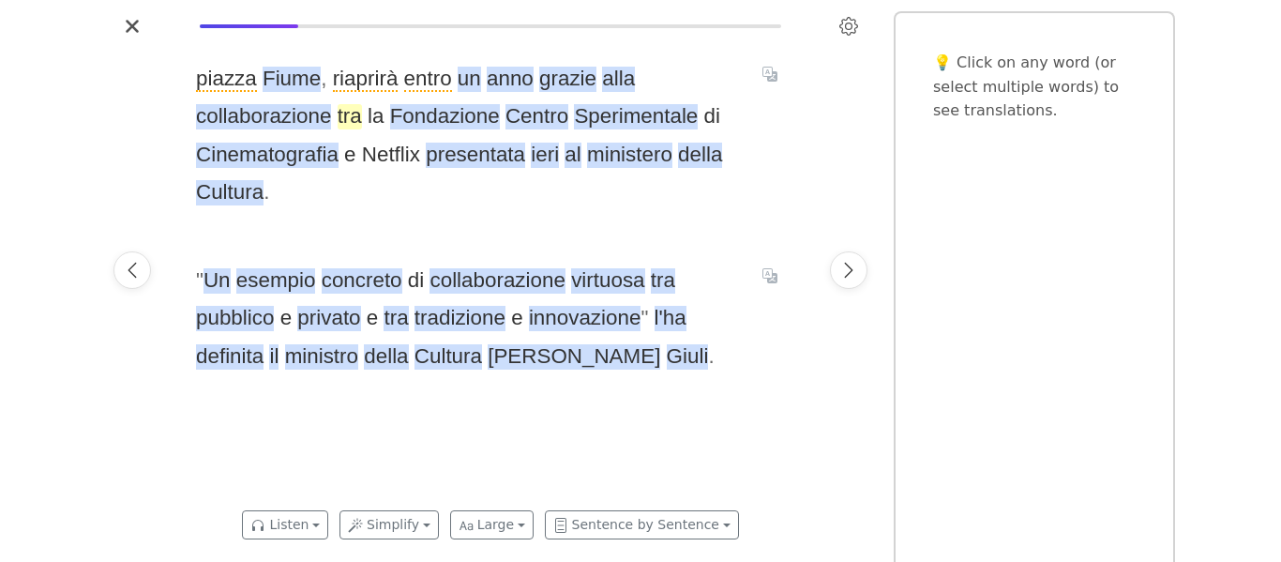
click at [346, 114] on span "tra" at bounding box center [350, 116] width 24 height 25
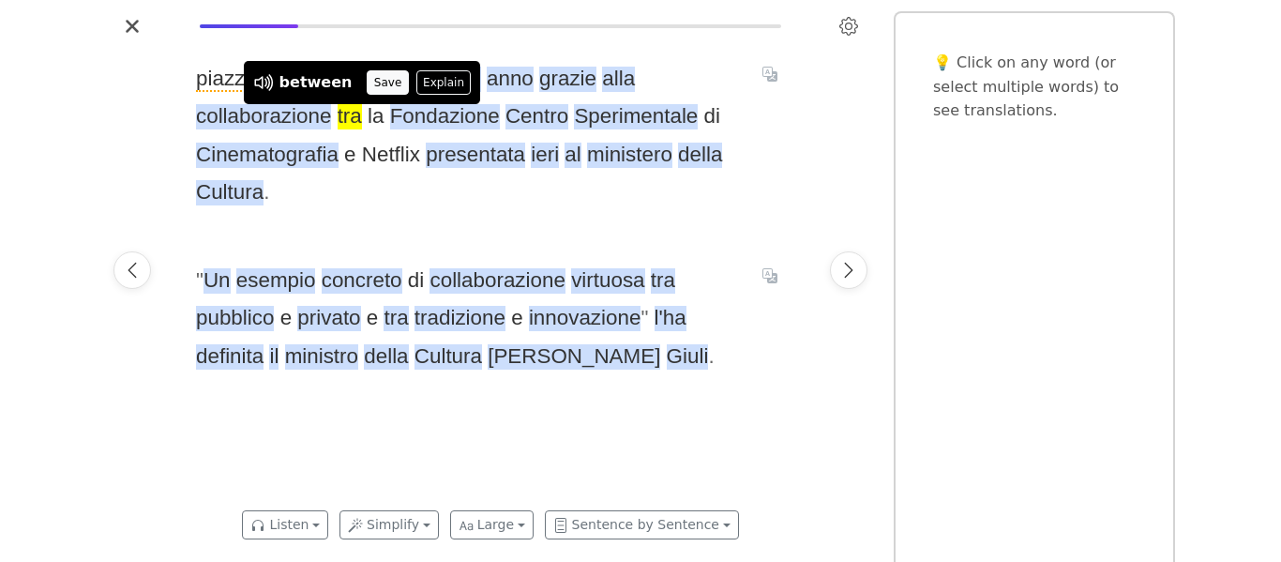
click at [368, 84] on button "Save" at bounding box center [387, 82] width 41 height 24
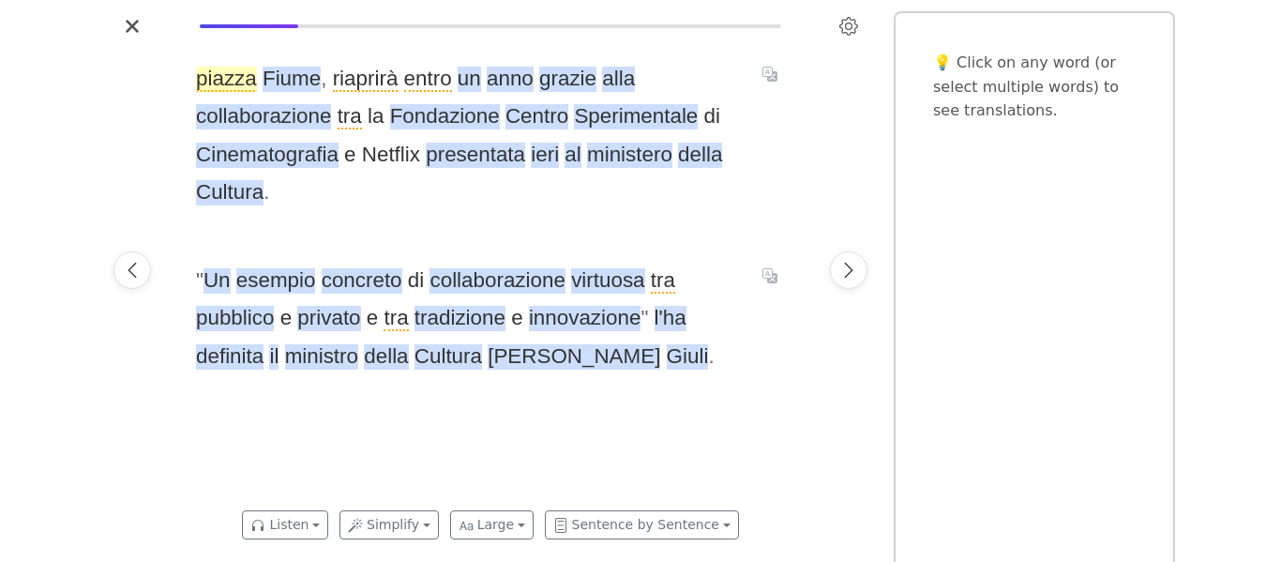
click at [237, 69] on span "piazza" at bounding box center [226, 79] width 61 height 25
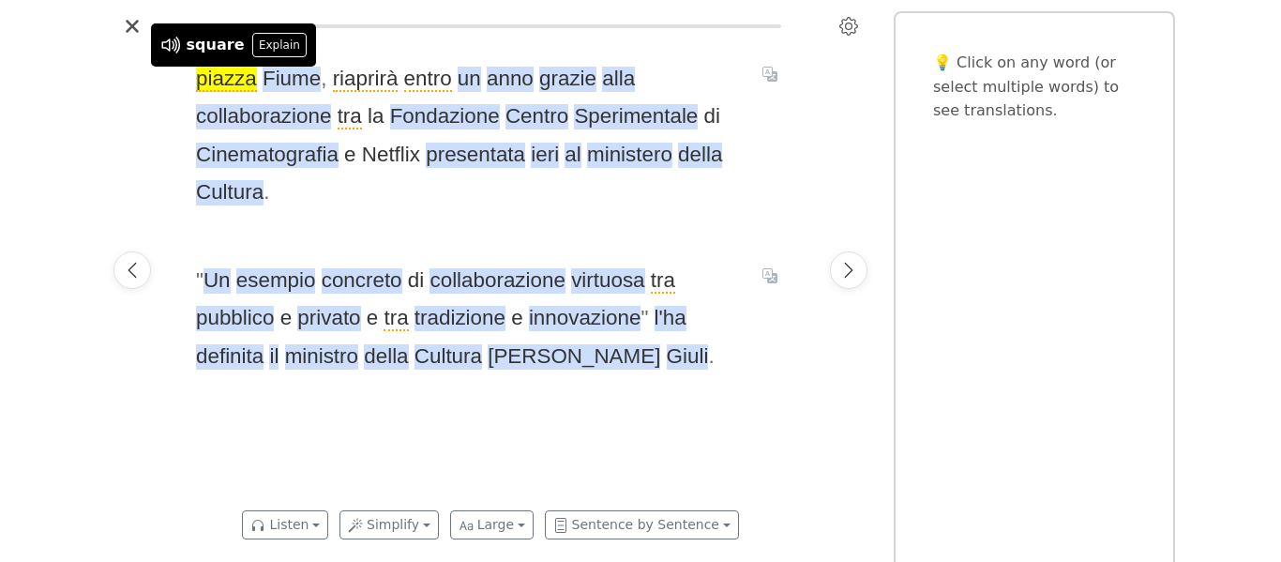
click at [110, 108] on div at bounding box center [132, 270] width 53 height 458
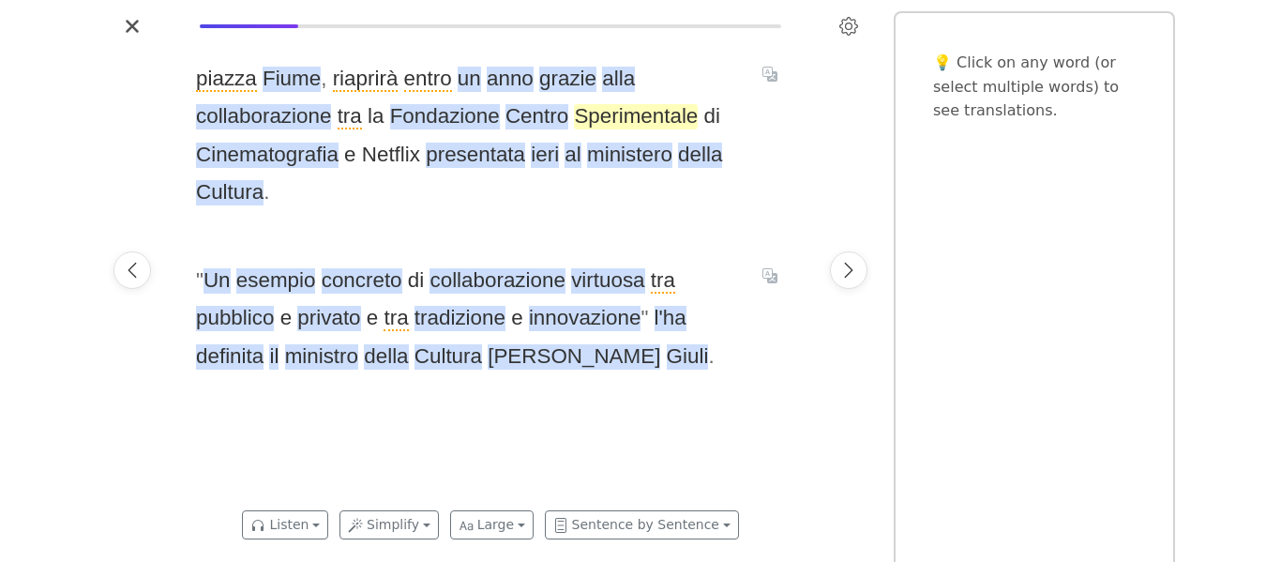
click at [637, 113] on span "Sperimentale" at bounding box center [636, 116] width 124 height 25
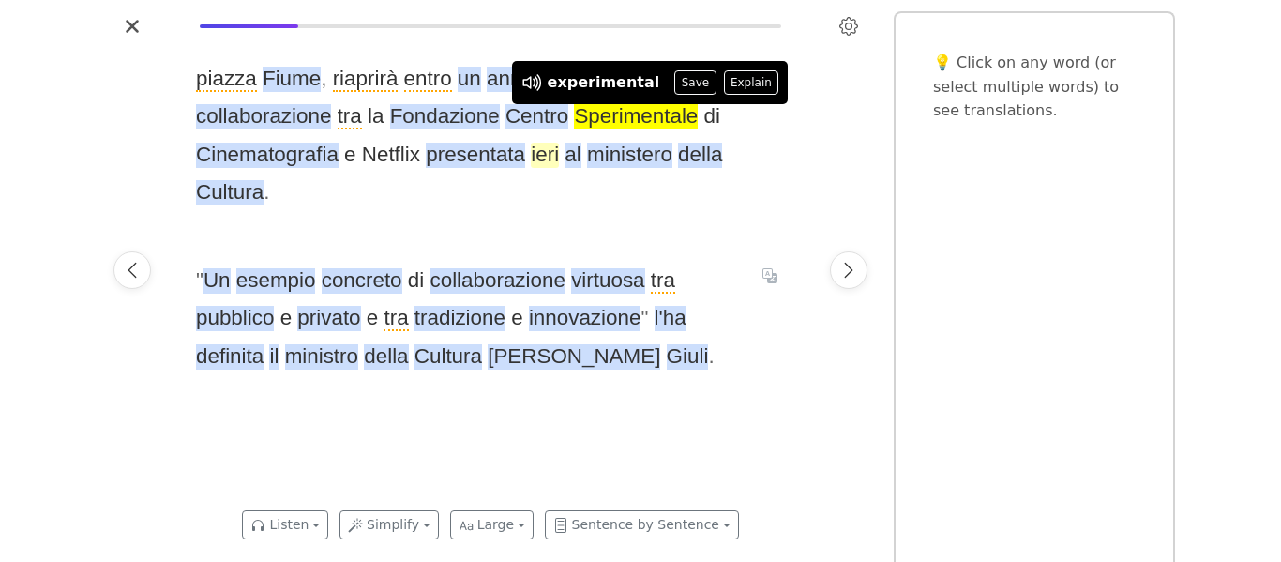
click at [541, 156] on span "ieri" at bounding box center [545, 155] width 28 height 25
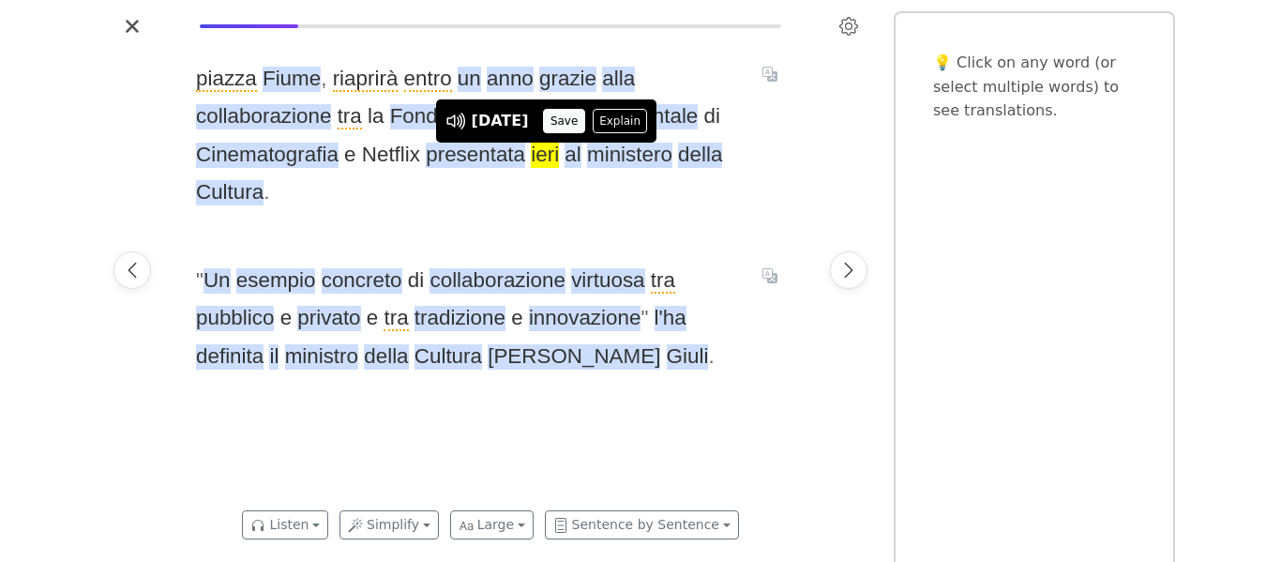
click at [567, 124] on button "Save" at bounding box center [563, 121] width 41 height 24
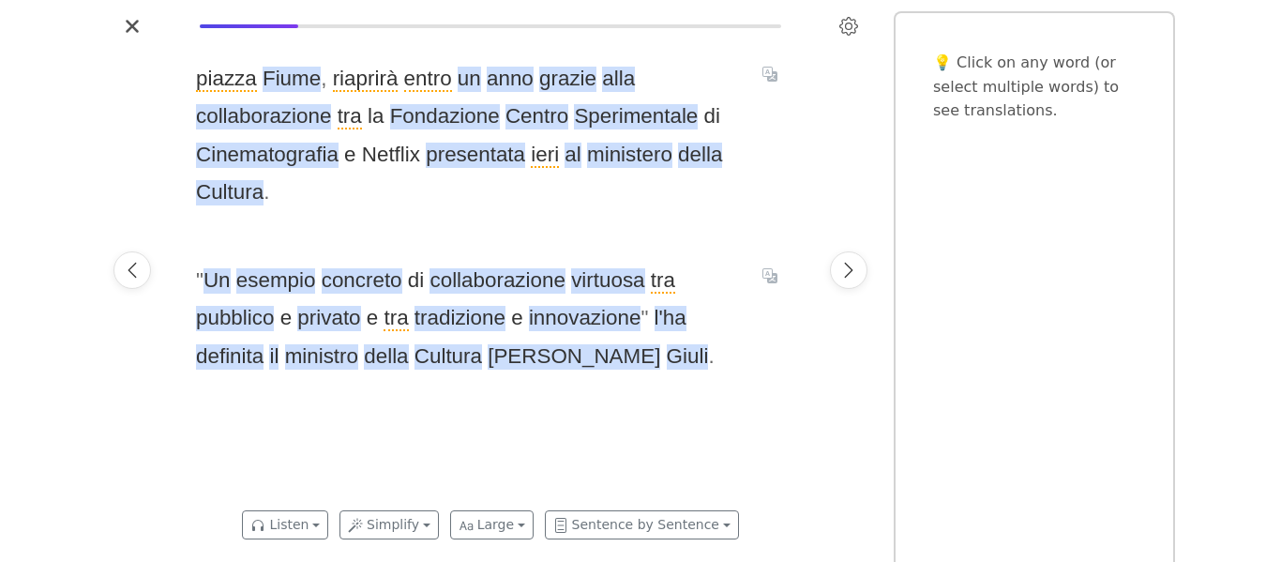
click at [294, 265] on span "" Un esempio concreto di collaborazione virtuosa tra pubblico e privato e tra t…" at bounding box center [468, 318] width 544 height 113
click at [290, 274] on span "esempio" at bounding box center [276, 280] width 80 height 25
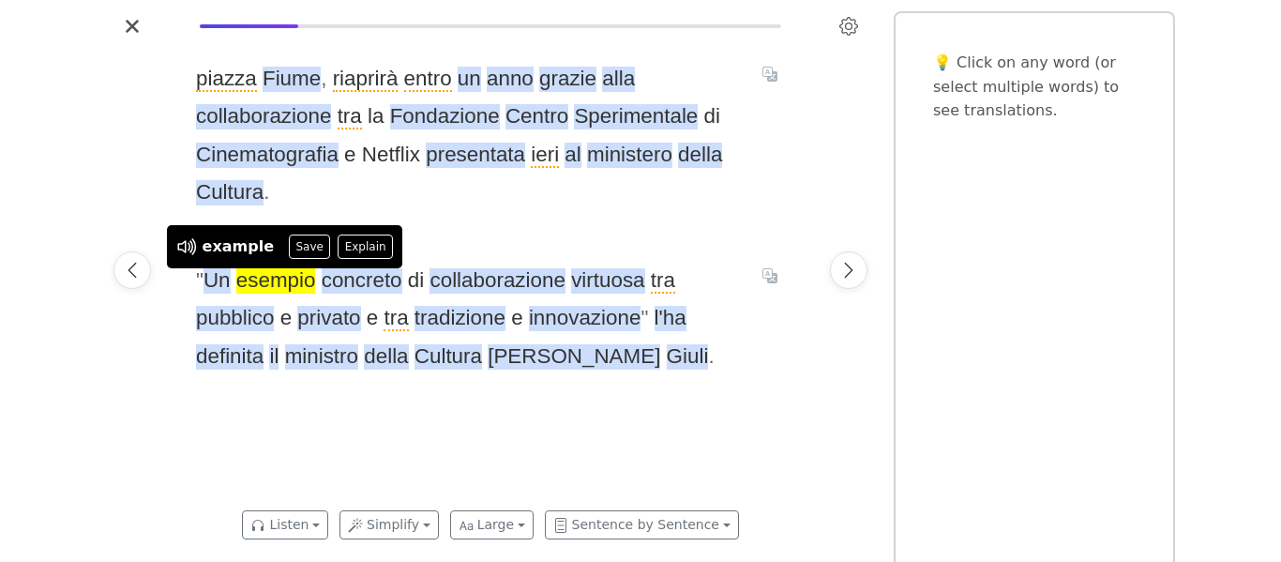
click at [443, 224] on div "[GEOGRAPHIC_DATA] , riaprirà entro un anno grazie alla collaborazione tra la Fo…" at bounding box center [490, 270] width 626 height 458
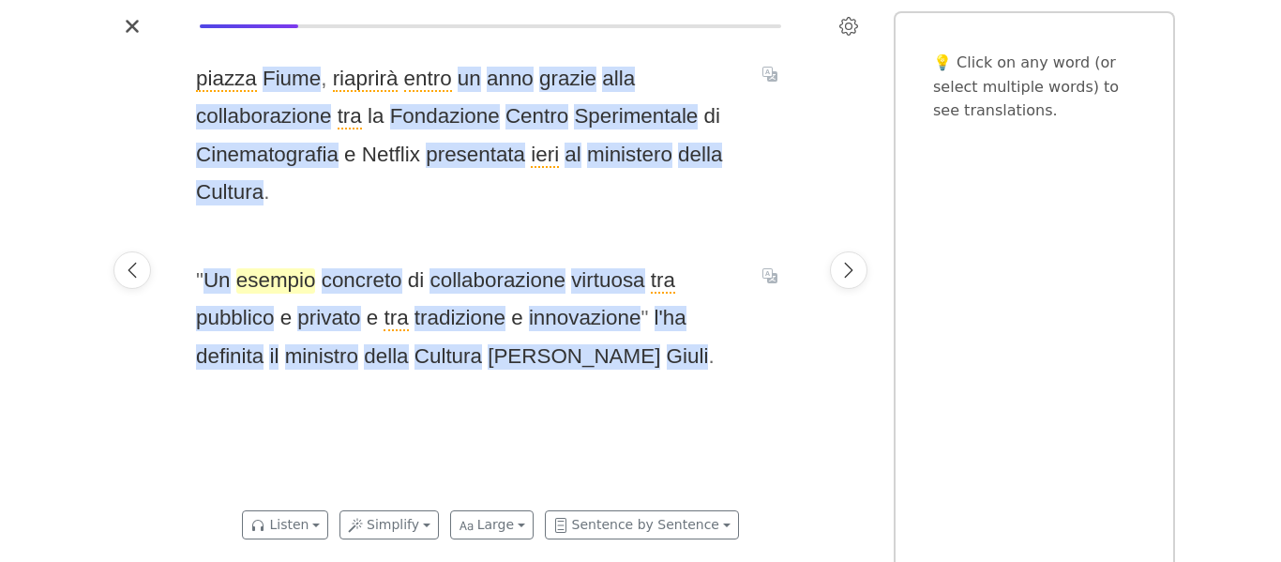
click at [289, 278] on span "esempio" at bounding box center [276, 280] width 80 height 25
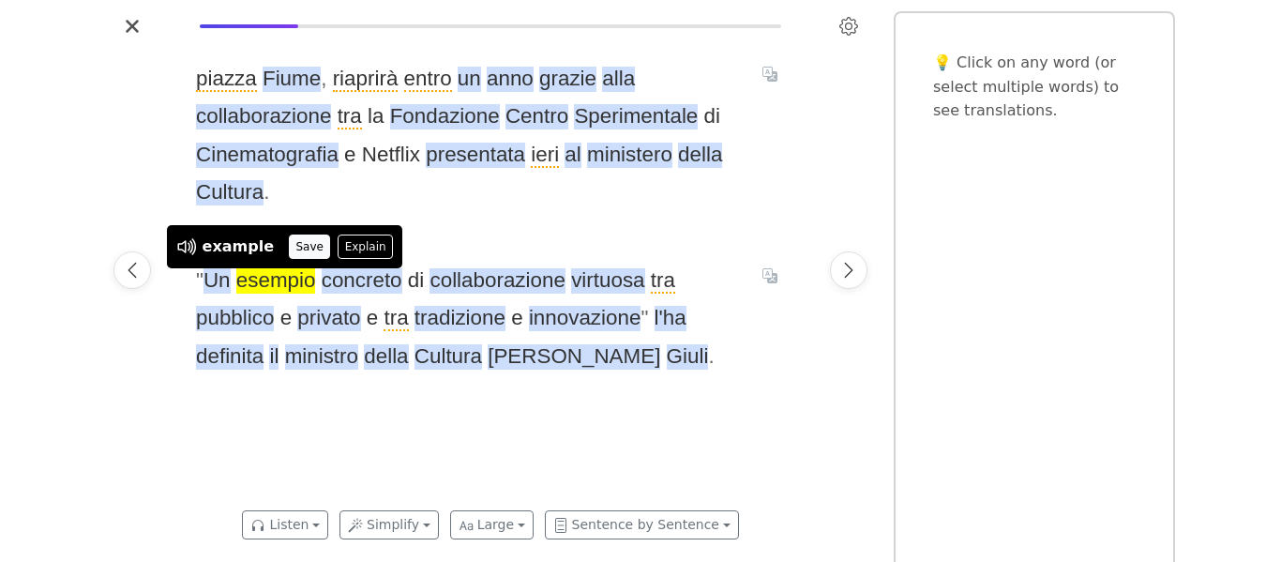
click at [304, 247] on button "Save" at bounding box center [309, 246] width 41 height 24
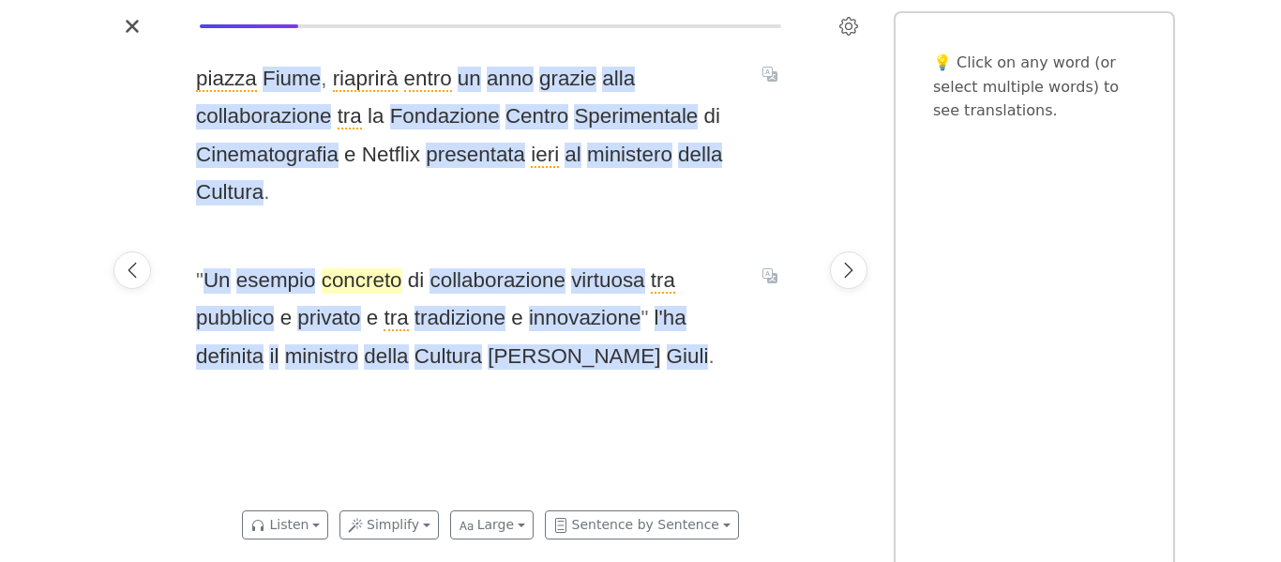
click at [348, 293] on span "concreto" at bounding box center [362, 280] width 81 height 25
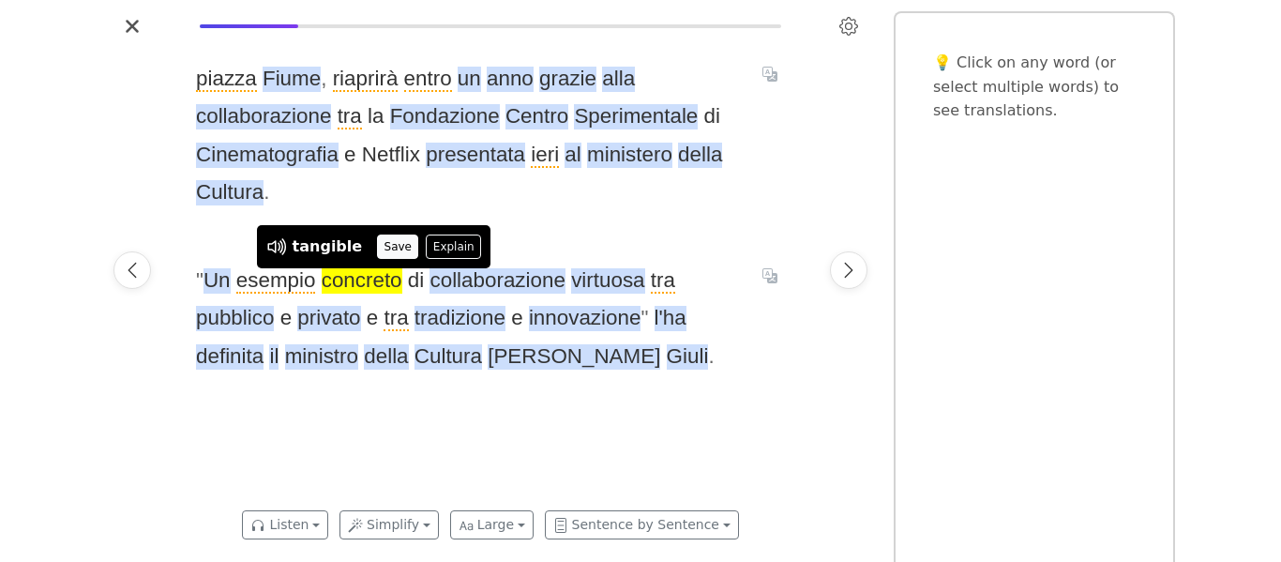
click at [383, 244] on button "Save" at bounding box center [397, 246] width 41 height 24
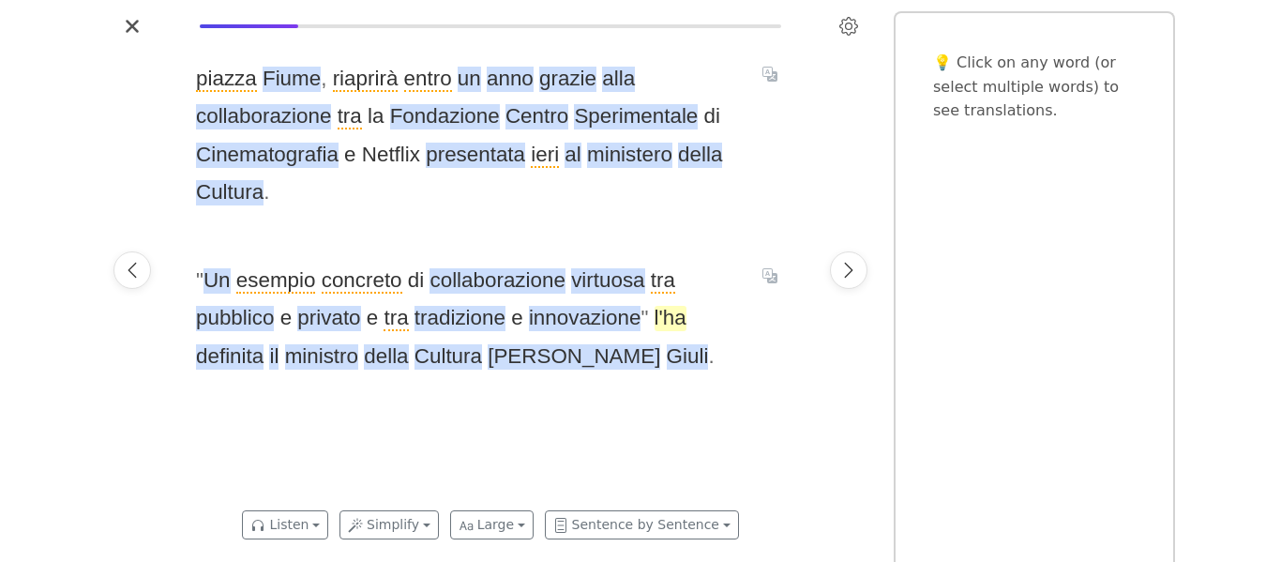
click at [674, 324] on span "l'ha" at bounding box center [670, 318] width 32 height 25
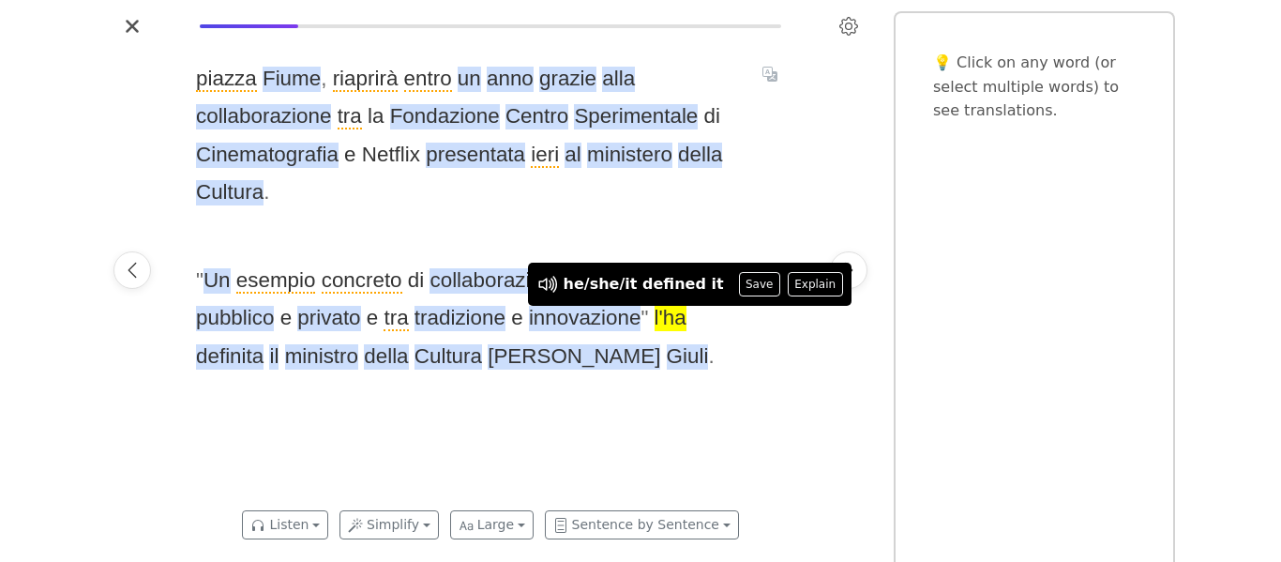
click at [641, 408] on div "[GEOGRAPHIC_DATA] , riaprirà entro un anno grazie alla collaborazione tra la Fo…" at bounding box center [490, 270] width 626 height 458
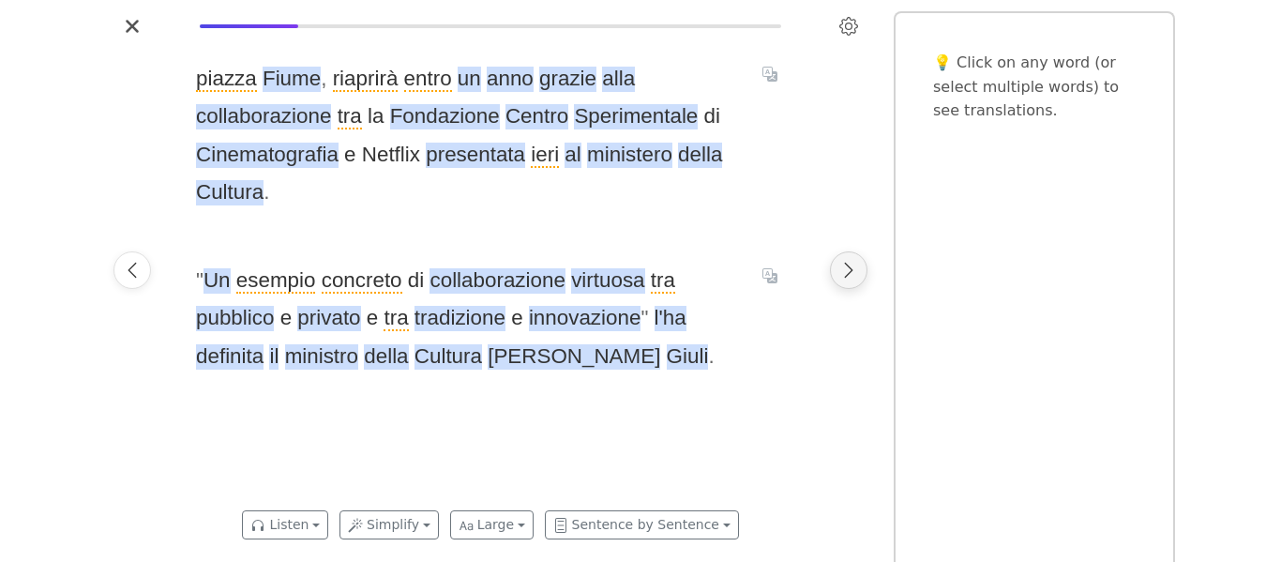
click at [845, 269] on icon "Next page" at bounding box center [848, 270] width 19 height 19
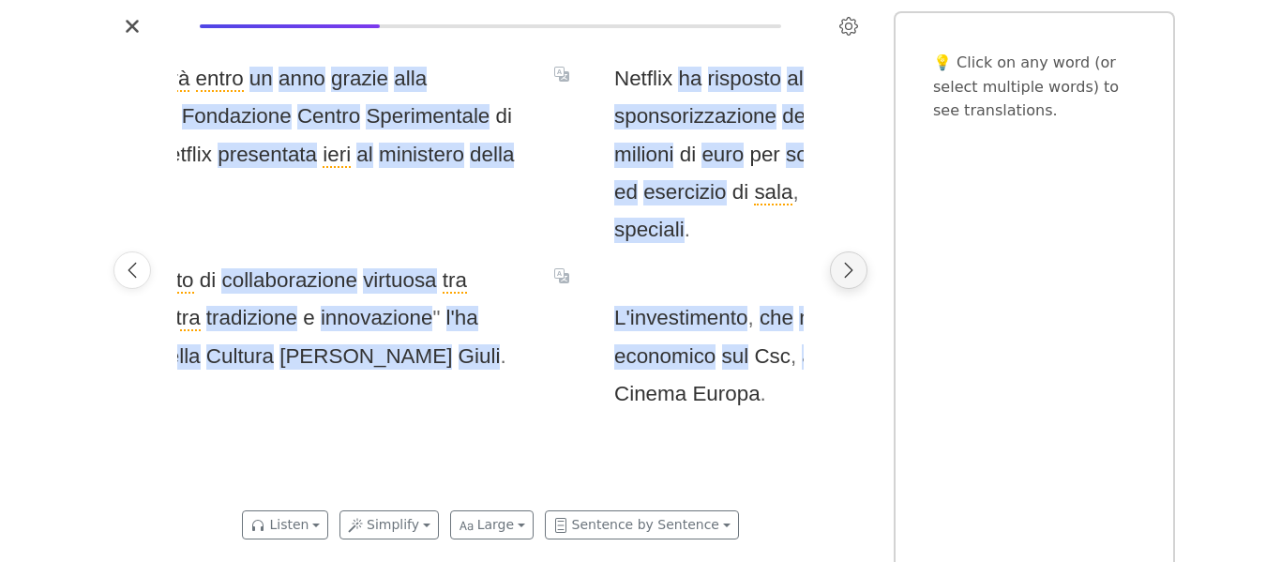
scroll to position [0, 1253]
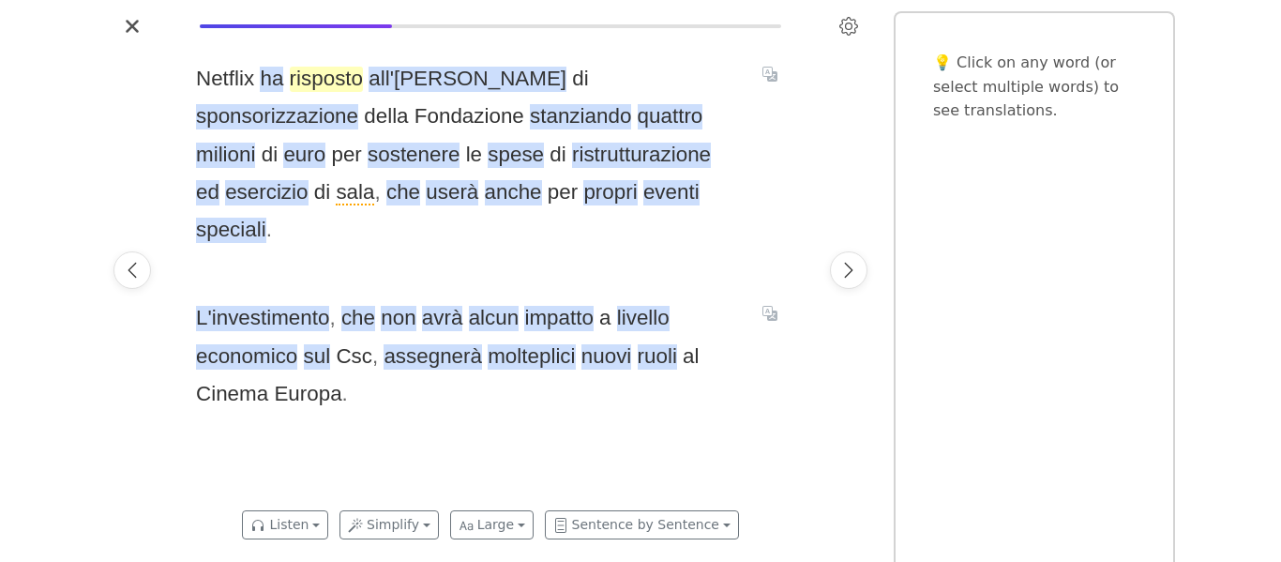
click at [354, 78] on span "risposto" at bounding box center [326, 79] width 73 height 25
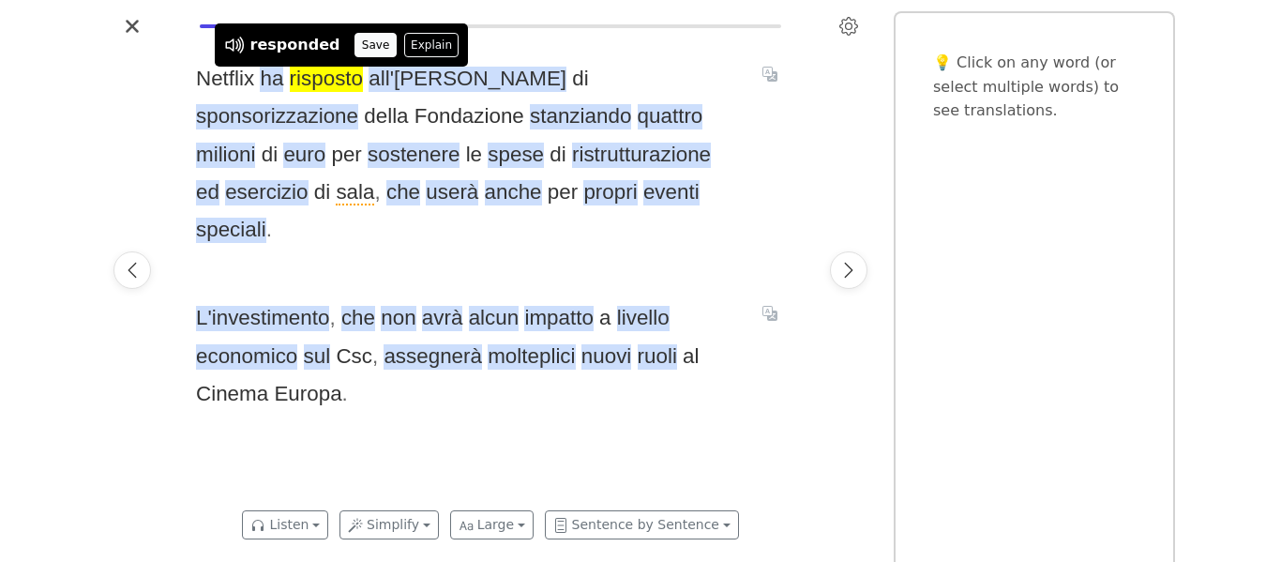
click at [354, 44] on button "Save" at bounding box center [374, 45] width 41 height 24
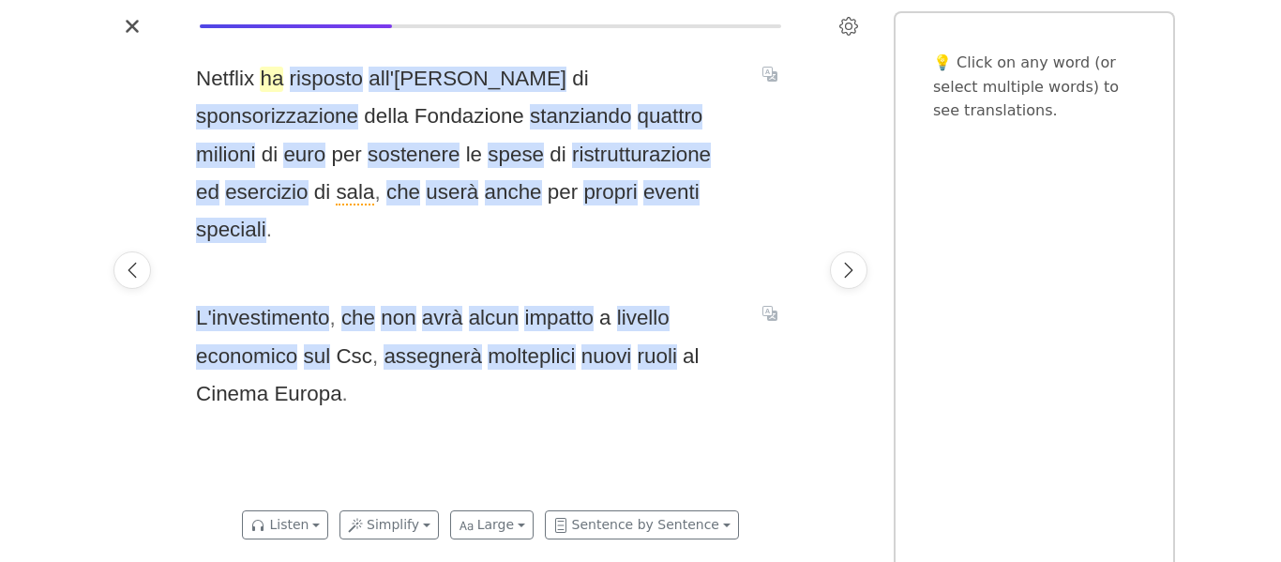
click at [265, 74] on span "ha" at bounding box center [271, 79] width 23 height 25
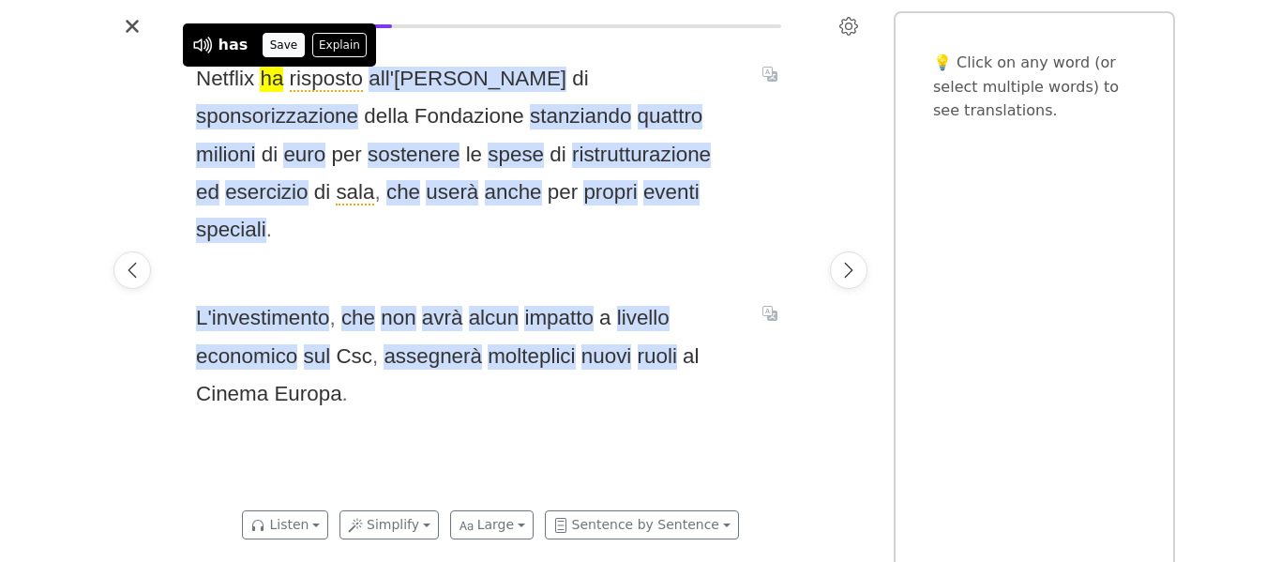
click at [271, 38] on button "Save" at bounding box center [283, 45] width 41 height 24
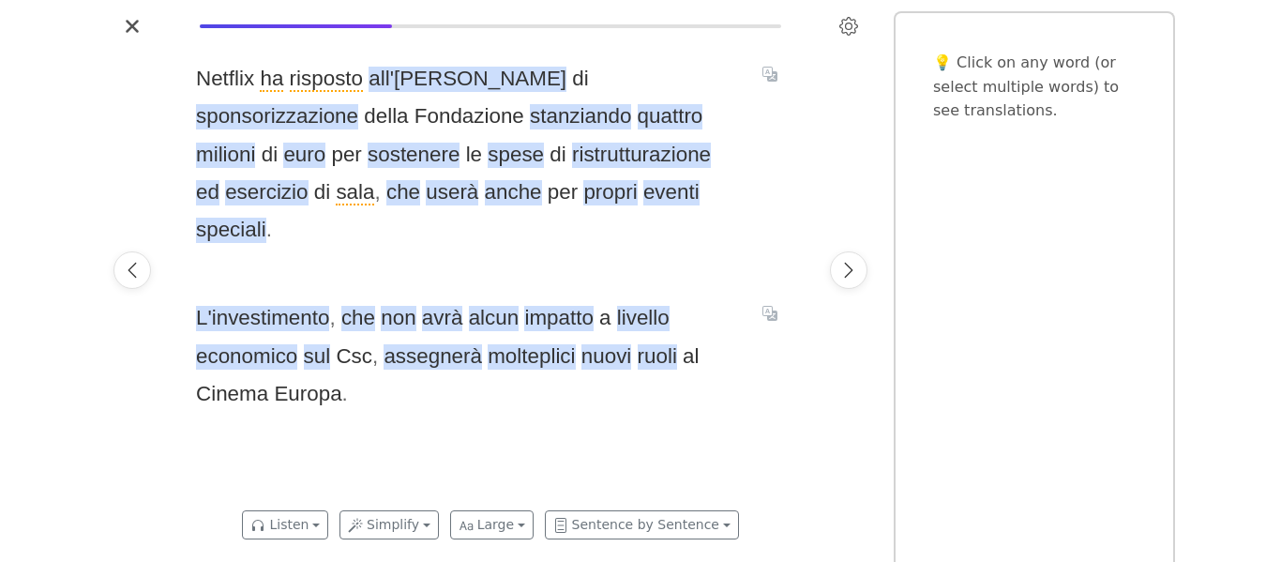
click at [365, 99] on span "Netflix ha risposto all'[PERSON_NAME] di sponsorizzazione della Fondazione stan…" at bounding box center [468, 154] width 544 height 189
click at [530, 116] on span "stanziando" at bounding box center [580, 116] width 101 height 25
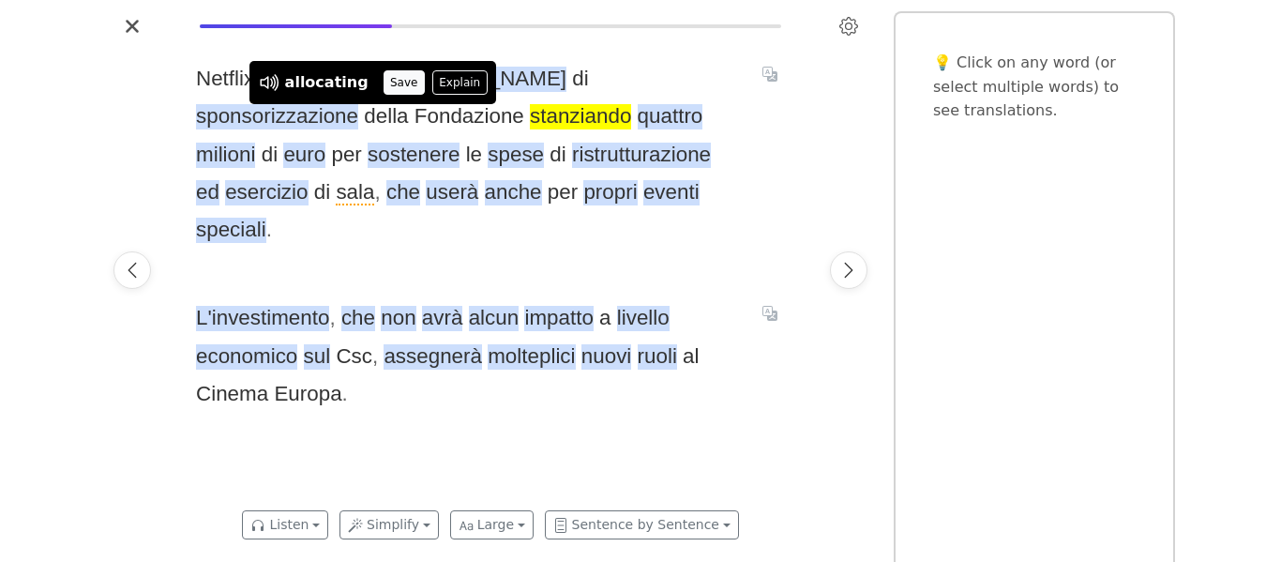
click at [391, 83] on button "Save" at bounding box center [403, 82] width 41 height 24
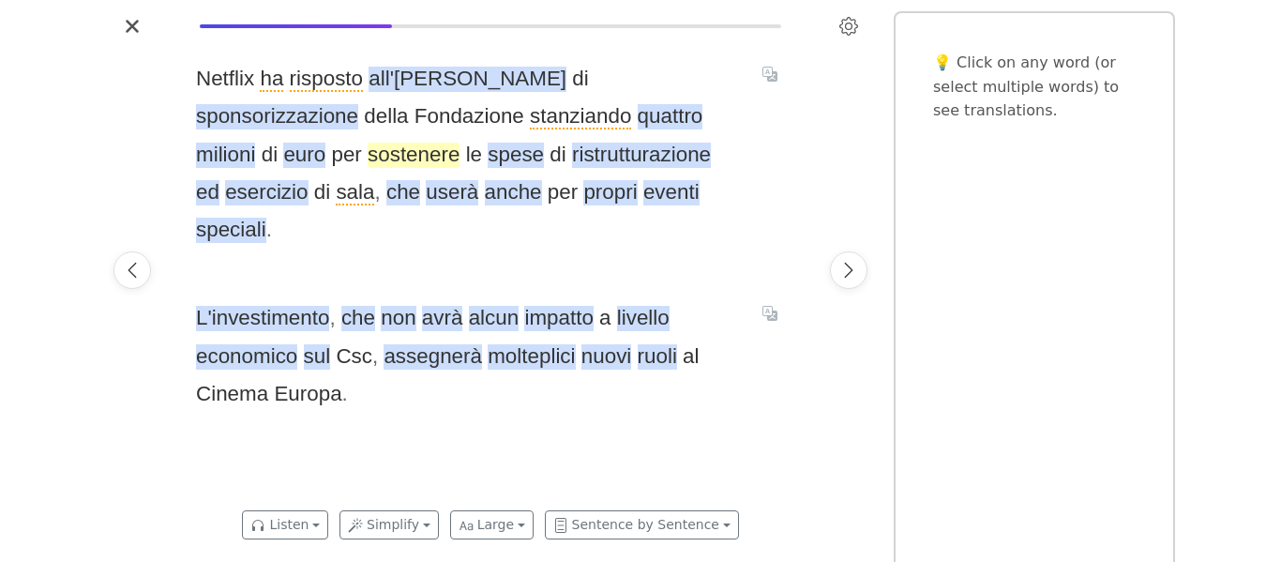
click at [368, 161] on span "sostenere" at bounding box center [414, 155] width 92 height 25
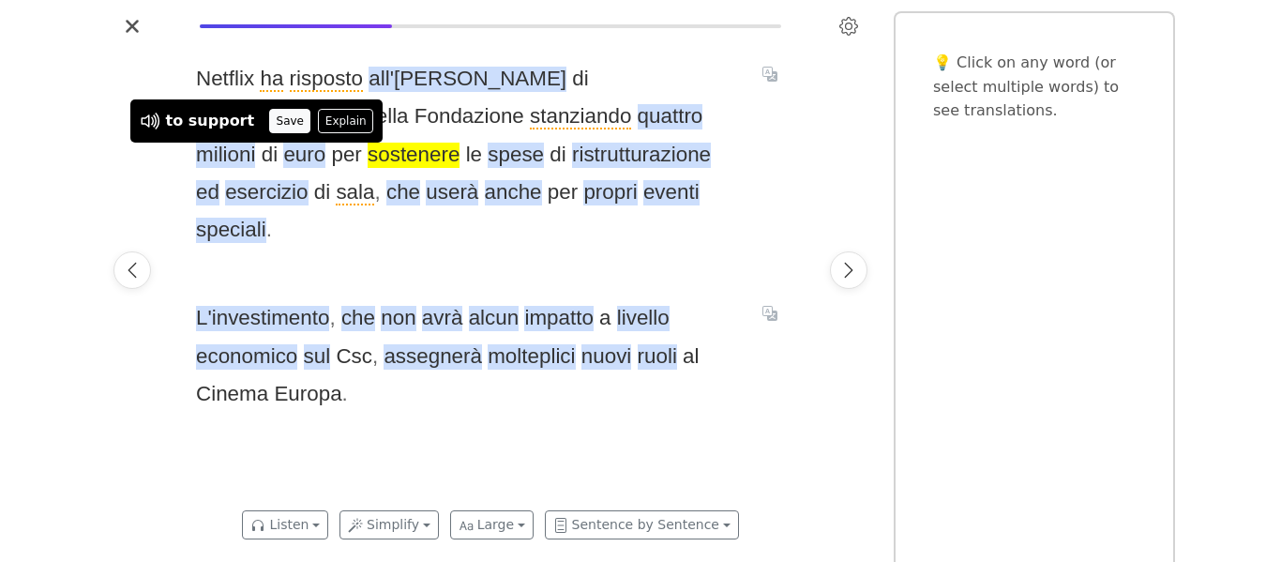
click at [269, 113] on button "Save" at bounding box center [289, 121] width 41 height 24
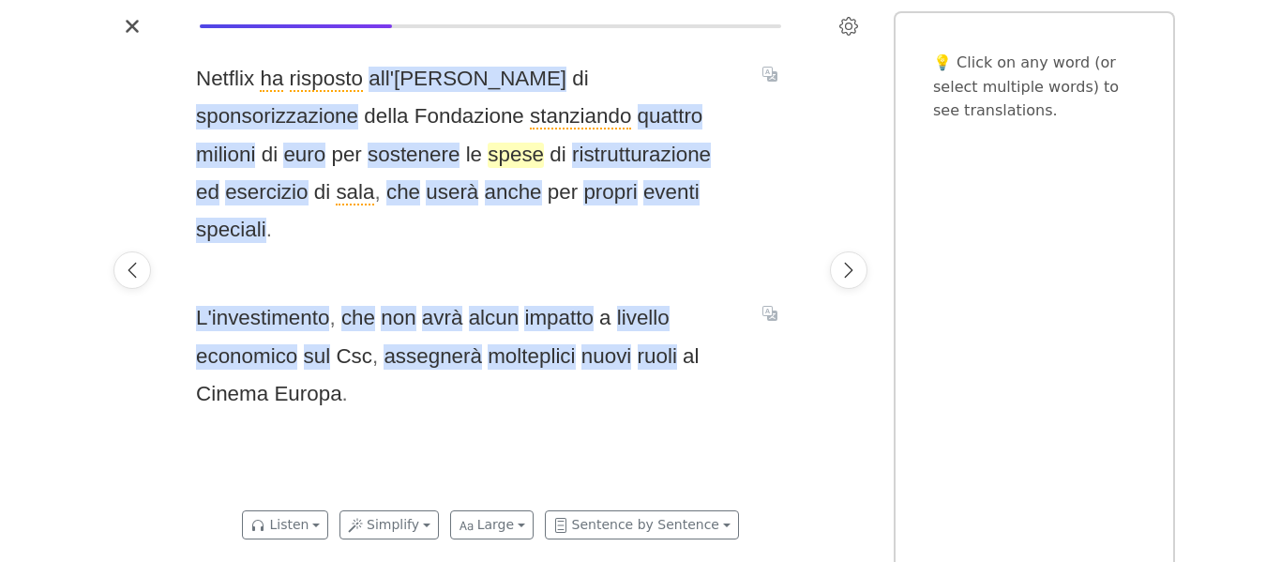
click at [488, 147] on span "spese" at bounding box center [516, 155] width 56 height 25
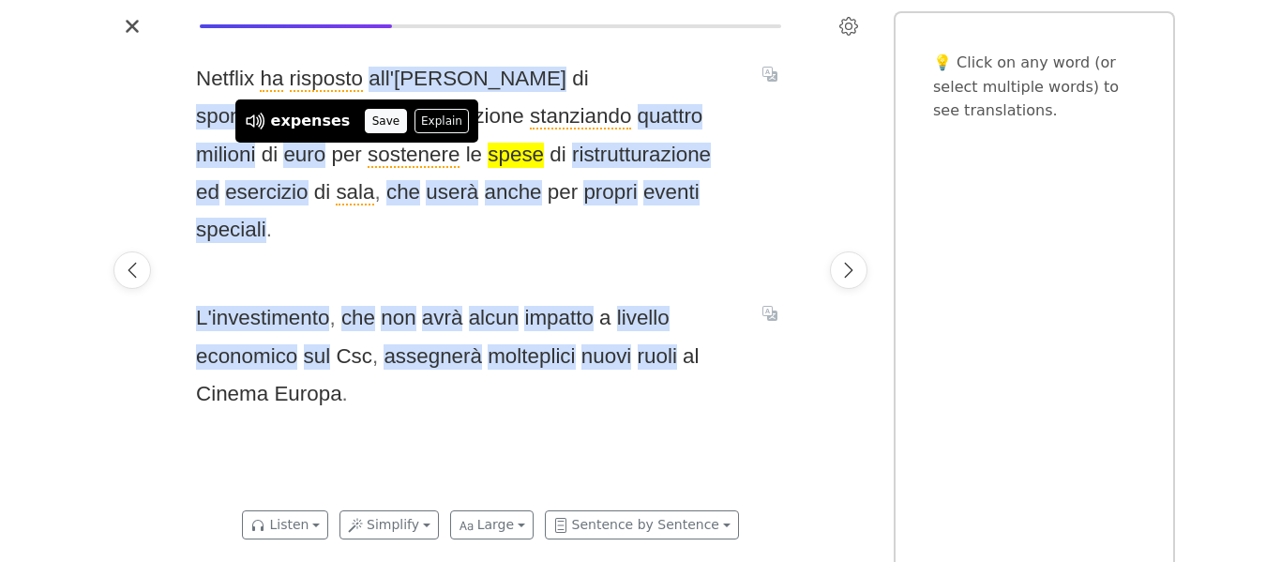
click at [365, 122] on button "Save" at bounding box center [385, 121] width 41 height 24
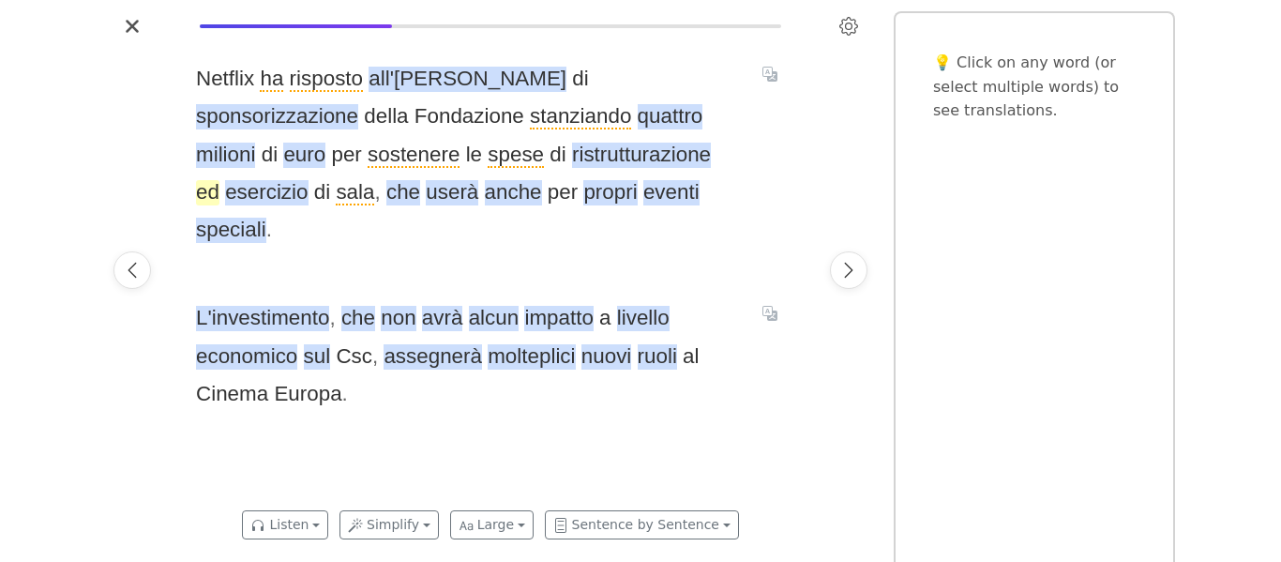
click at [219, 180] on span "ed" at bounding box center [207, 192] width 23 height 25
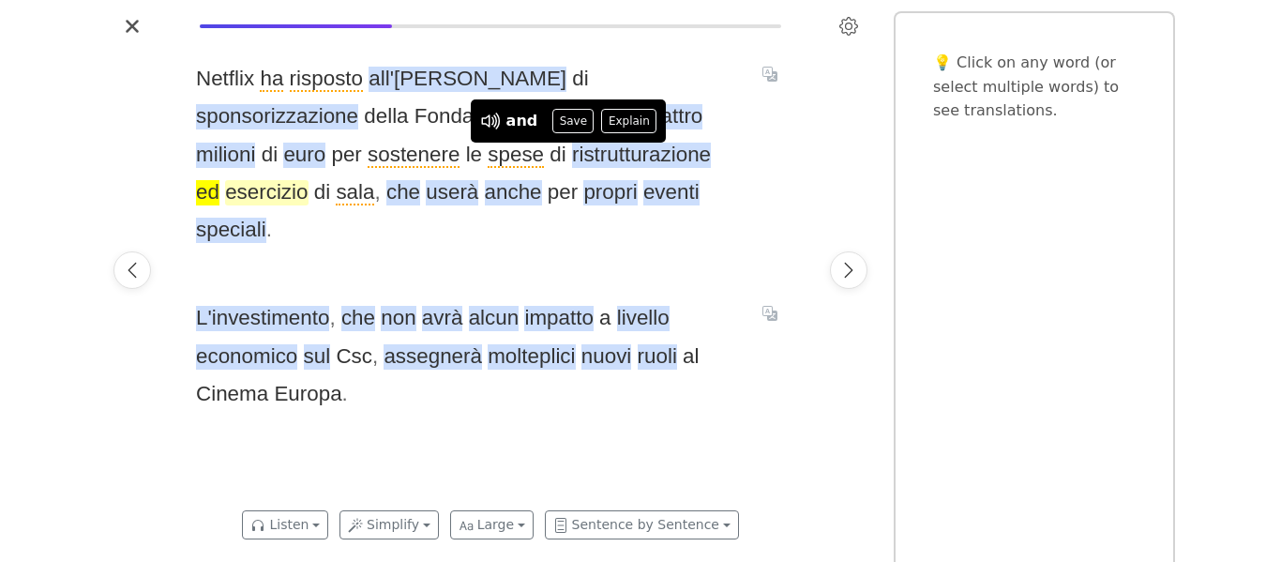
click at [308, 180] on span "esercizio" at bounding box center [266, 192] width 83 height 25
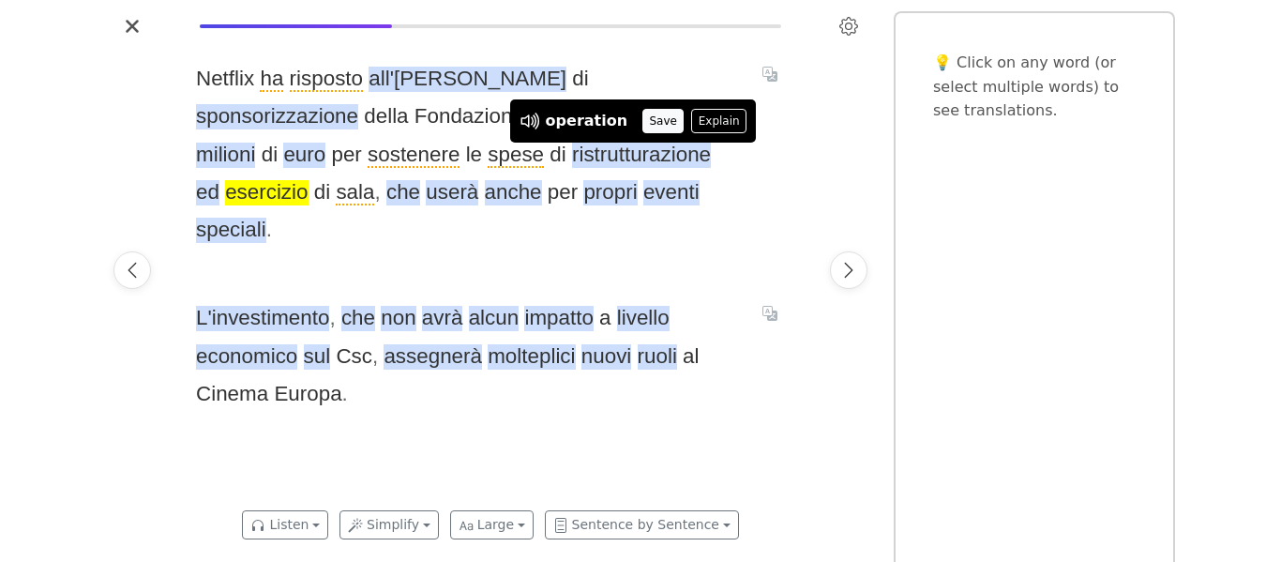
click at [646, 118] on button "Save" at bounding box center [662, 121] width 41 height 24
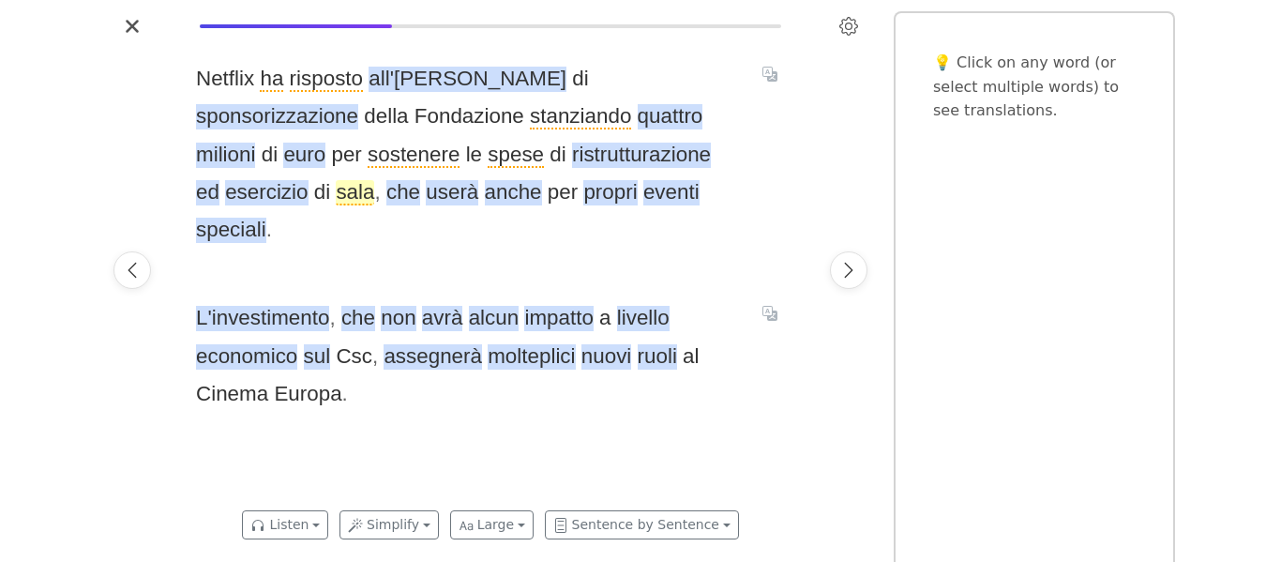
click at [374, 180] on span "sala" at bounding box center [355, 192] width 38 height 25
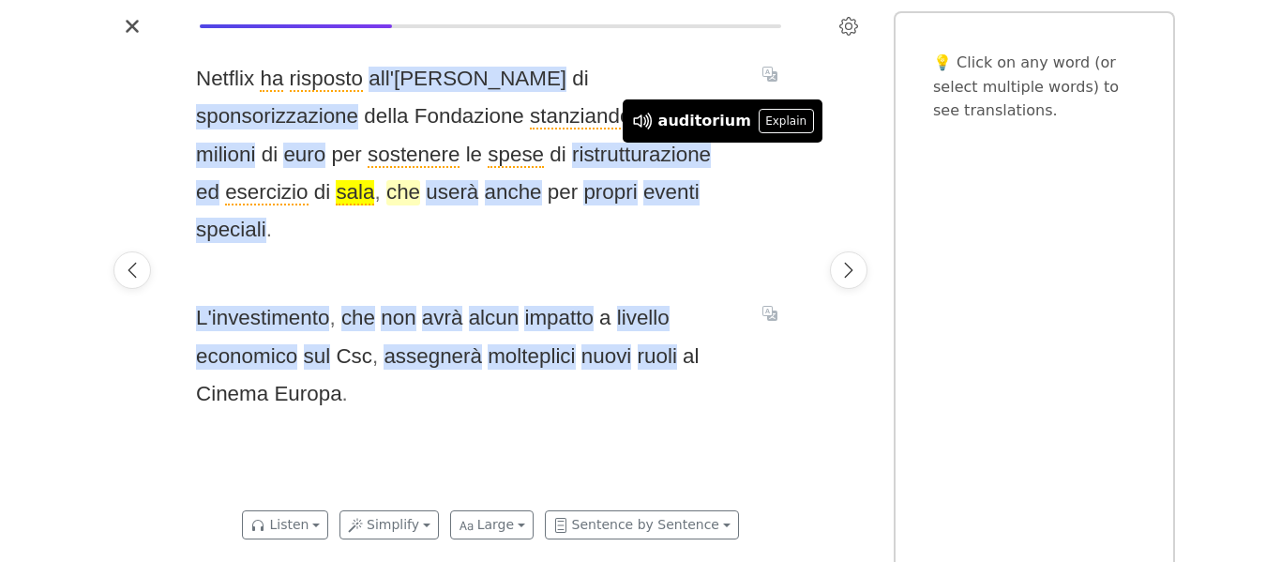
click at [386, 193] on span "che" at bounding box center [403, 192] width 34 height 25
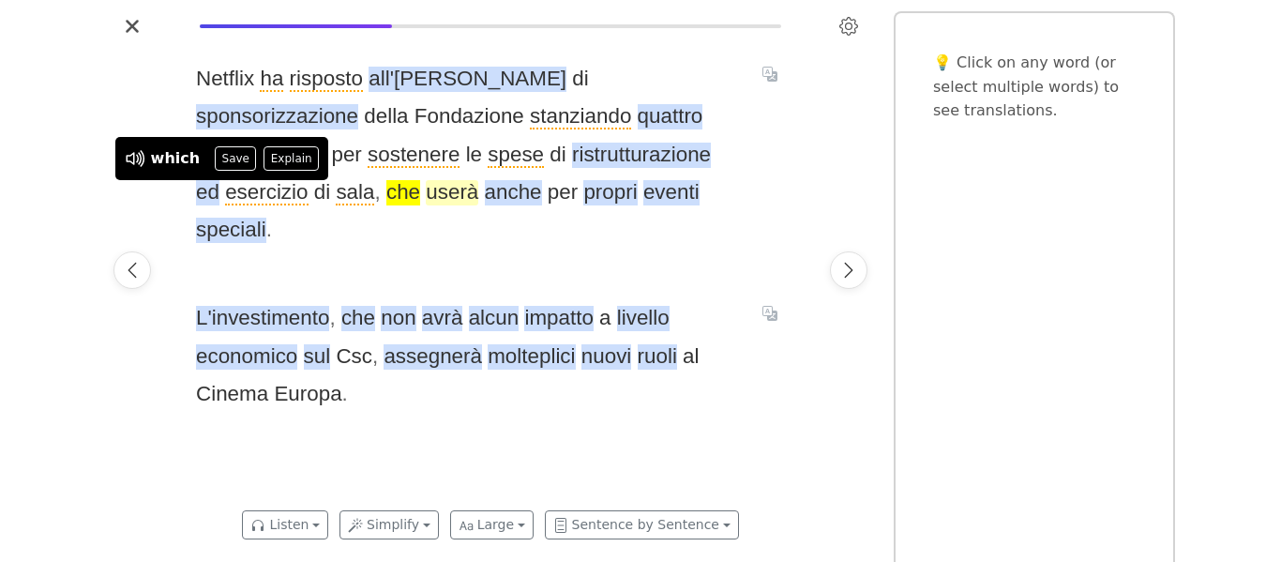
click at [426, 201] on span "userà" at bounding box center [452, 192] width 53 height 25
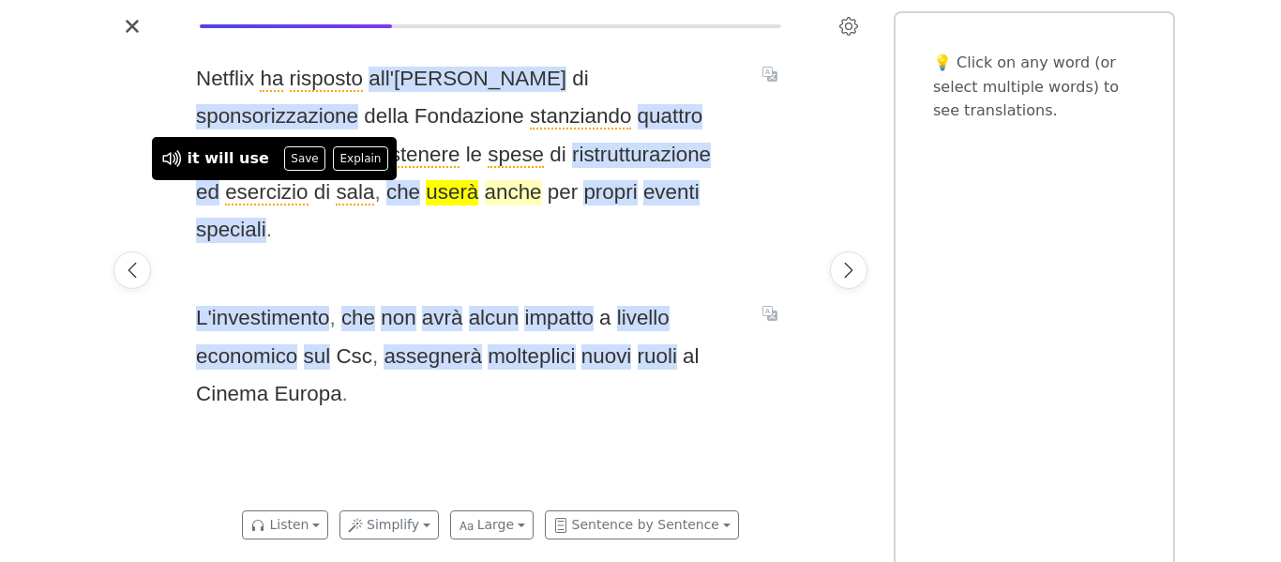
click at [485, 203] on span "anche" at bounding box center [513, 192] width 57 height 25
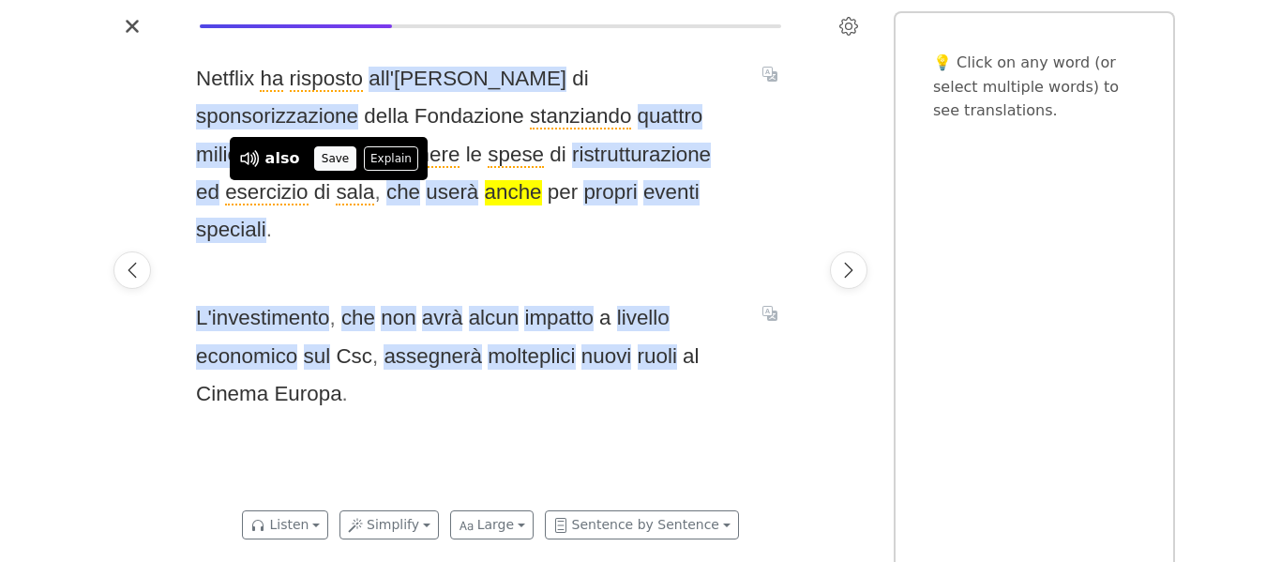
click at [327, 168] on button "Save" at bounding box center [334, 158] width 41 height 24
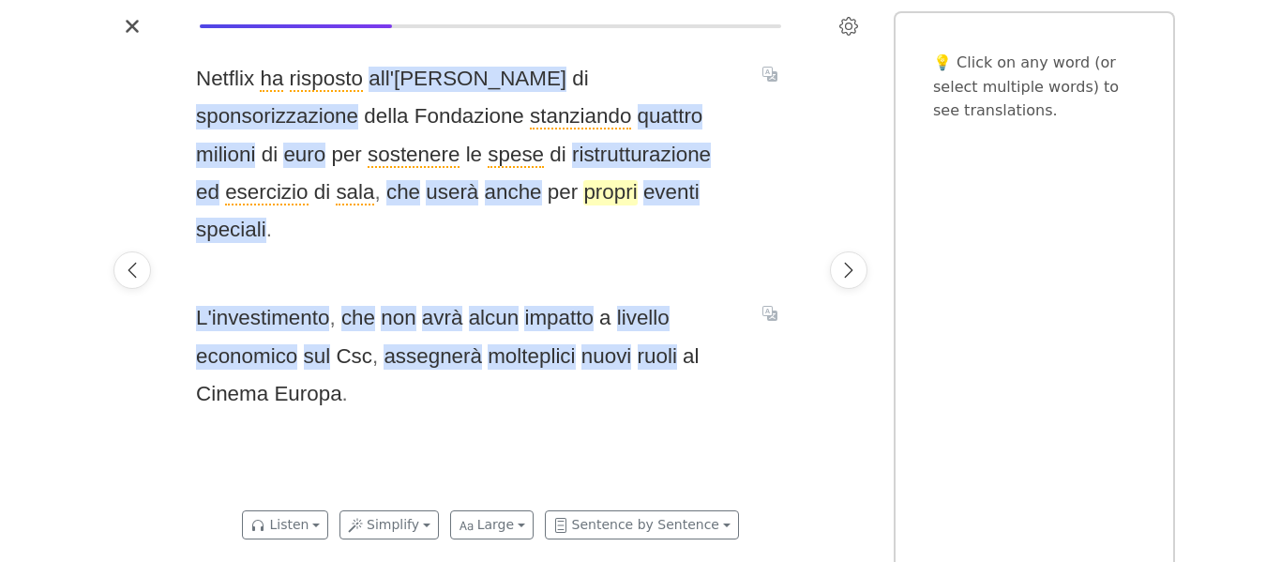
click at [583, 197] on span "propri" at bounding box center [609, 192] width 53 height 25
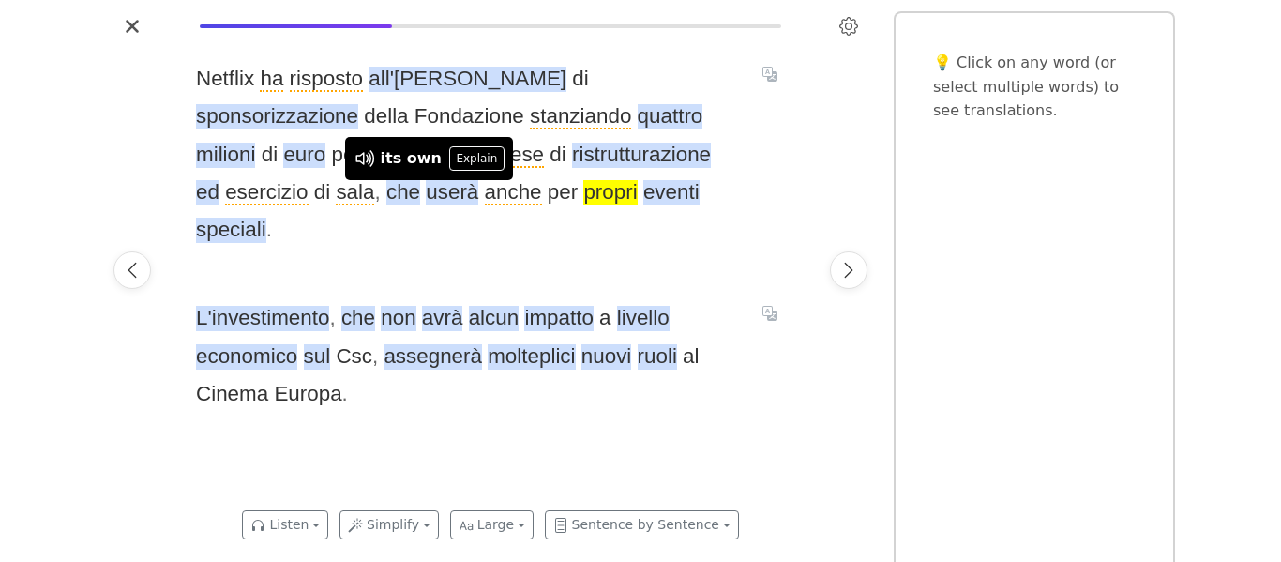
click at [455, 241] on div "Netflix ha risposto all'[PERSON_NAME] di sponsorizzazione della Fondazione stan…" at bounding box center [490, 270] width 626 height 458
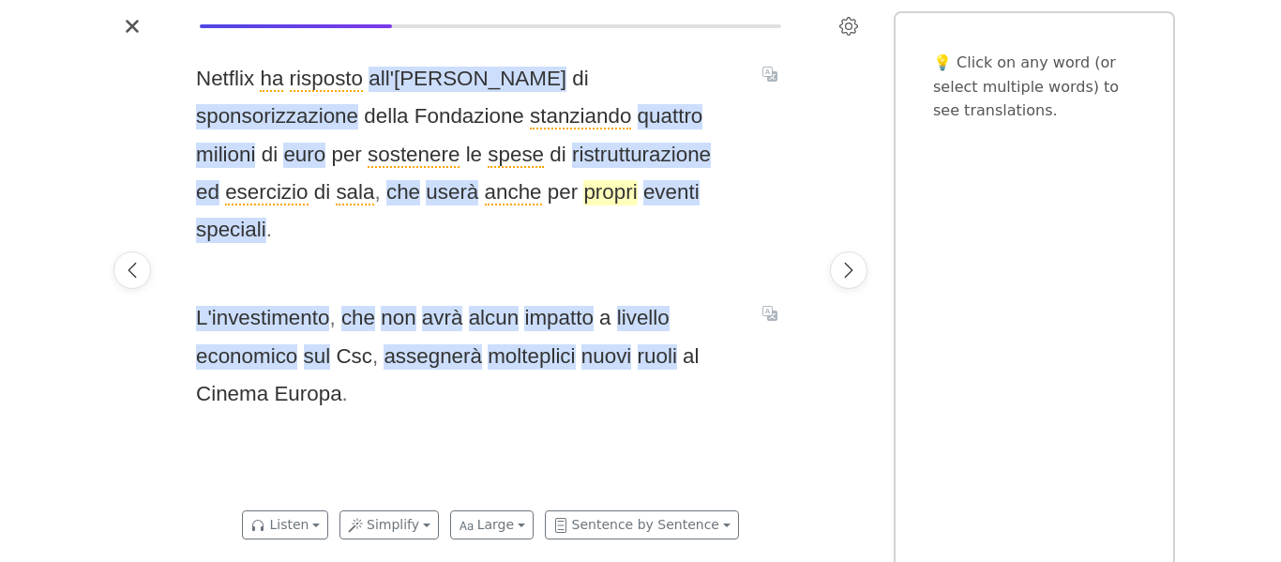
click at [583, 201] on span "propri" at bounding box center [609, 192] width 53 height 25
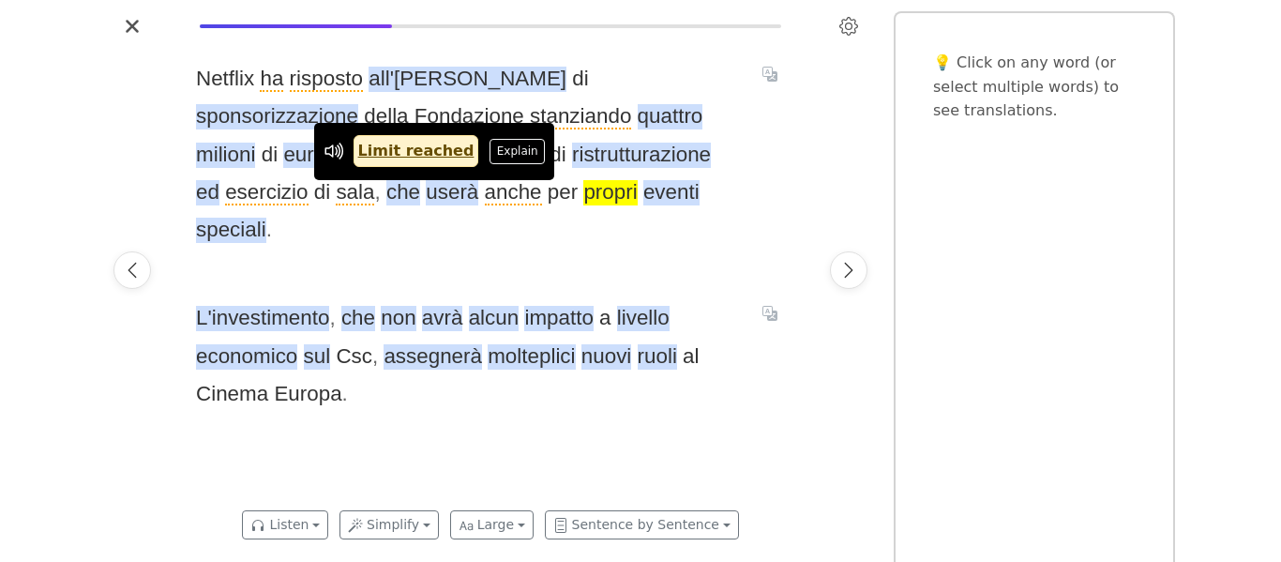
click at [413, 158] on link "Limit reached" at bounding box center [416, 151] width 126 height 32
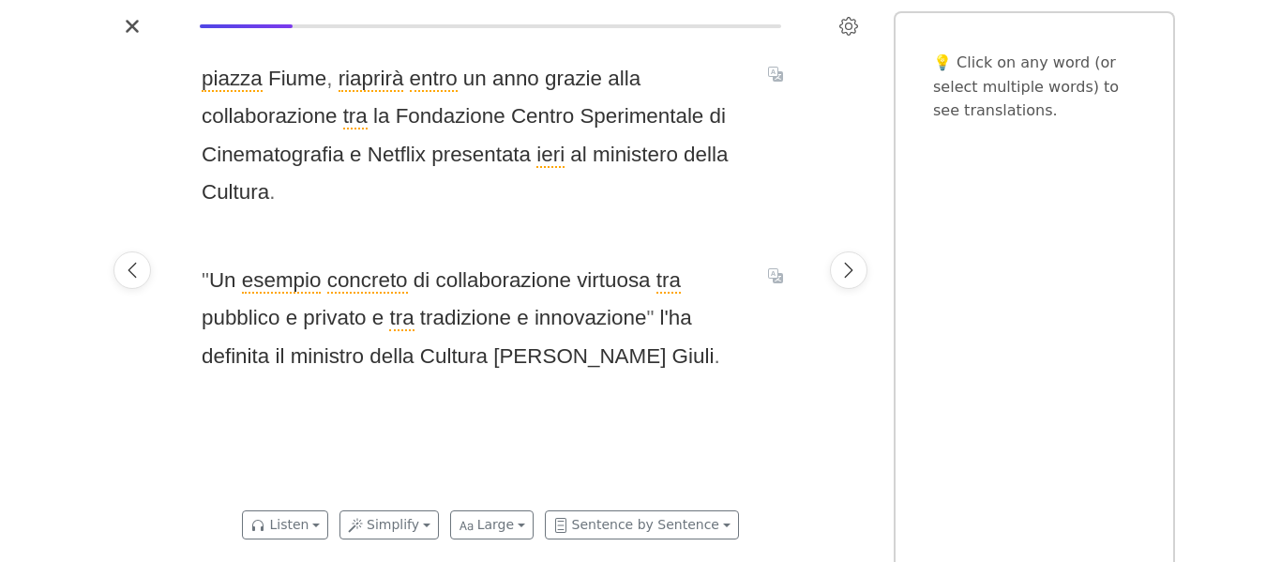
scroll to position [0, 626]
click at [107, 264] on div at bounding box center [132, 270] width 53 height 458
click at [121, 266] on button "Previous page" at bounding box center [132, 270] width 38 height 38
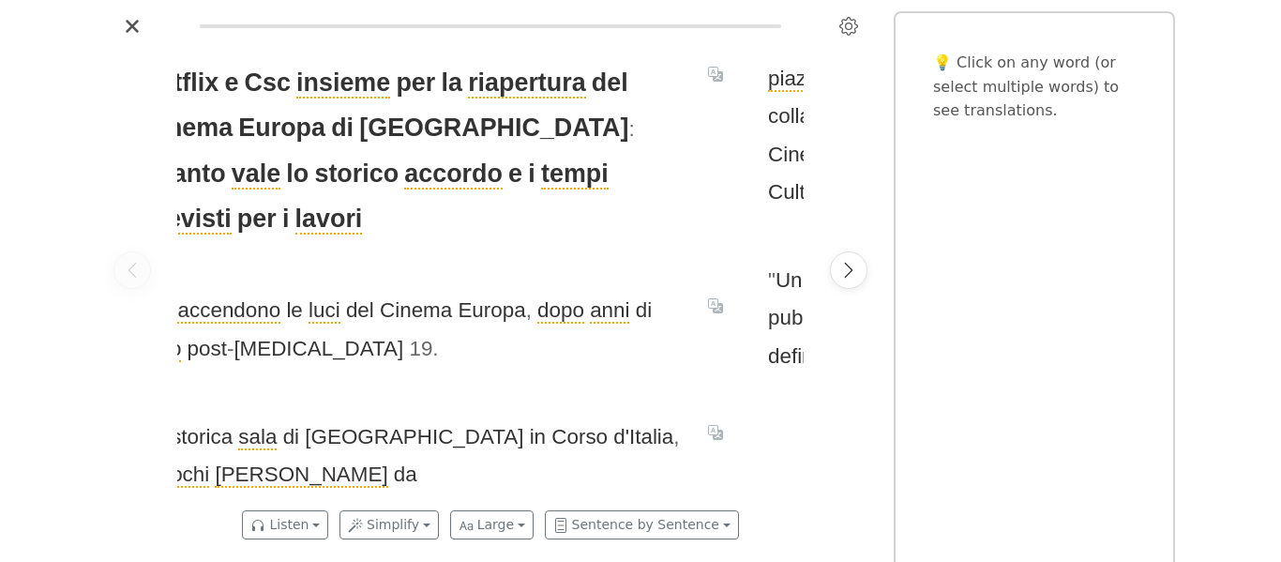
scroll to position [0, 0]
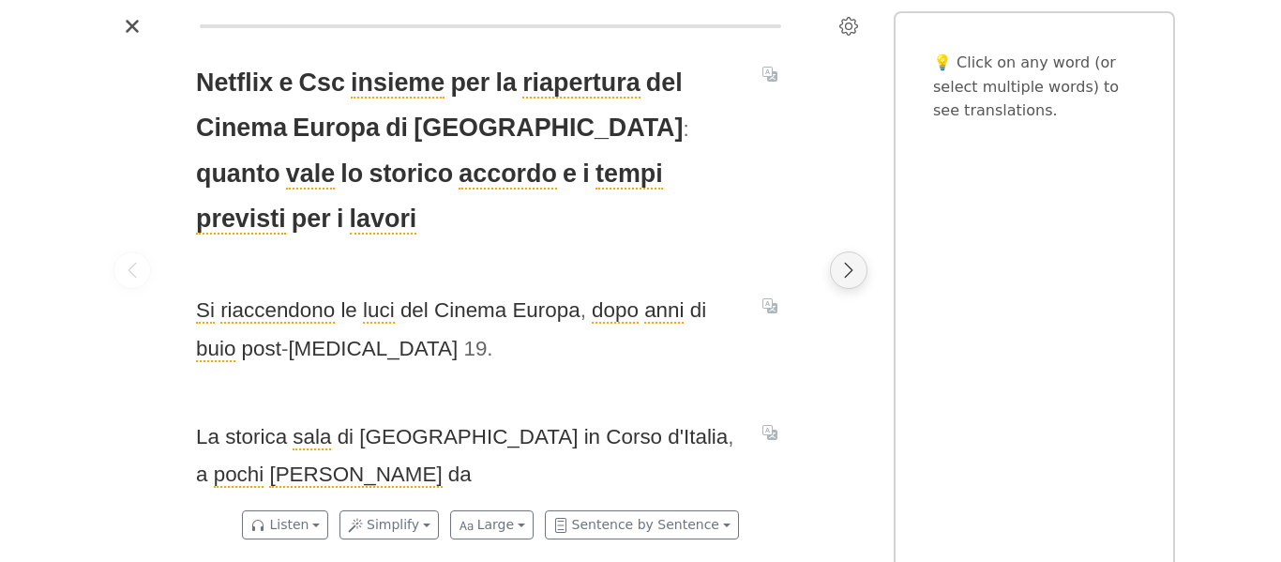
click at [847, 261] on icon "Next page" at bounding box center [848, 270] width 19 height 19
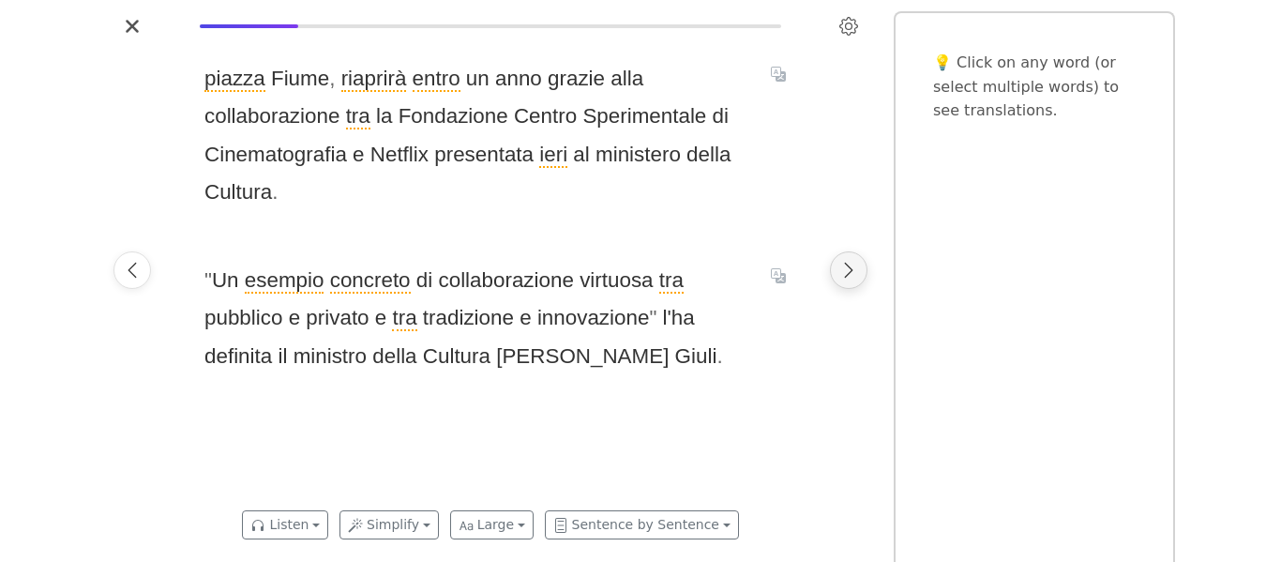
scroll to position [0, 626]
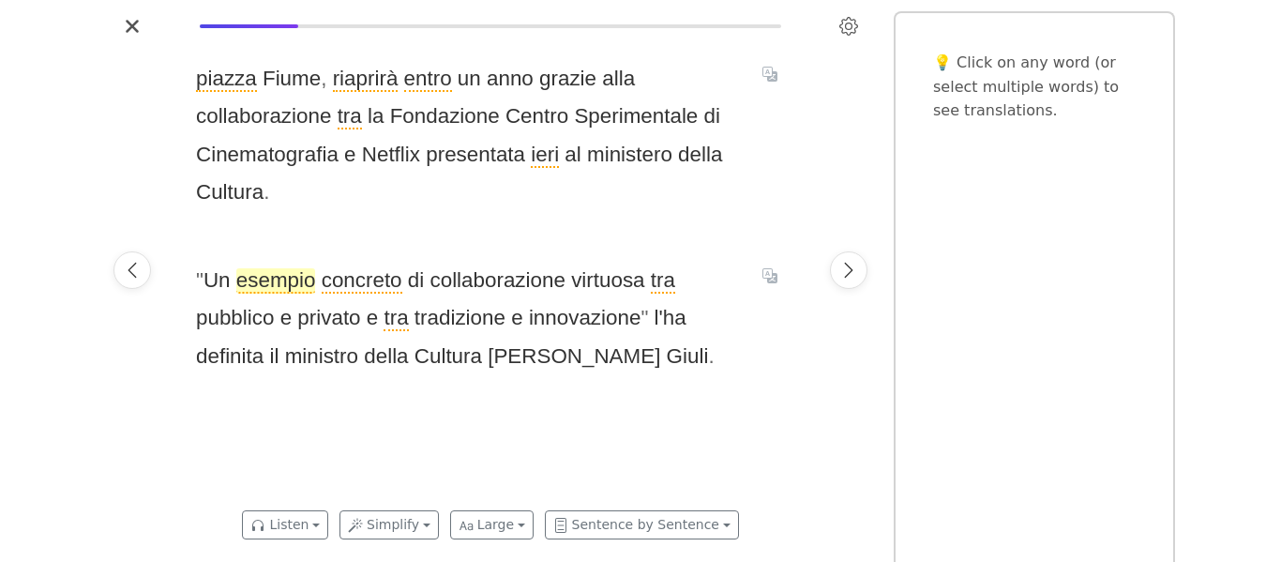
click at [269, 285] on span "esempio" at bounding box center [276, 280] width 80 height 25
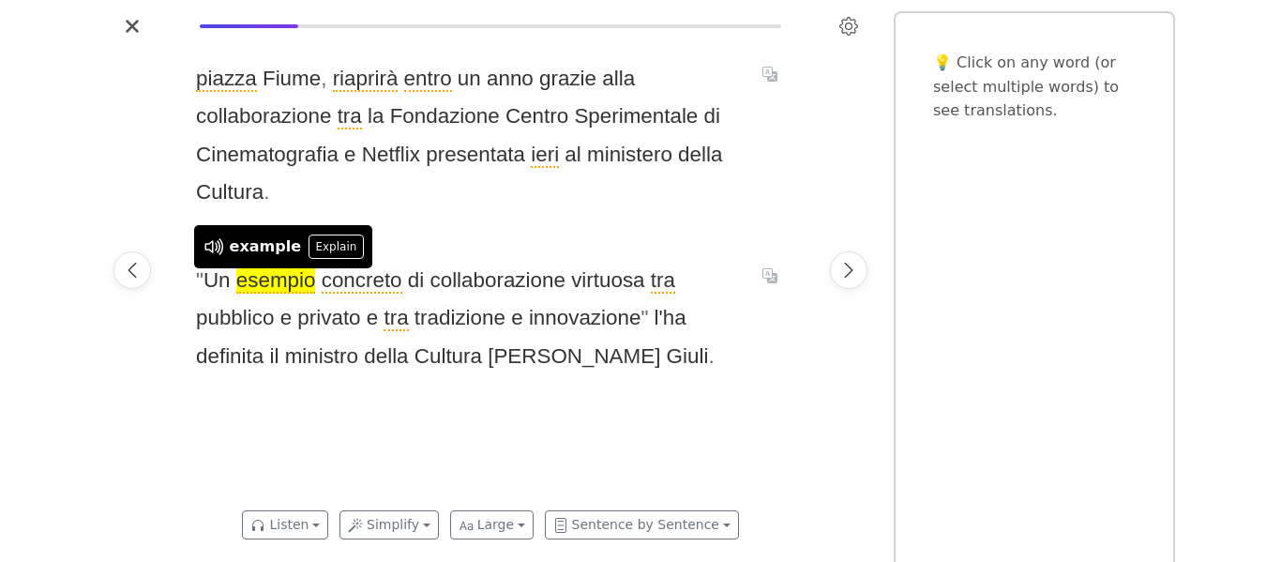
click at [543, 239] on div "[GEOGRAPHIC_DATA] , riaprirà entro un anno grazie alla collaborazione tra la Fo…" at bounding box center [490, 270] width 626 height 458
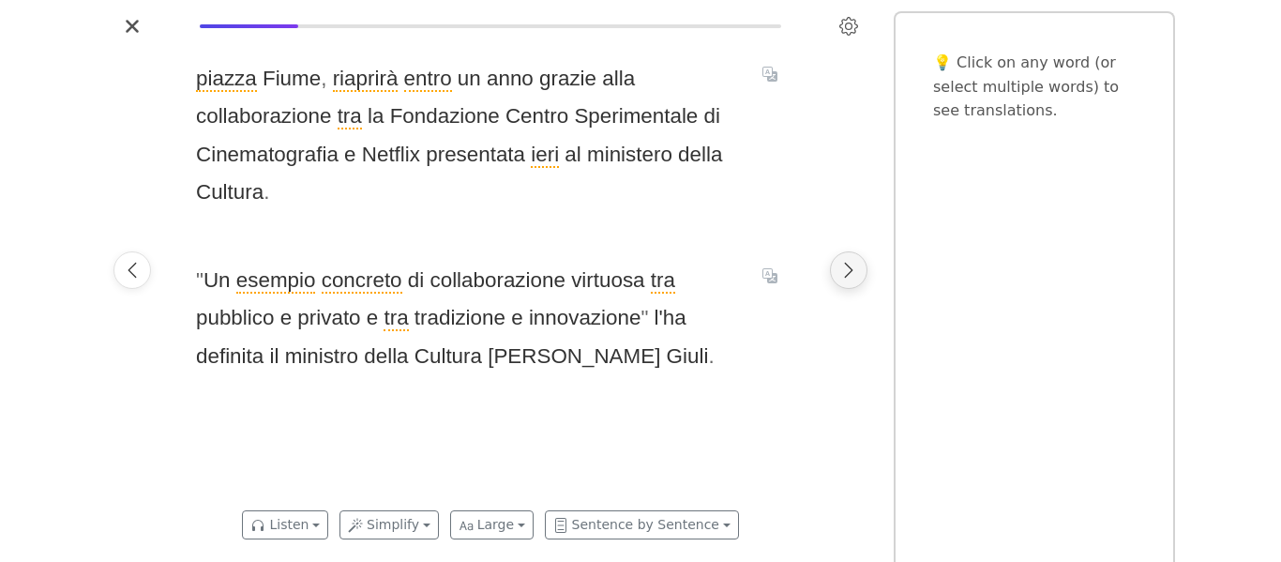
click at [840, 278] on icon "Next page" at bounding box center [848, 270] width 19 height 19
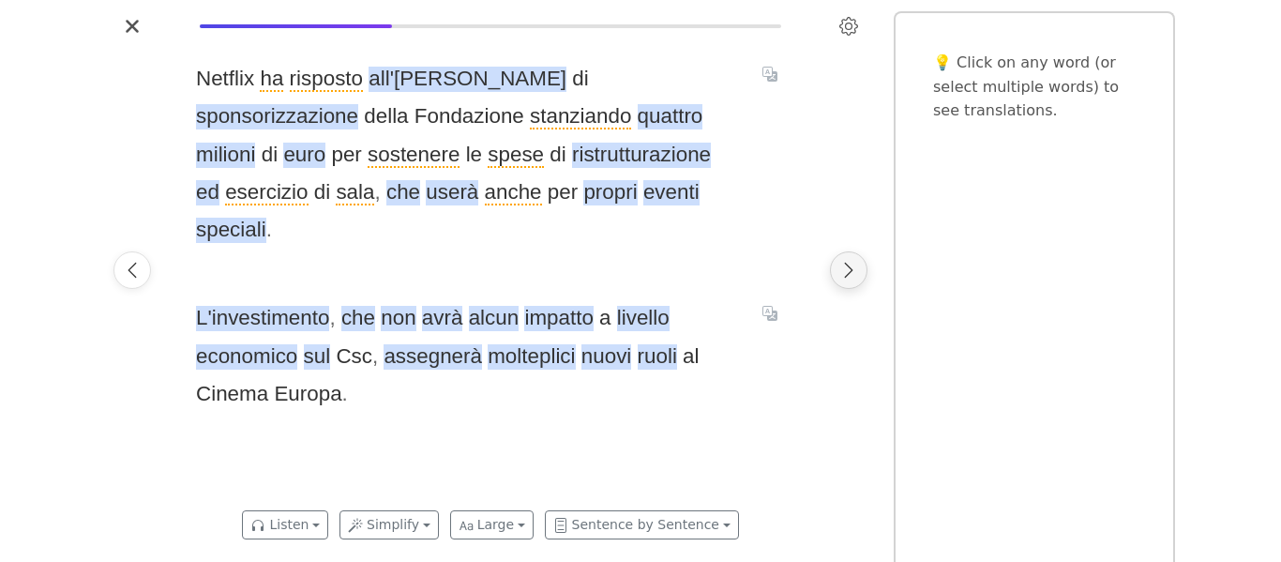
click at [840, 278] on icon "Next page" at bounding box center [848, 270] width 19 height 19
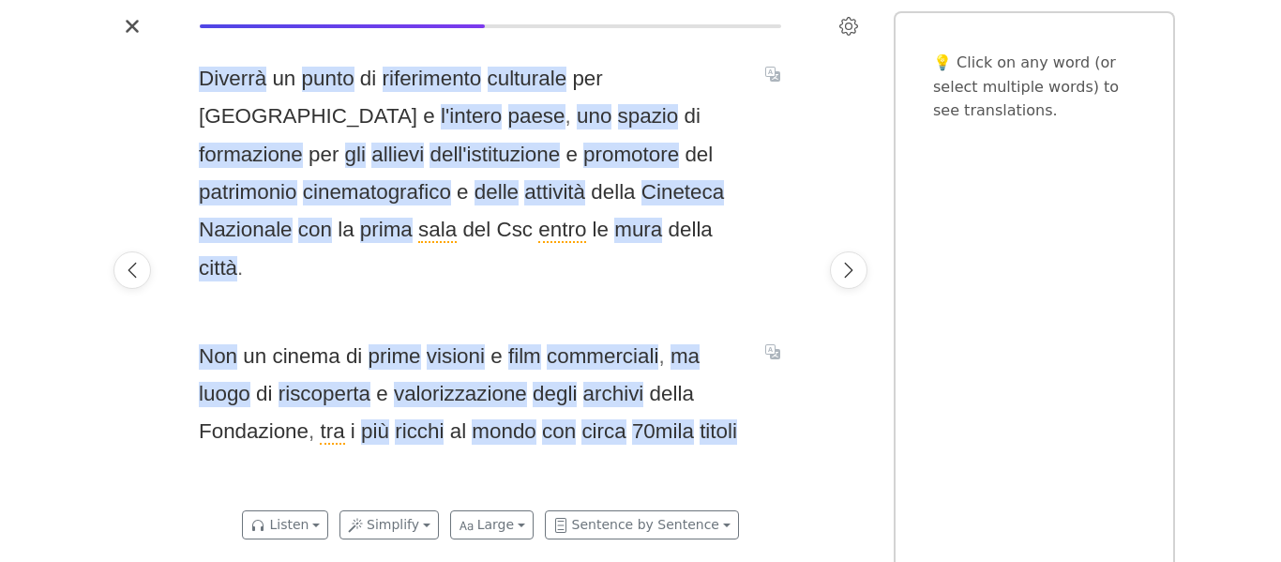
scroll to position [0, 1879]
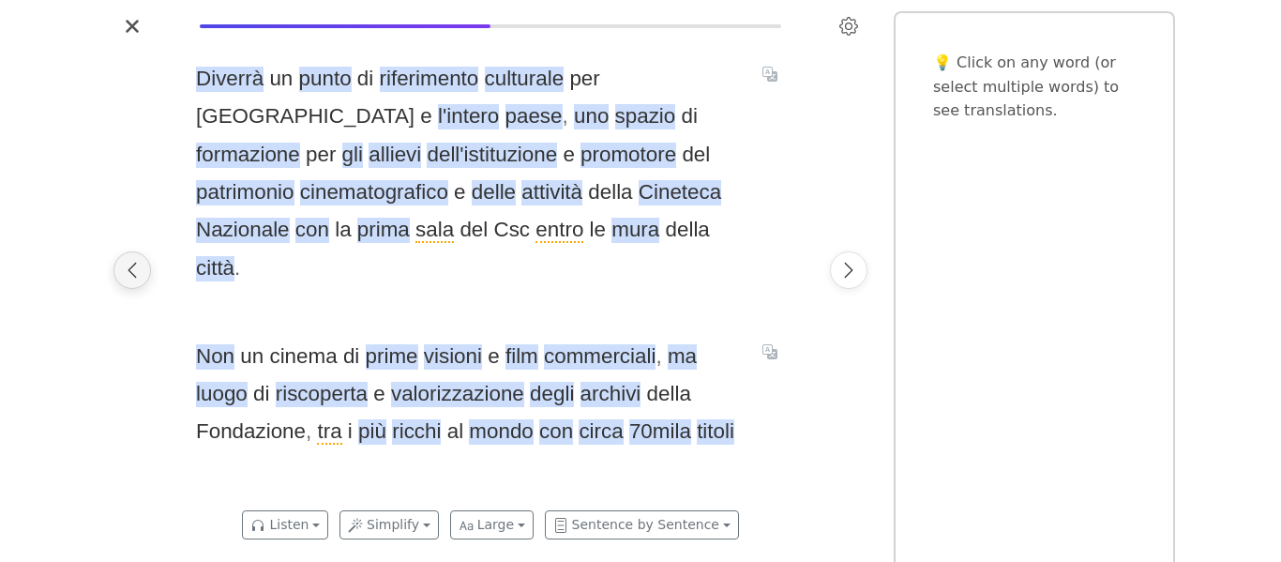
click at [146, 273] on button "Previous page" at bounding box center [132, 270] width 38 height 38
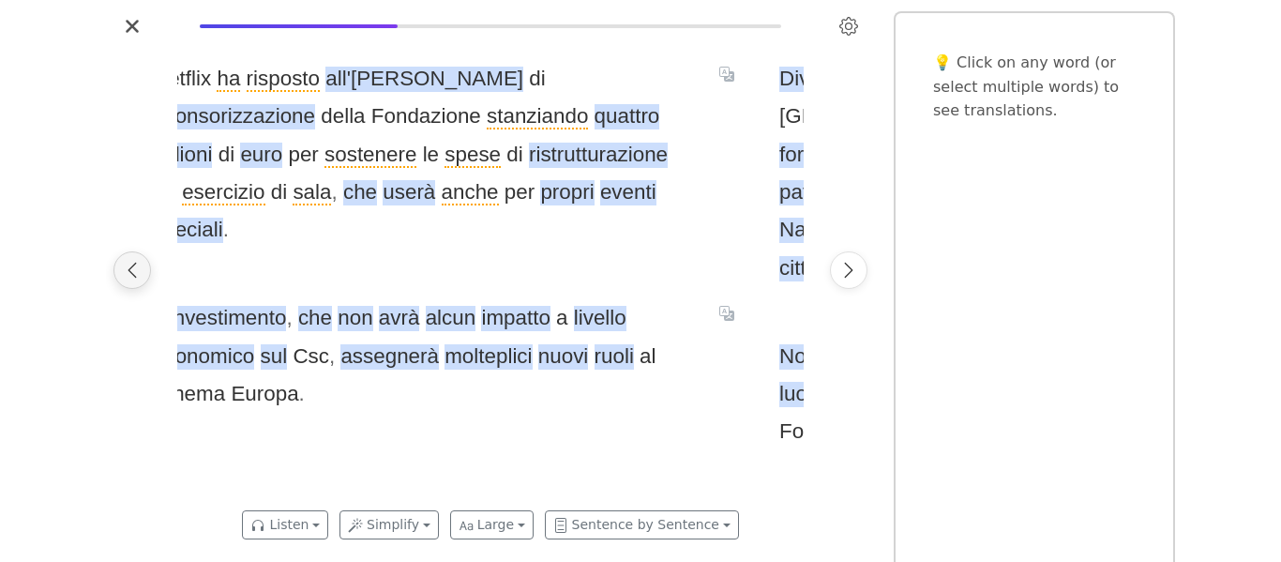
scroll to position [0, 1253]
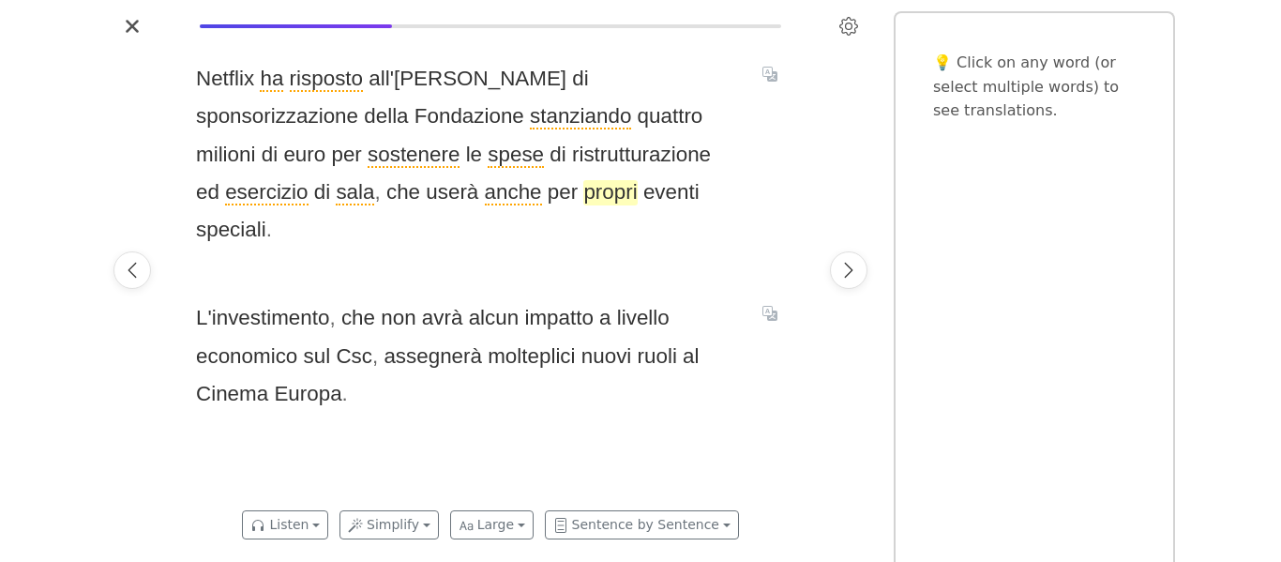
click at [583, 185] on span "propri" at bounding box center [609, 192] width 53 height 25
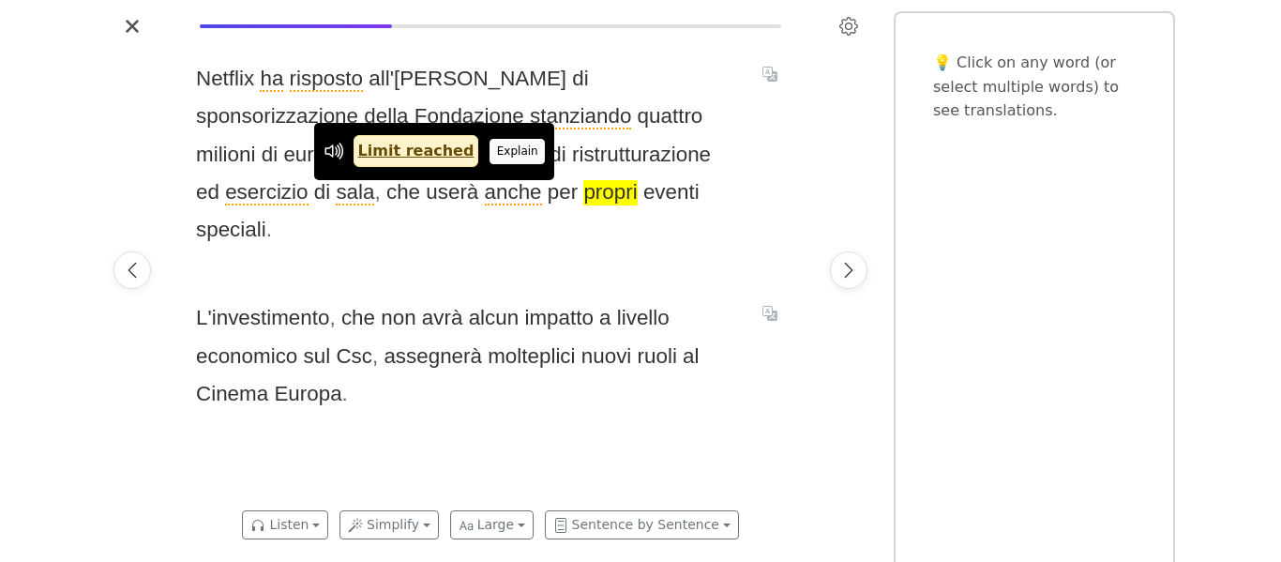
click at [491, 145] on button "Explain" at bounding box center [516, 151] width 55 height 24
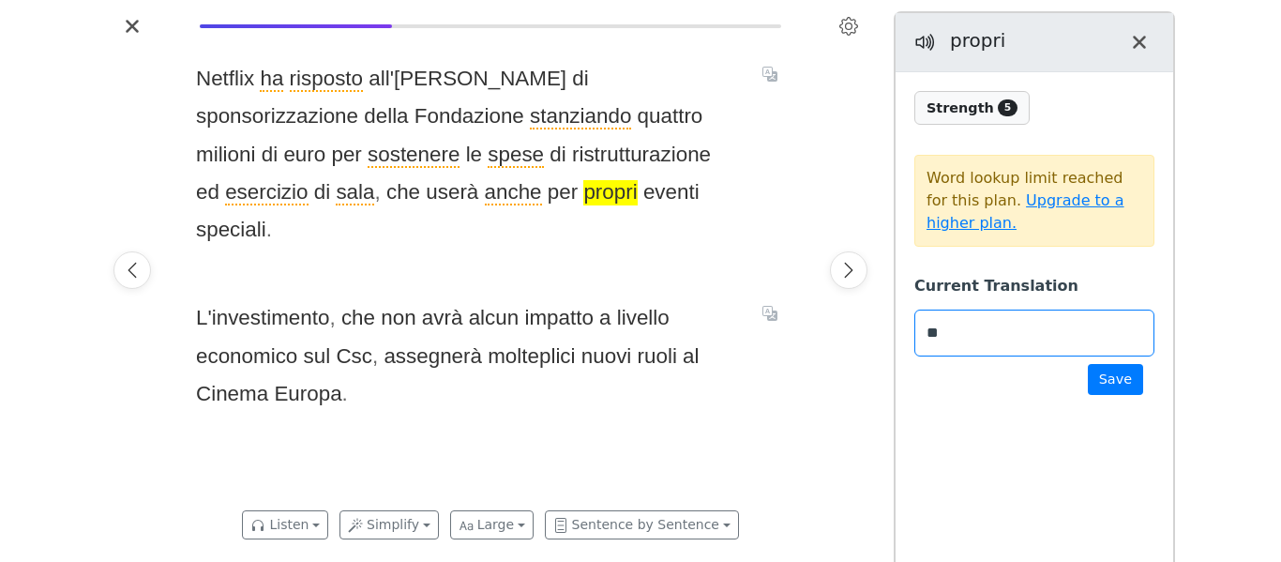
type input "*"
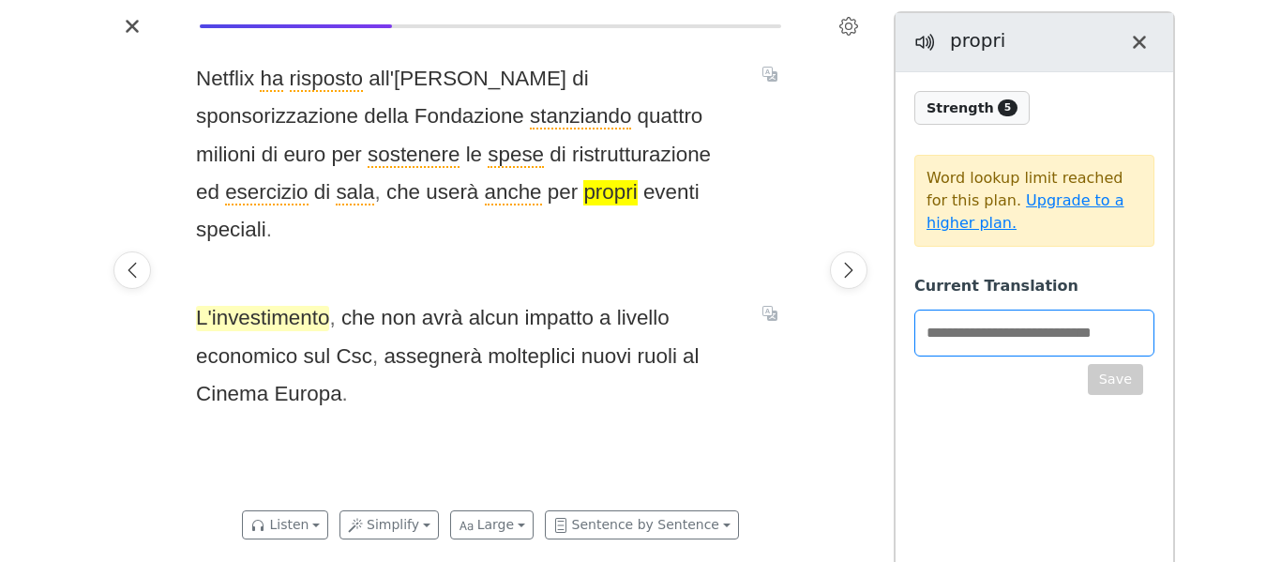
click at [261, 306] on span "L'investimento" at bounding box center [262, 318] width 133 height 25
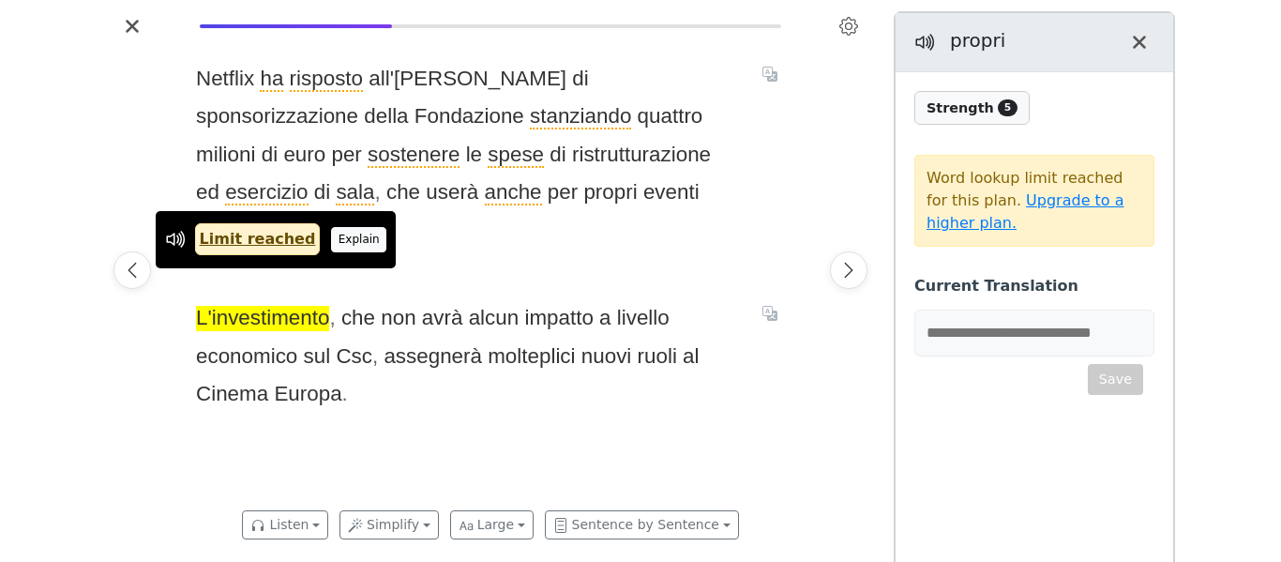
click at [338, 233] on button "Explain" at bounding box center [358, 239] width 55 height 24
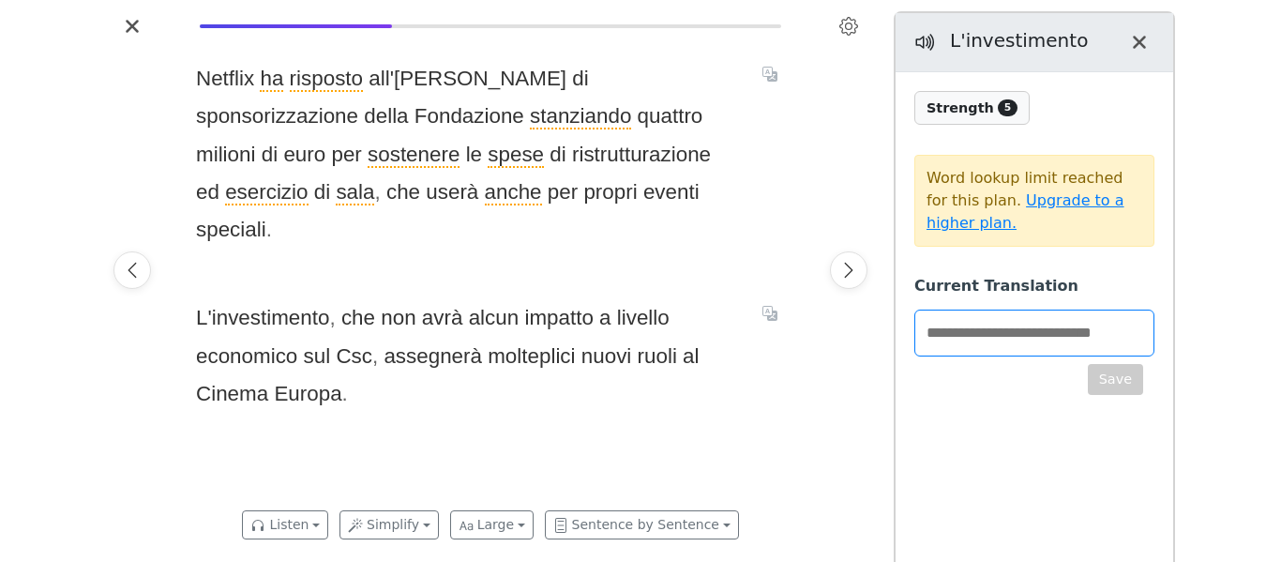
click at [972, 98] on span "Strength 5" at bounding box center [971, 108] width 115 height 34
drag, startPoint x: 303, startPoint y: 283, endPoint x: 204, endPoint y: 250, distance: 103.8
click at [204, 250] on div "Netflix ha risposto all'[PERSON_NAME] di sponsorizzazione della Fondazione stan…" at bounding box center [490, 270] width 626 height 458
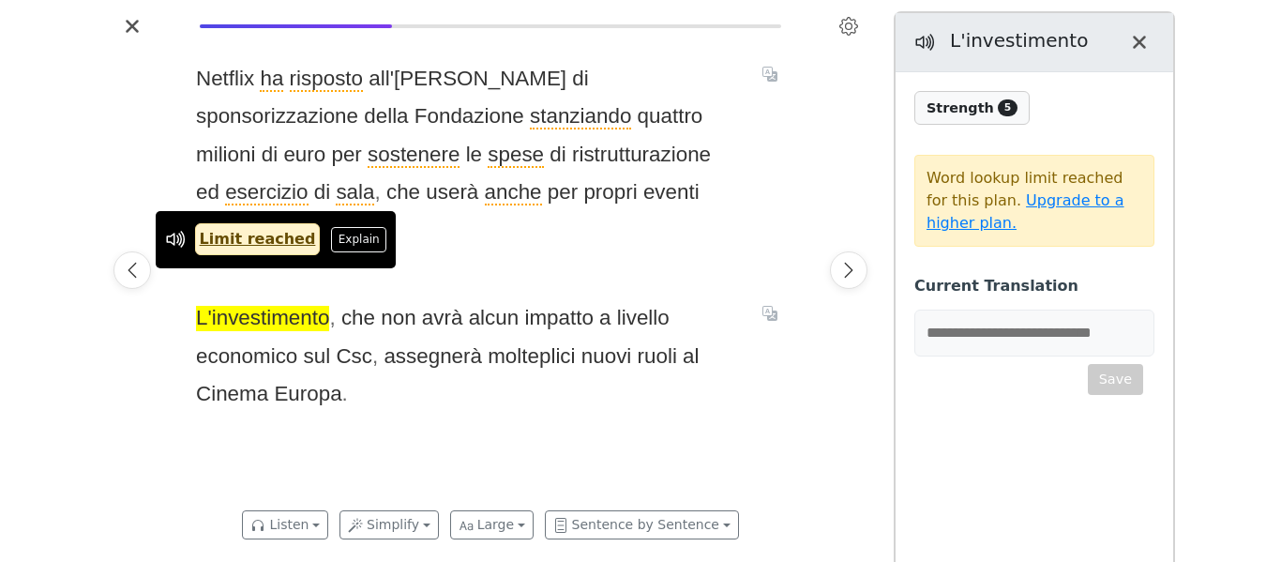
click at [351, 299] on span "L'investimento , che non avrà alcun impatto a livello economico sul Csc , asseg…" at bounding box center [468, 355] width 544 height 113
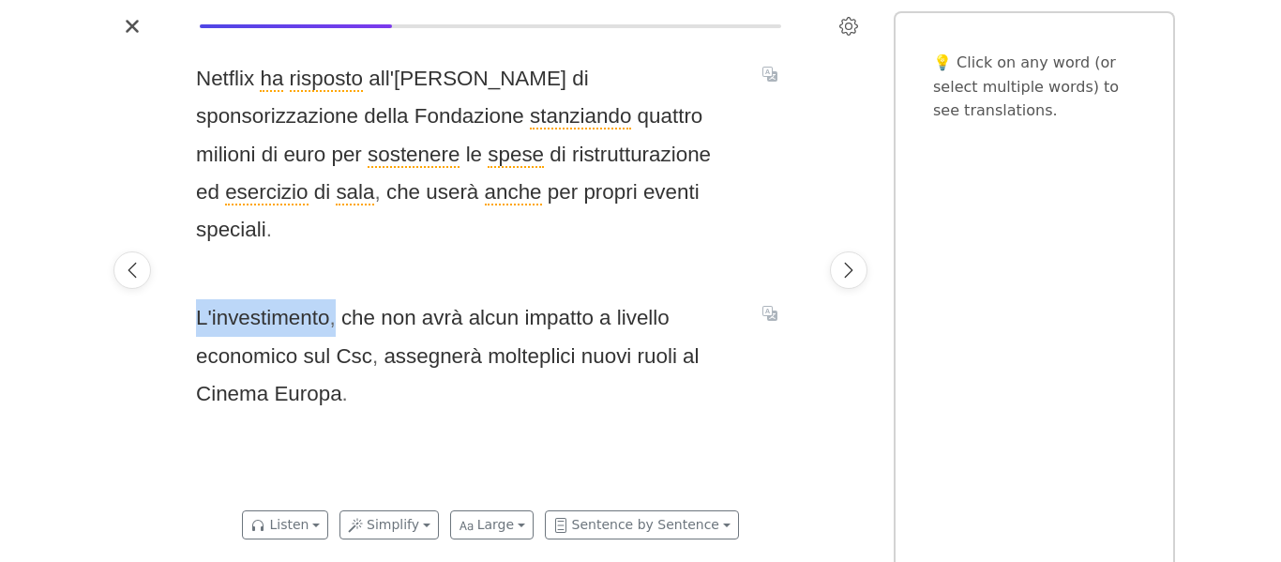
drag, startPoint x: 333, startPoint y: 277, endPoint x: 196, endPoint y: 258, distance: 138.2
click at [196, 258] on div "Netflix ha risposto all'[PERSON_NAME] di sponsorizzazione della Fondazione stan…" at bounding box center [490, 270] width 626 height 458
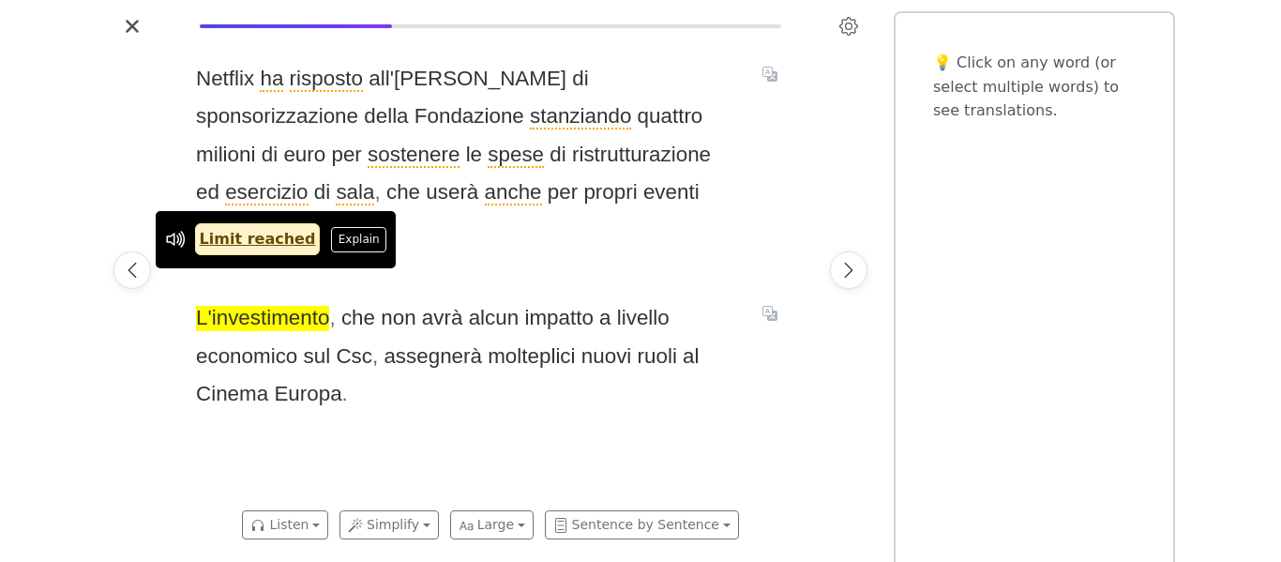
click at [330, 306] on span "," at bounding box center [332, 317] width 6 height 23
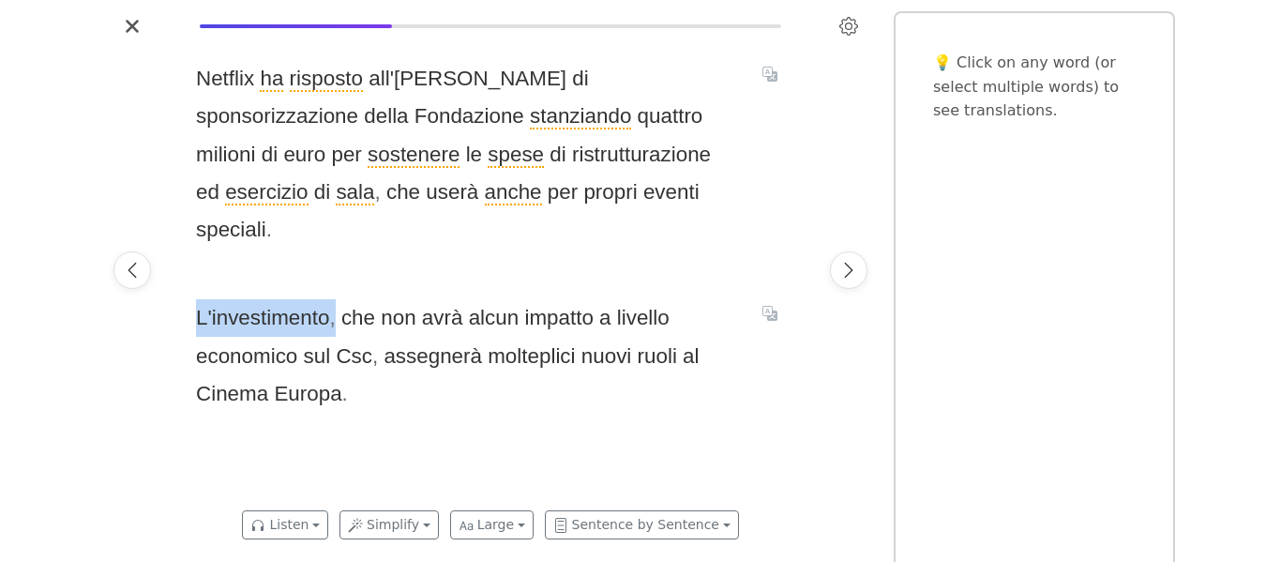
drag, startPoint x: 329, startPoint y: 282, endPoint x: 192, endPoint y: 273, distance: 137.2
click at [192, 273] on div "Netflix ha risposto all'[PERSON_NAME] di sponsorizzazione della Fondazione stan…" at bounding box center [490, 270] width 626 height 458
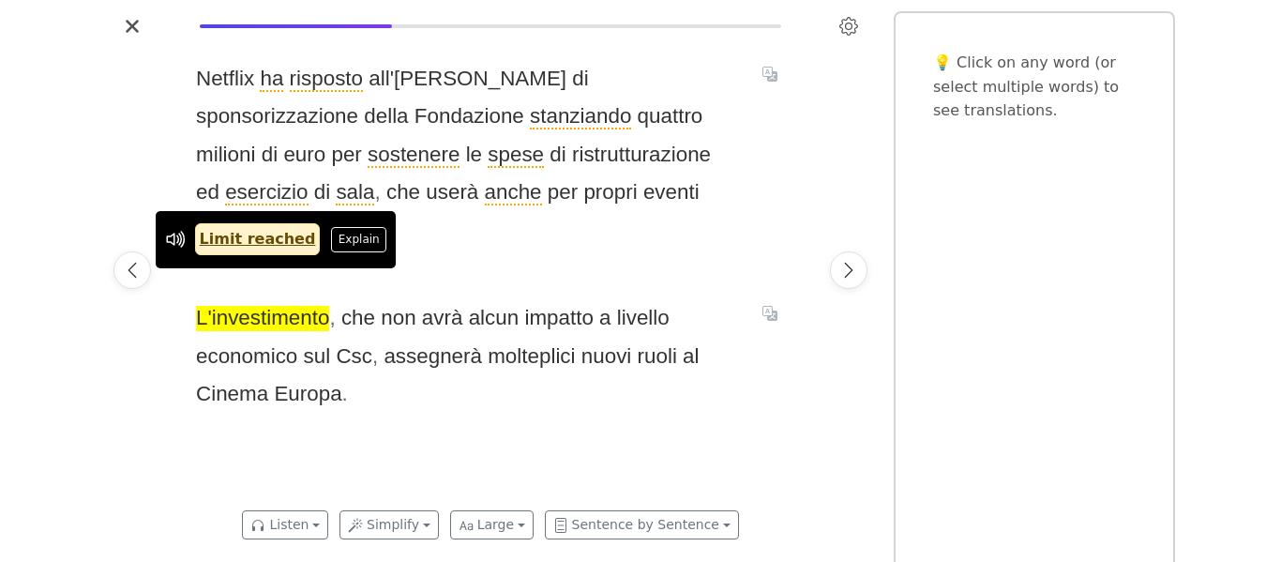
click at [689, 194] on span "Netflix ha risposto all'[PERSON_NAME] di sponsorizzazione della Fondazione stan…" at bounding box center [468, 154] width 544 height 189
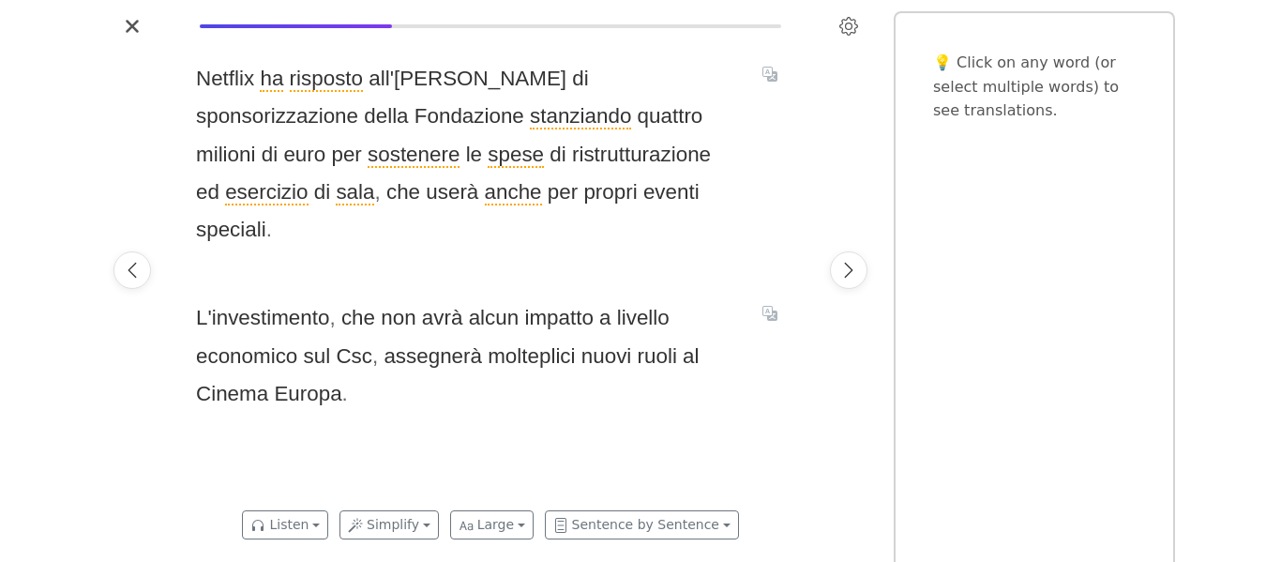
click at [419, 539] on div "Listen Simplify Large Sentence by Sentence" at bounding box center [490, 525] width 769 height 52
click at [412, 532] on button "Simplify" at bounding box center [388, 524] width 99 height 29
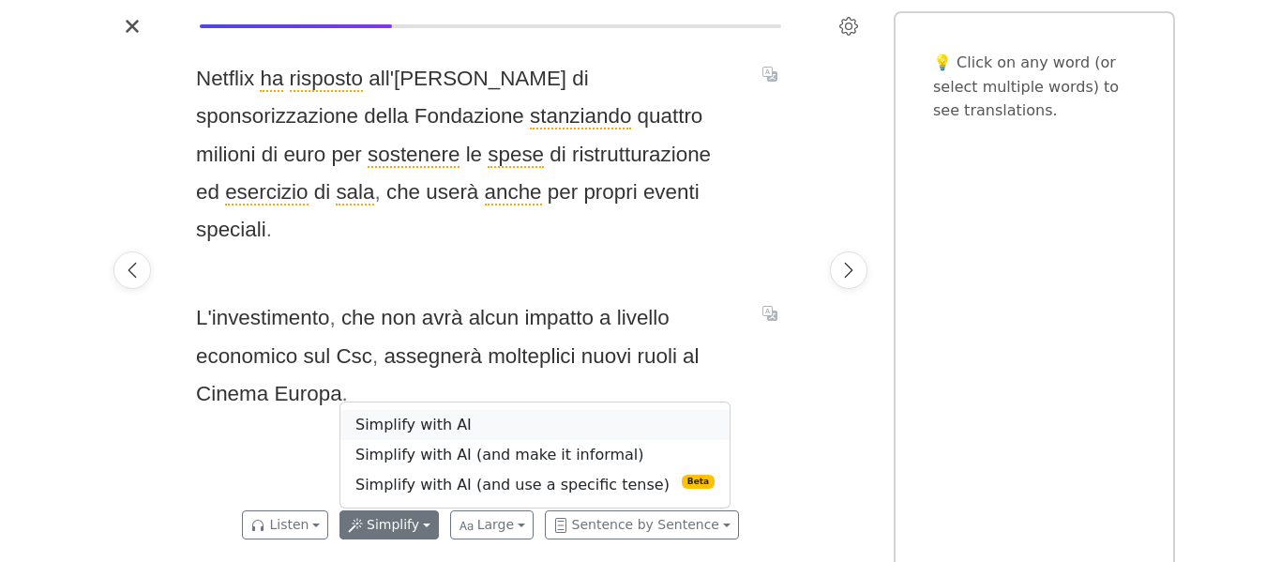
click at [428, 433] on link "Simplify with AI" at bounding box center [534, 425] width 389 height 30
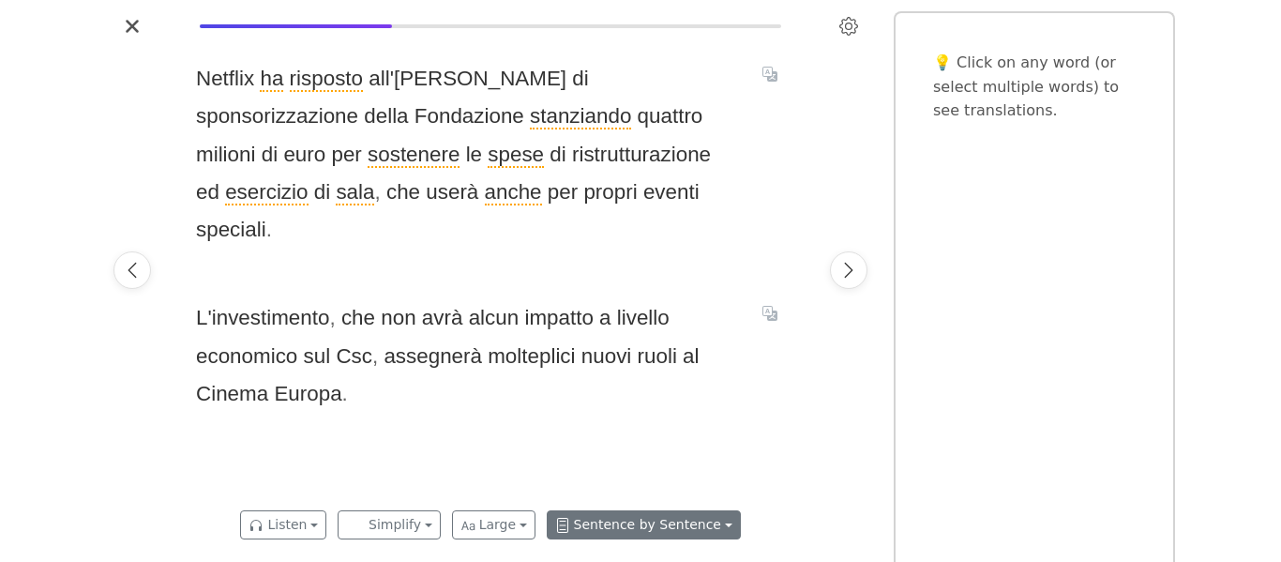
click at [701, 525] on button "Sentence by Sentence" at bounding box center [644, 524] width 194 height 29
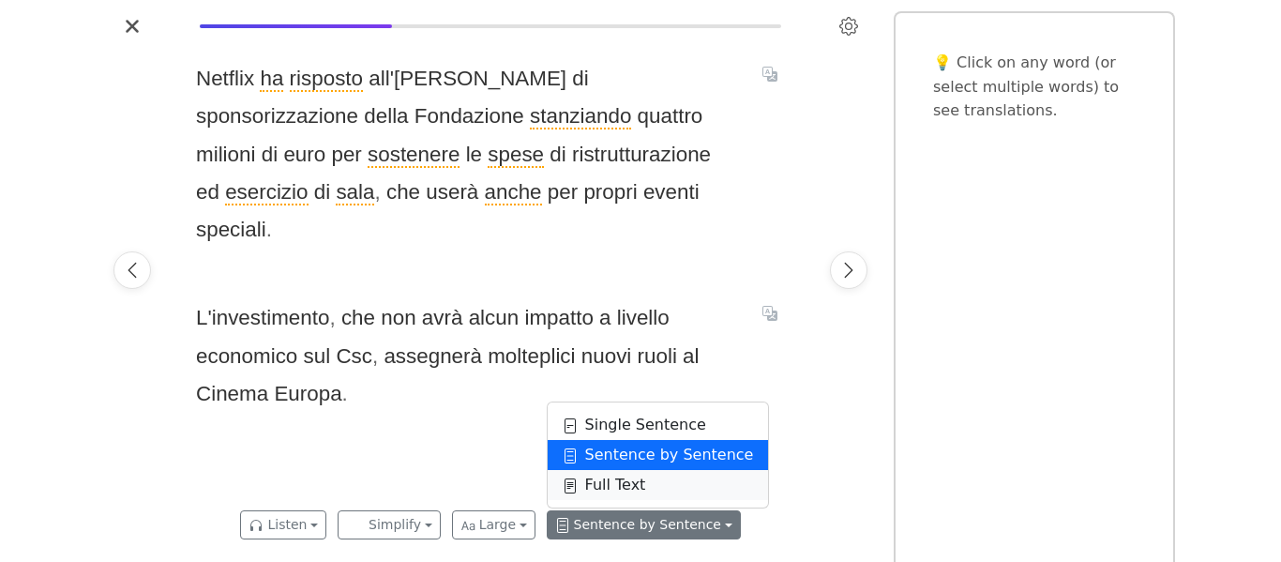
click at [675, 490] on link "Full Text" at bounding box center [658, 485] width 221 height 30
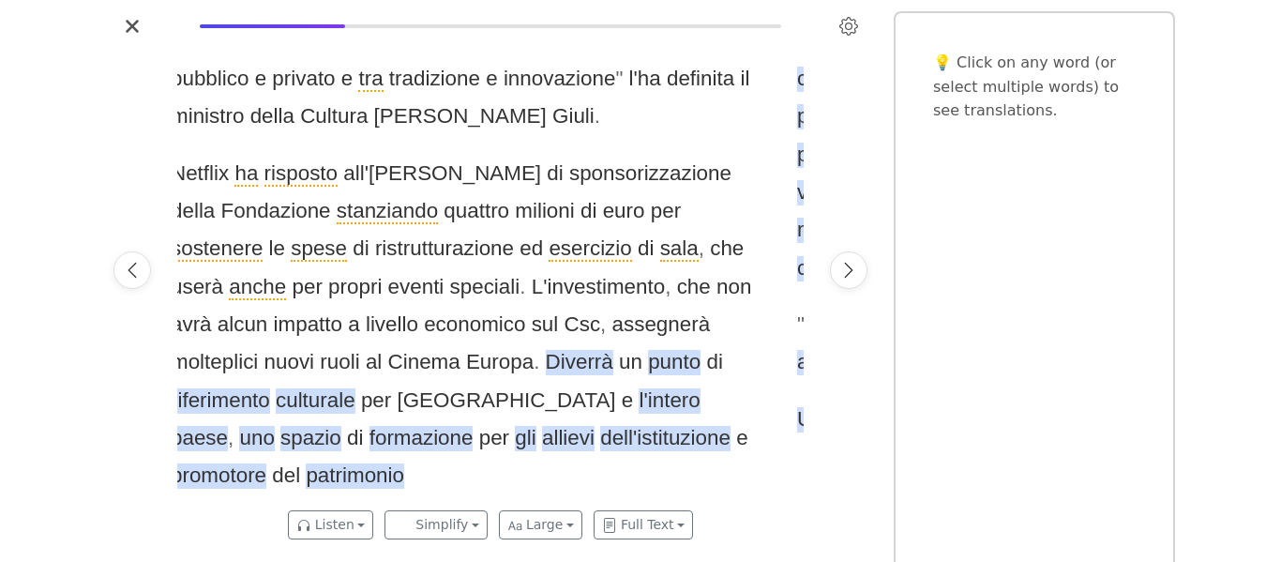
scroll to position [0, 626]
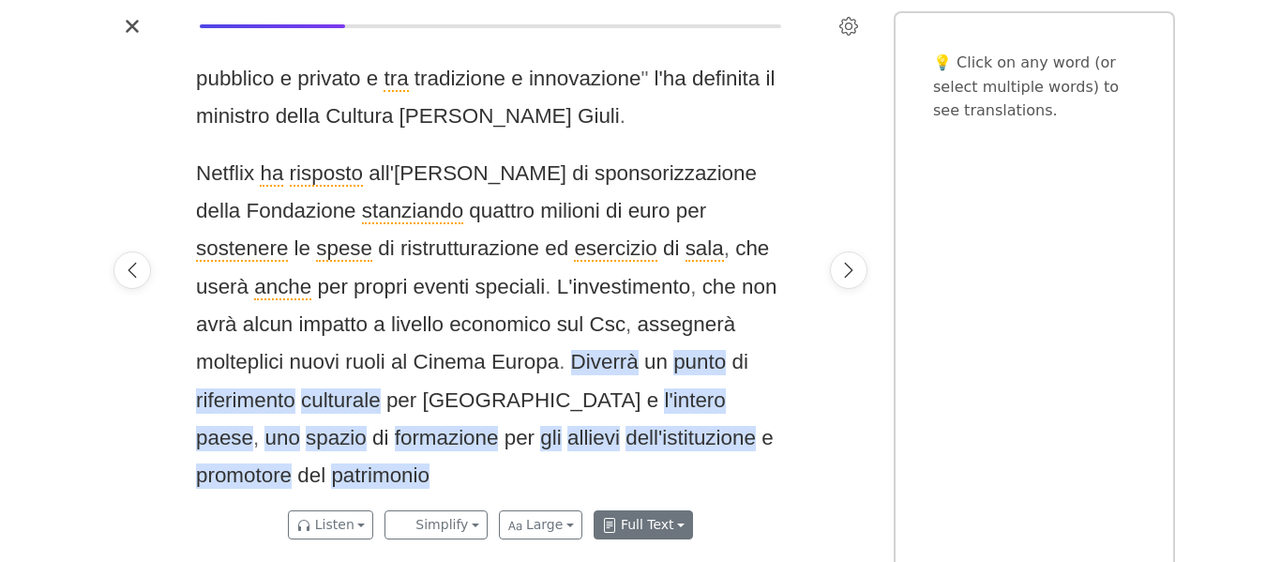
click at [653, 536] on button "Full Text" at bounding box center [642, 524] width 99 height 29
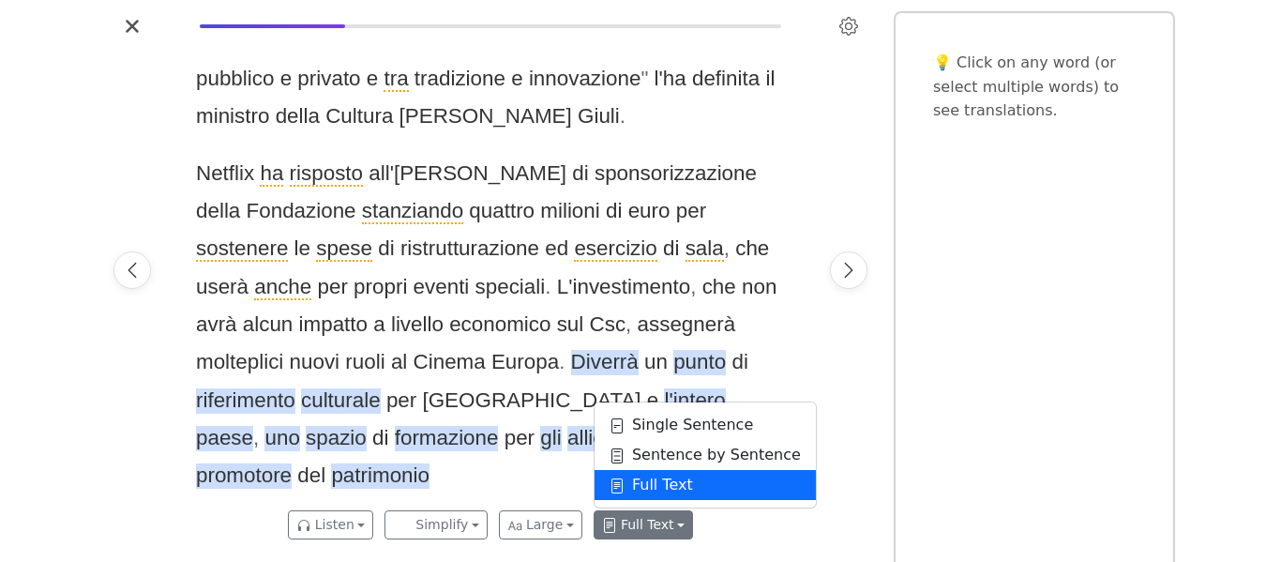
click at [674, 483] on link "Full Text" at bounding box center [704, 485] width 221 height 30
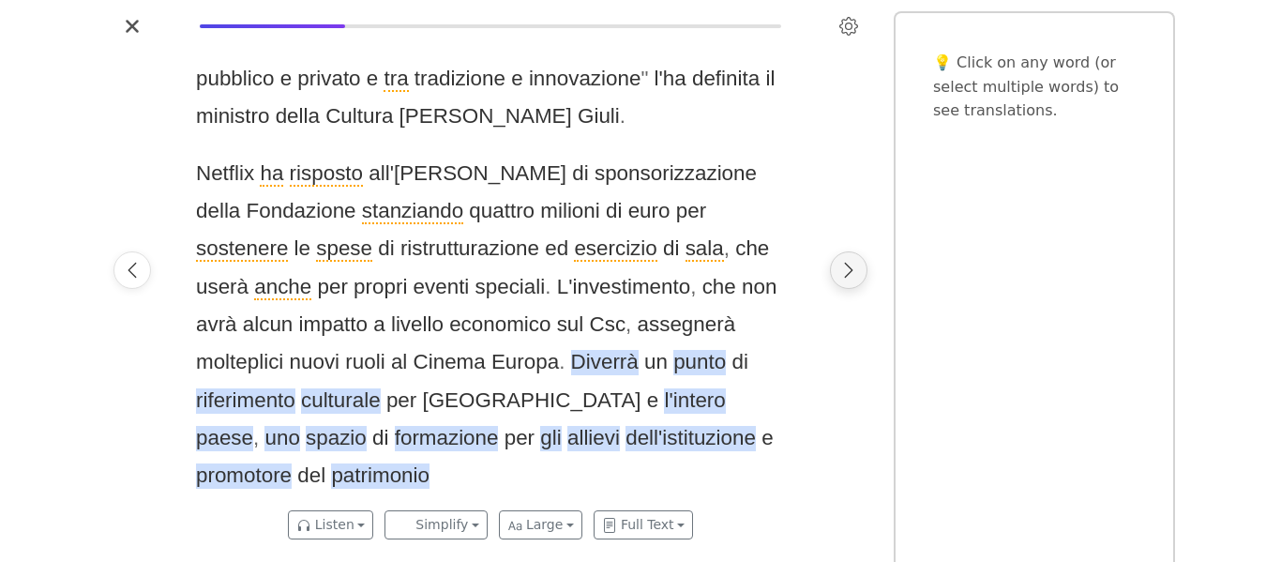
click at [860, 278] on button "Next page" at bounding box center [849, 270] width 38 height 38
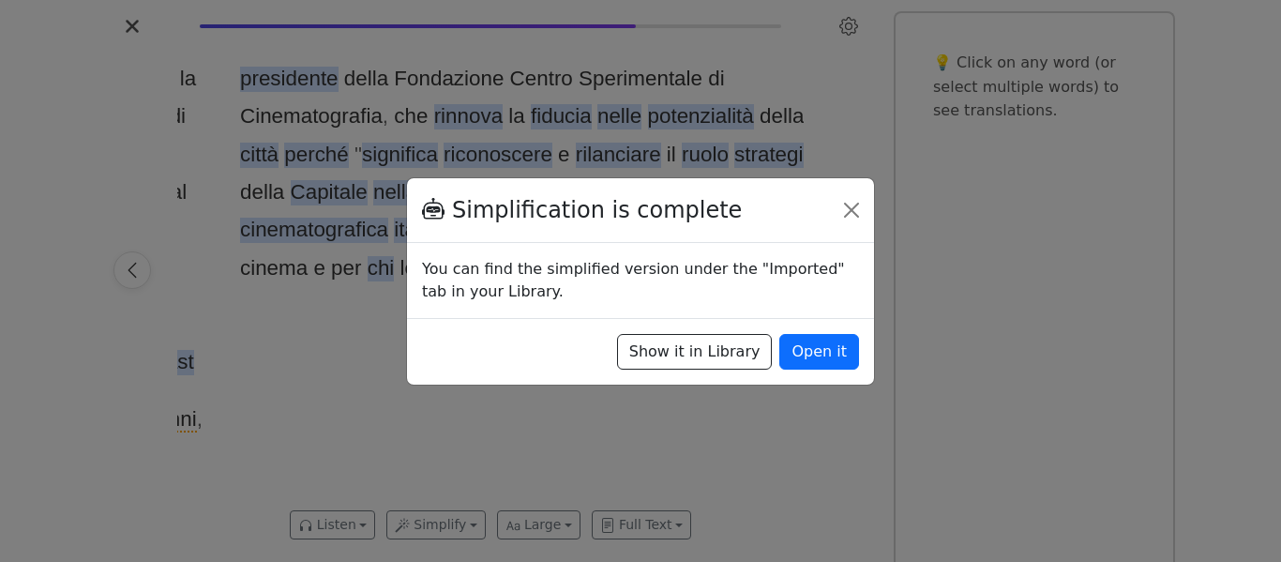
scroll to position [0, 1879]
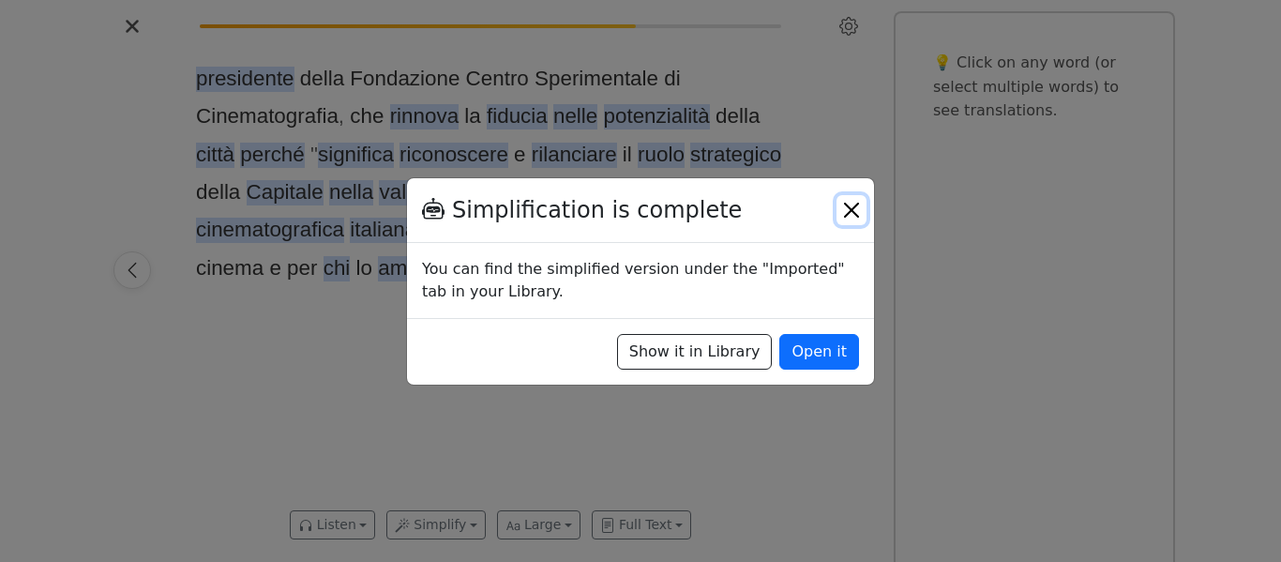
click at [846, 209] on button "Close" at bounding box center [851, 210] width 30 height 30
